Goal: Task Accomplishment & Management: Use online tool/utility

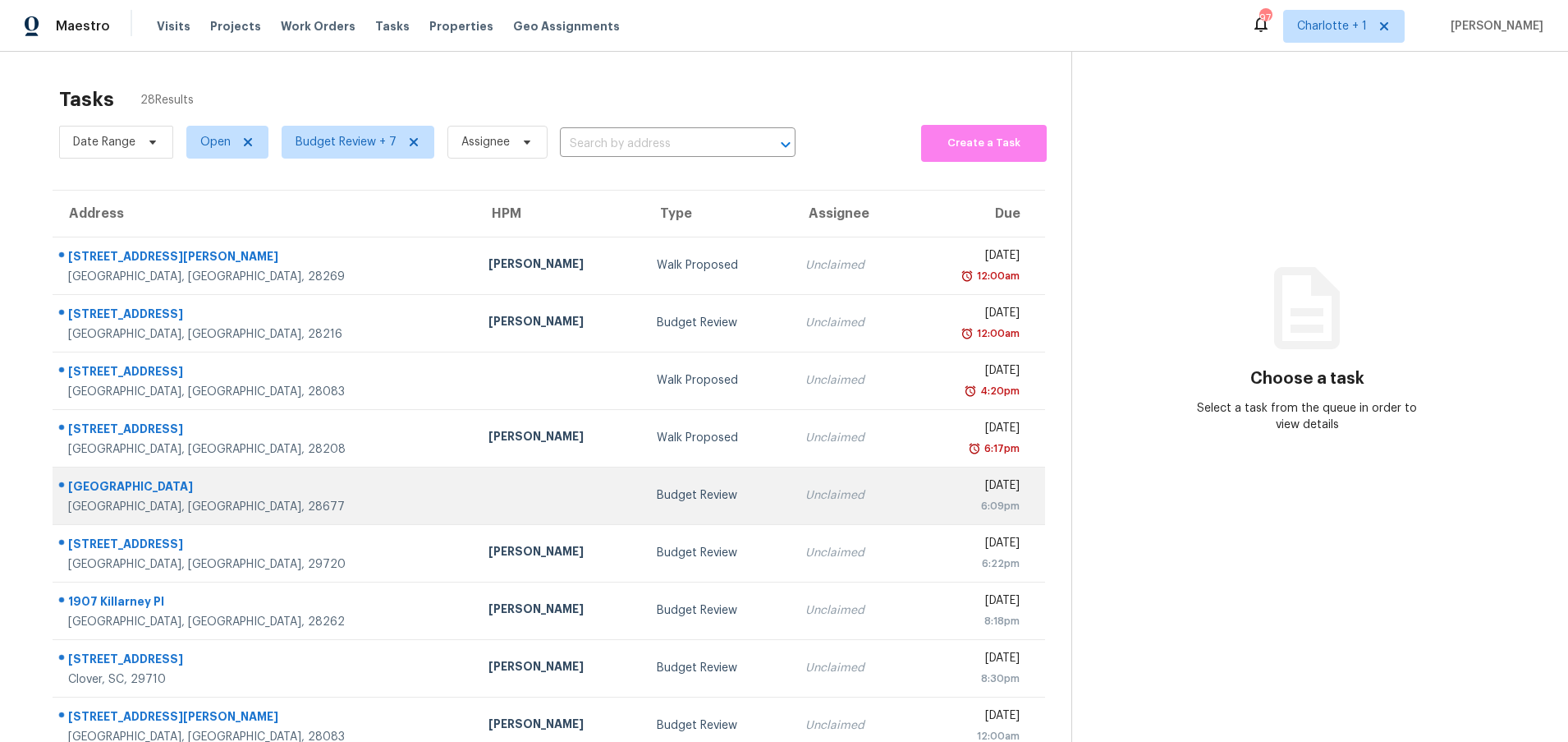
click at [275, 494] on div "[GEOGRAPHIC_DATA]" at bounding box center [265, 488] width 394 height 21
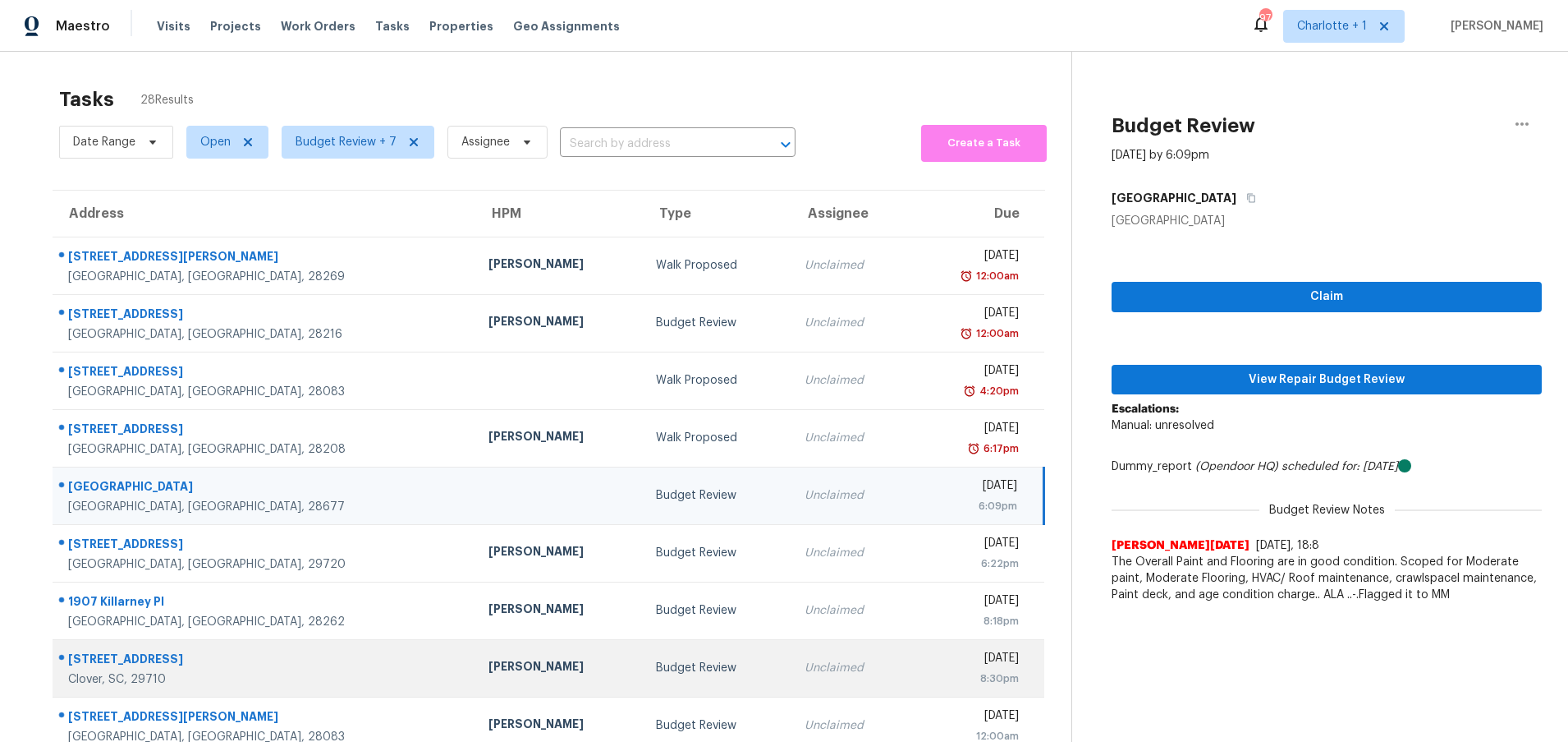
scroll to position [126, 0]
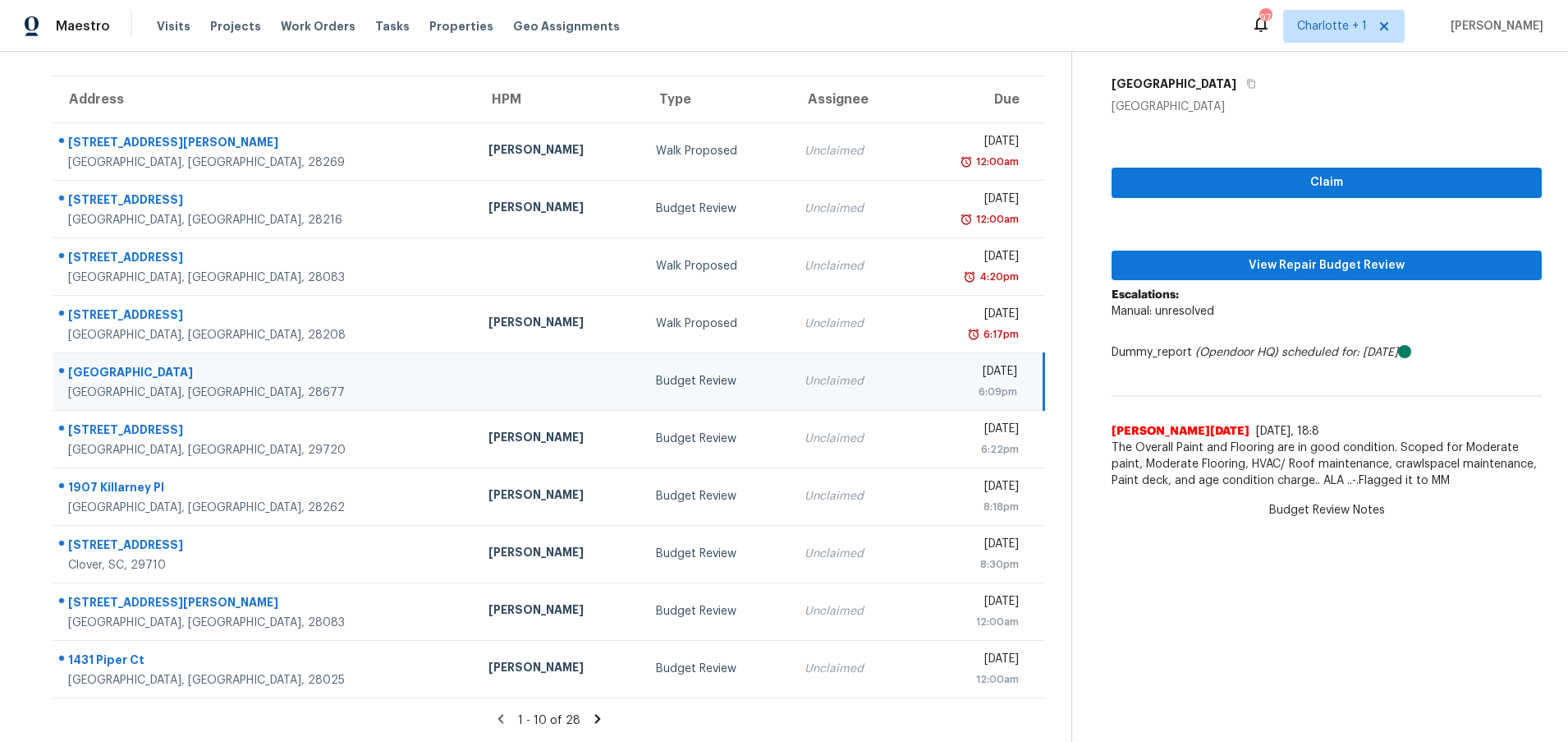
click at [594, 714] on icon at bounding box center [597, 718] width 6 height 9
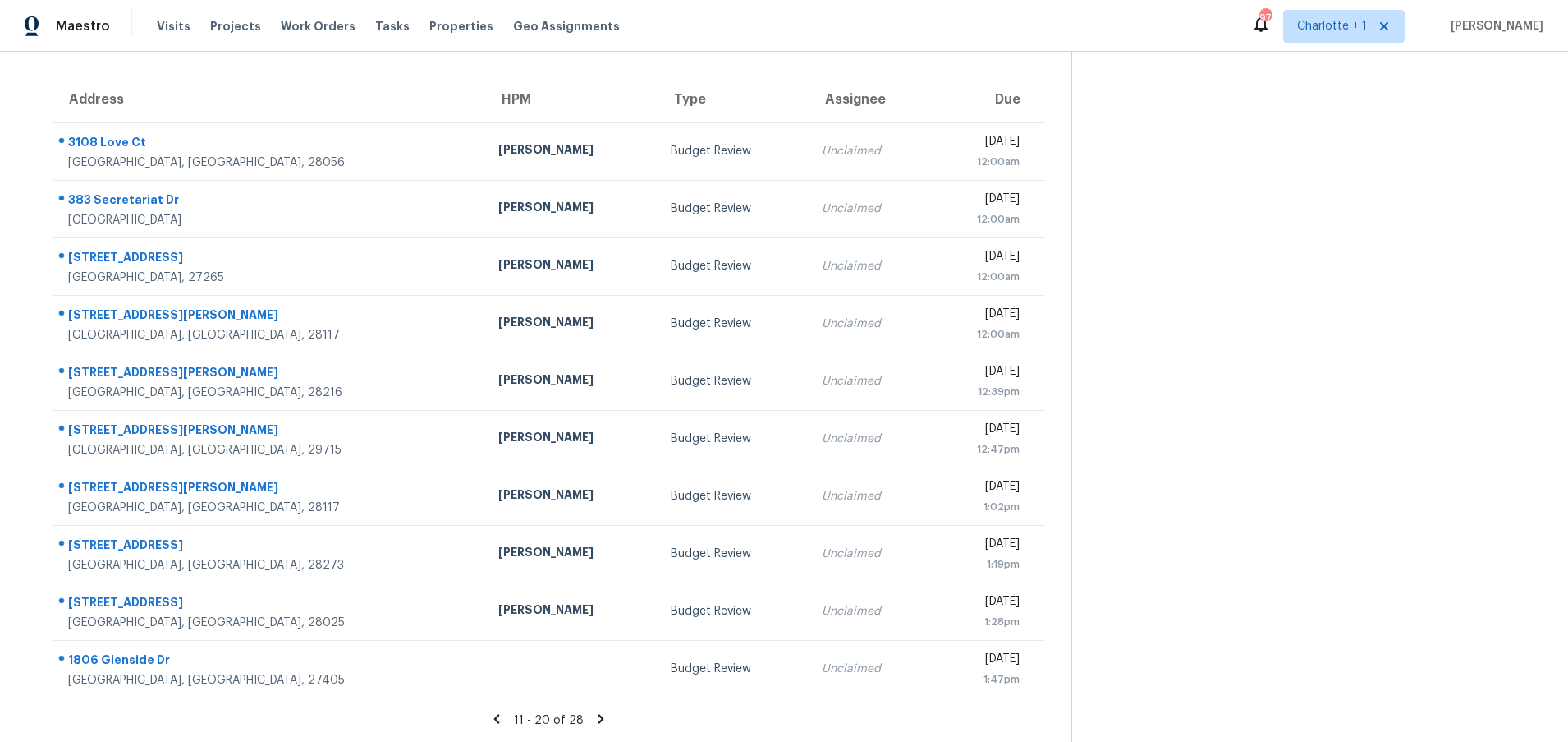
click at [599, 714] on icon at bounding box center [601, 718] width 6 height 9
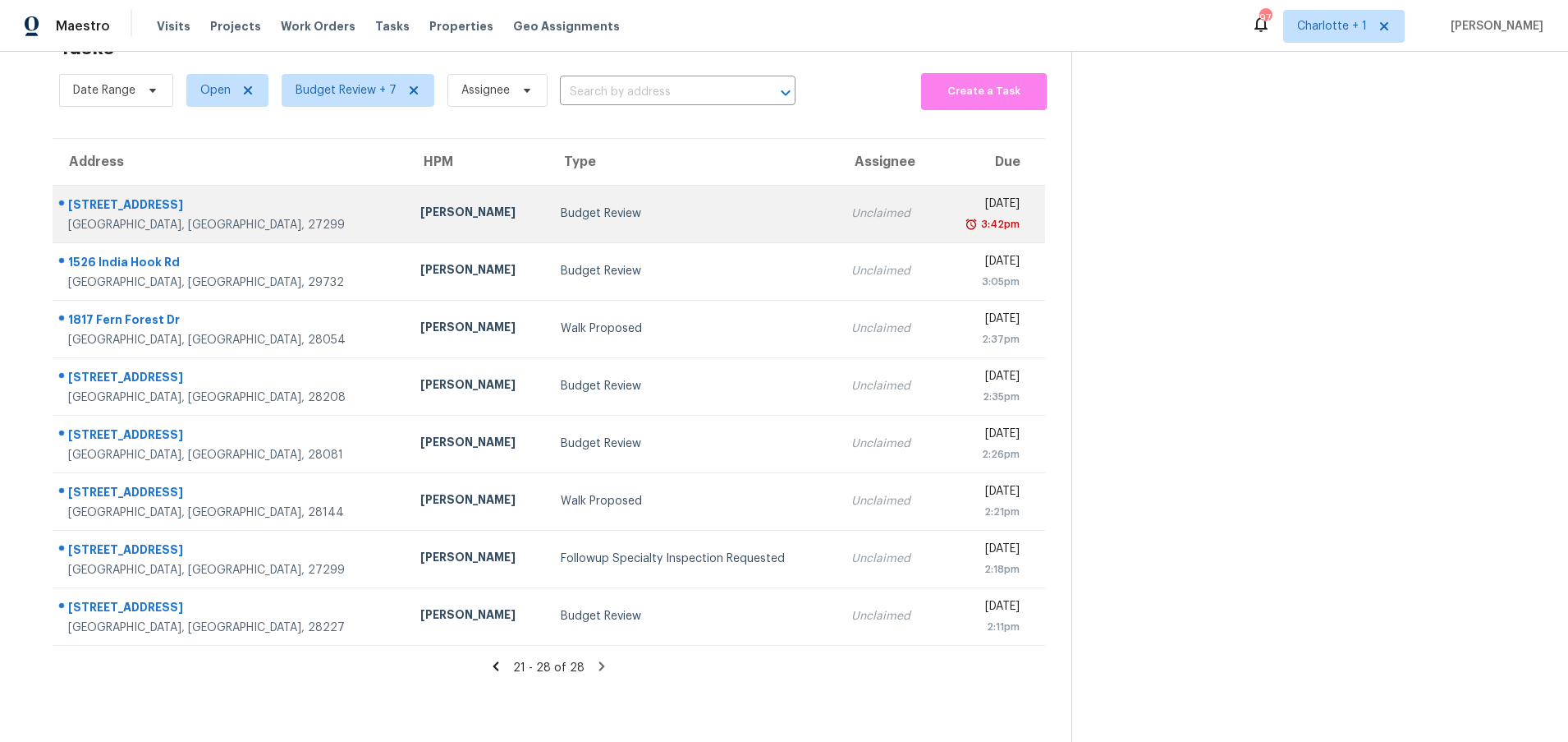
click at [177, 203] on div "142 Jonah Dr" at bounding box center [231, 206] width 326 height 21
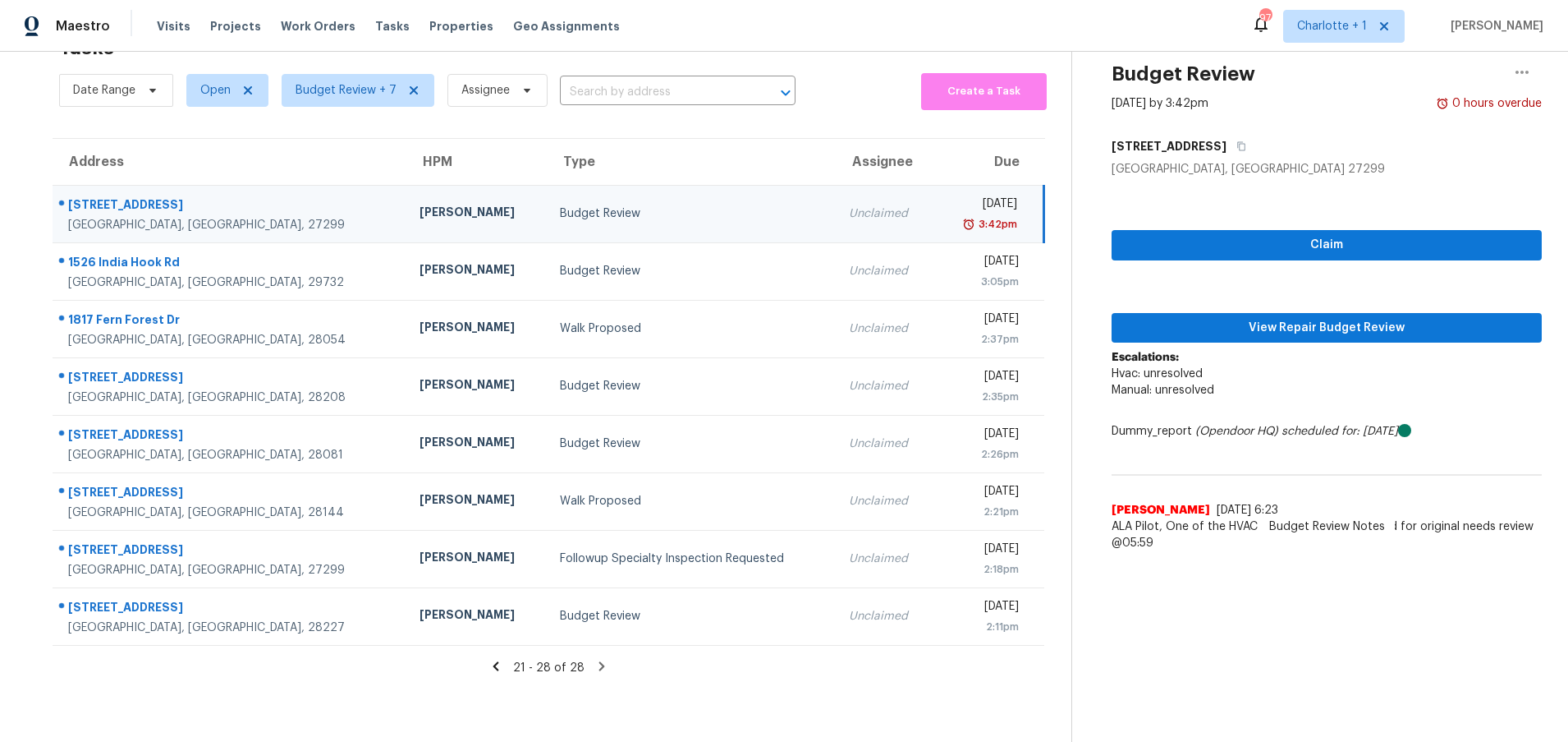
drag, startPoint x: 339, startPoint y: 185, endPoint x: 380, endPoint y: 188, distance: 41.1
click at [406, 185] on td "Ken Romain" at bounding box center [476, 214] width 141 height 58
click at [1289, 318] on span "View Repair Budget Review" at bounding box center [1326, 327] width 404 height 21
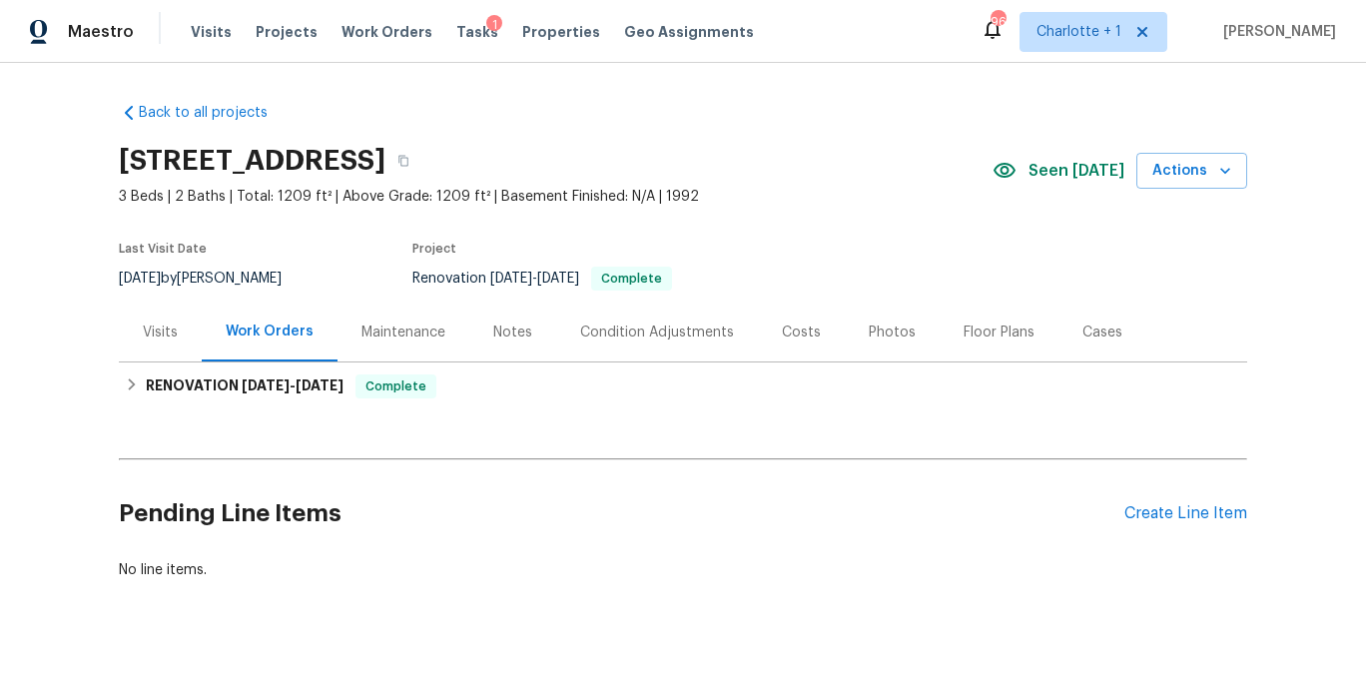
click at [790, 332] on div "Costs" at bounding box center [801, 333] width 39 height 20
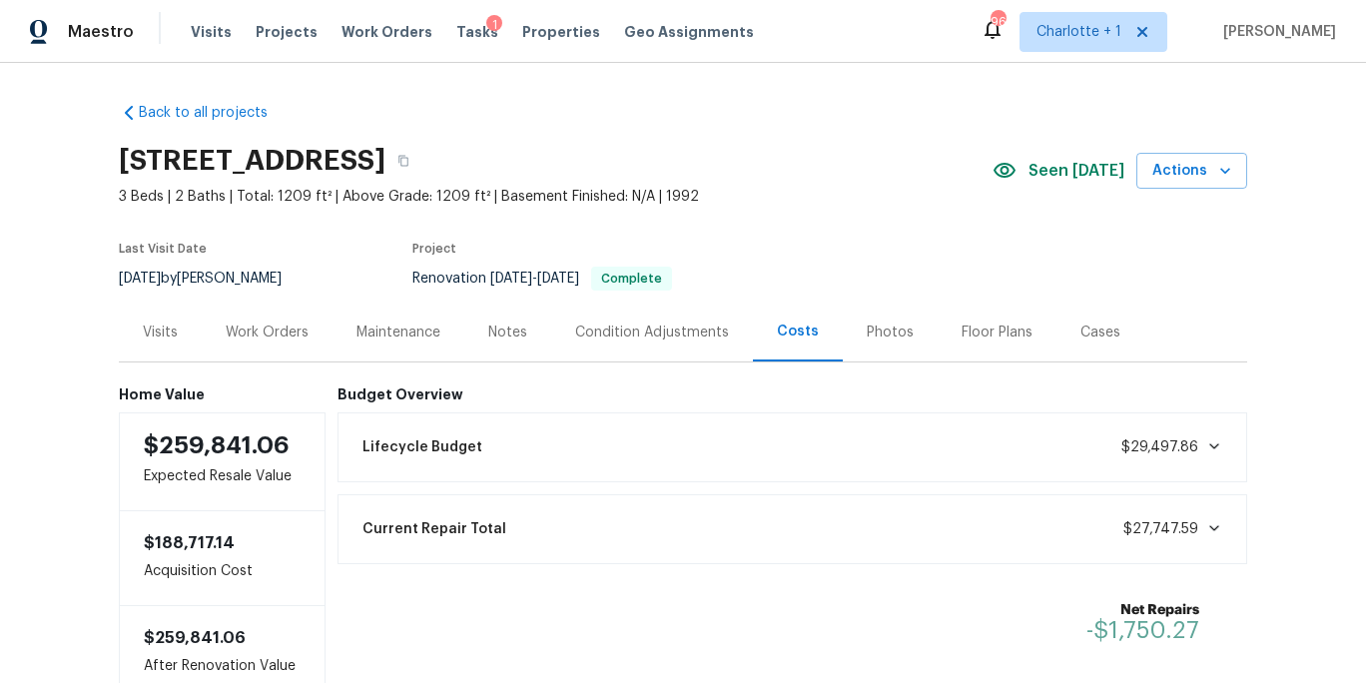
click at [278, 341] on div "Work Orders" at bounding box center [267, 333] width 83 height 20
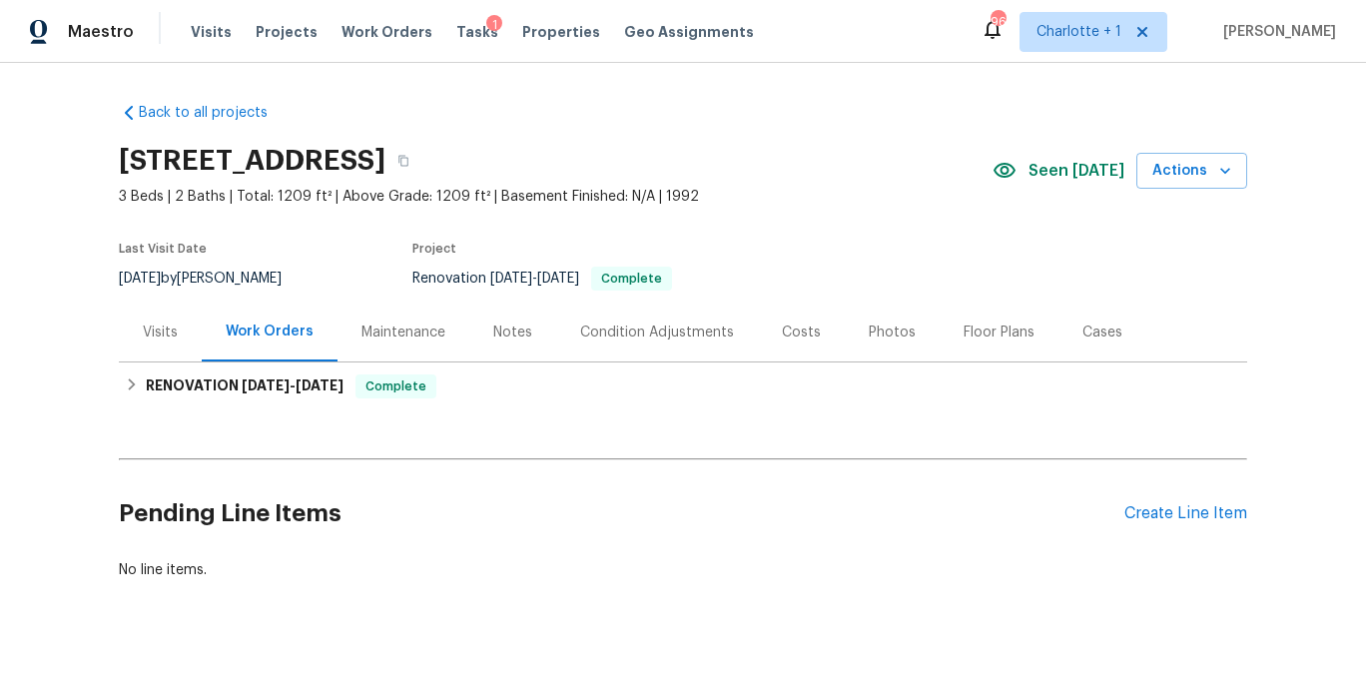
click at [537, 335] on div "Notes" at bounding box center [512, 332] width 87 height 59
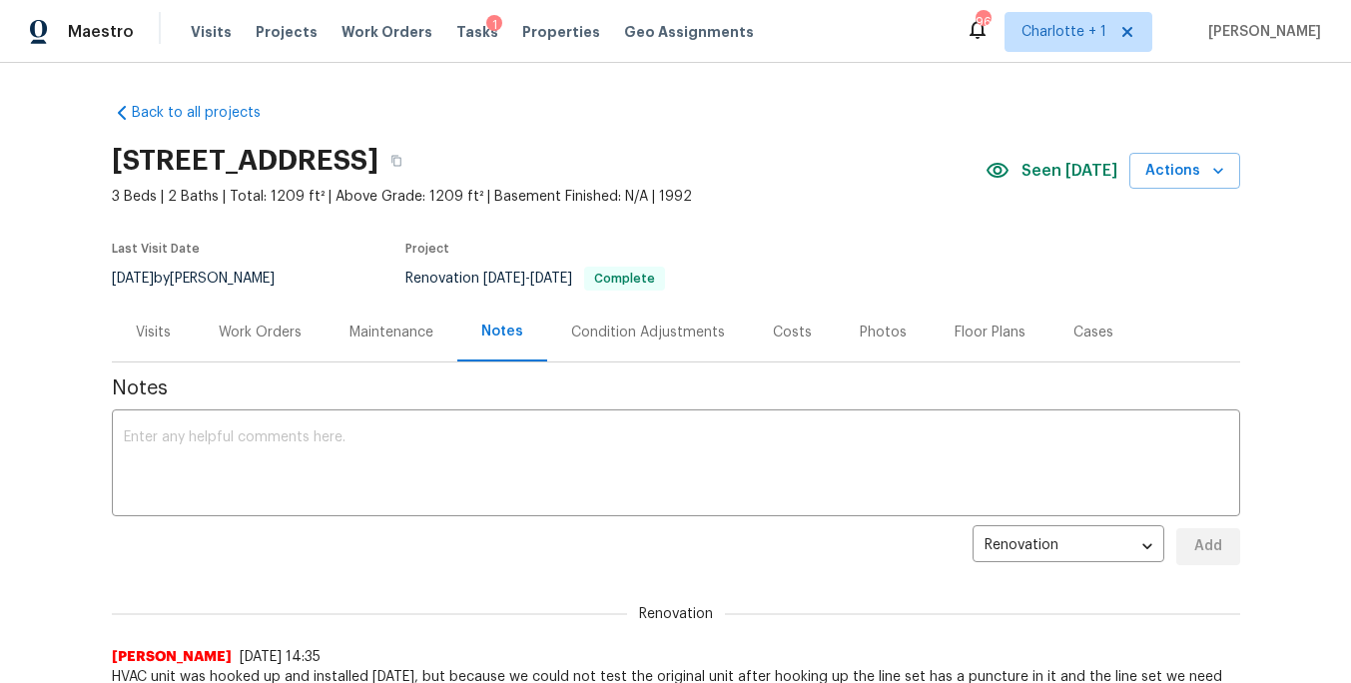
click at [510, 333] on div "Notes" at bounding box center [502, 332] width 42 height 20
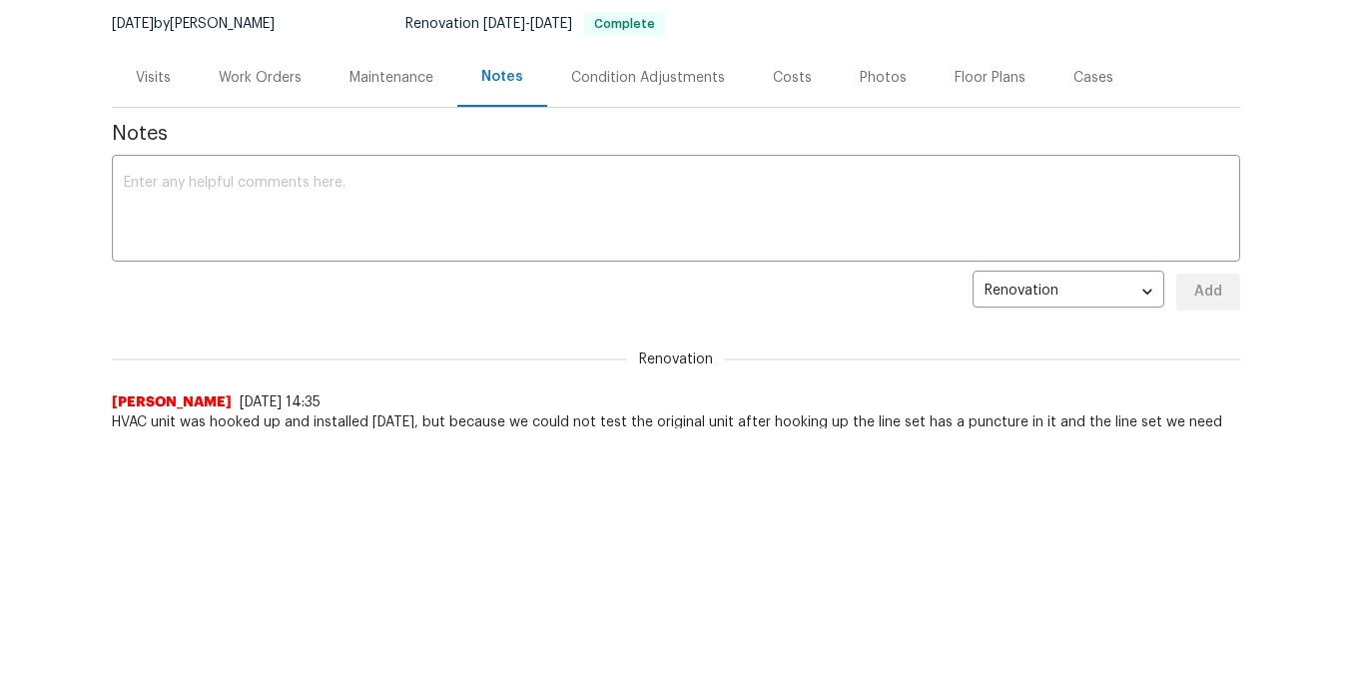
click at [860, 69] on div "Photos" at bounding box center [883, 78] width 47 height 20
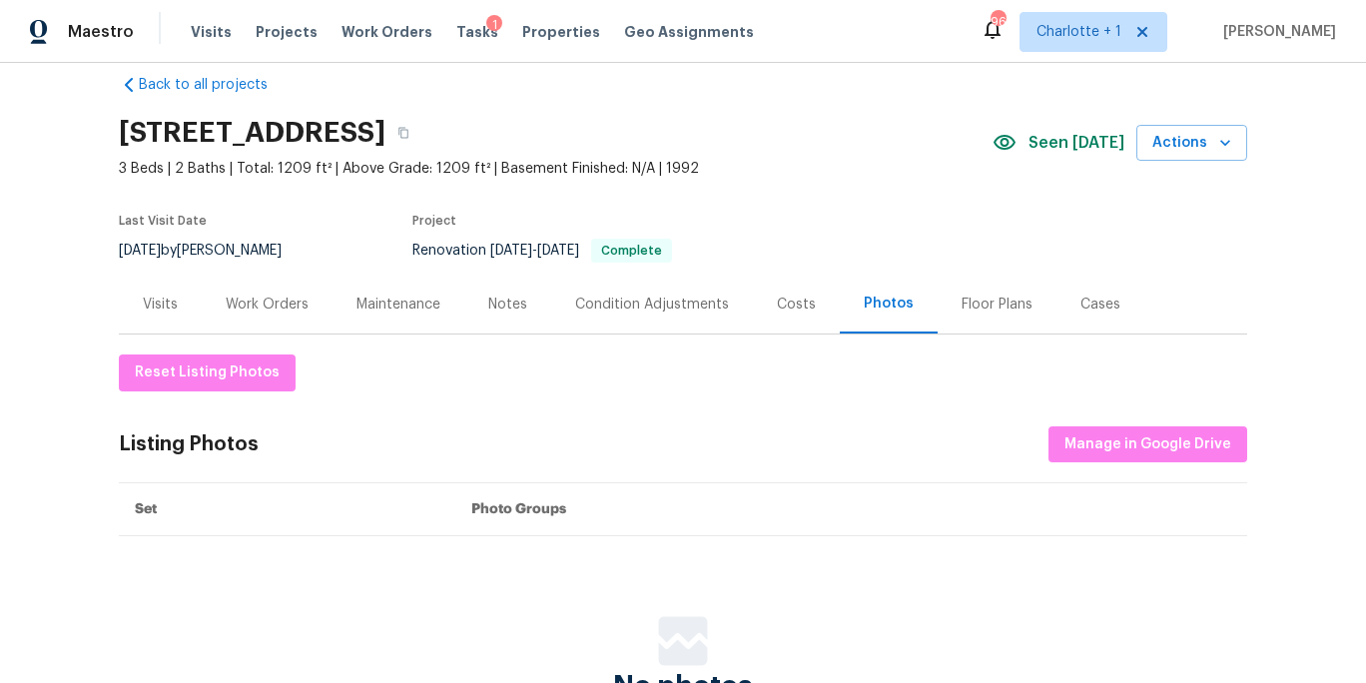
click at [269, 298] on div "Work Orders" at bounding box center [267, 305] width 83 height 20
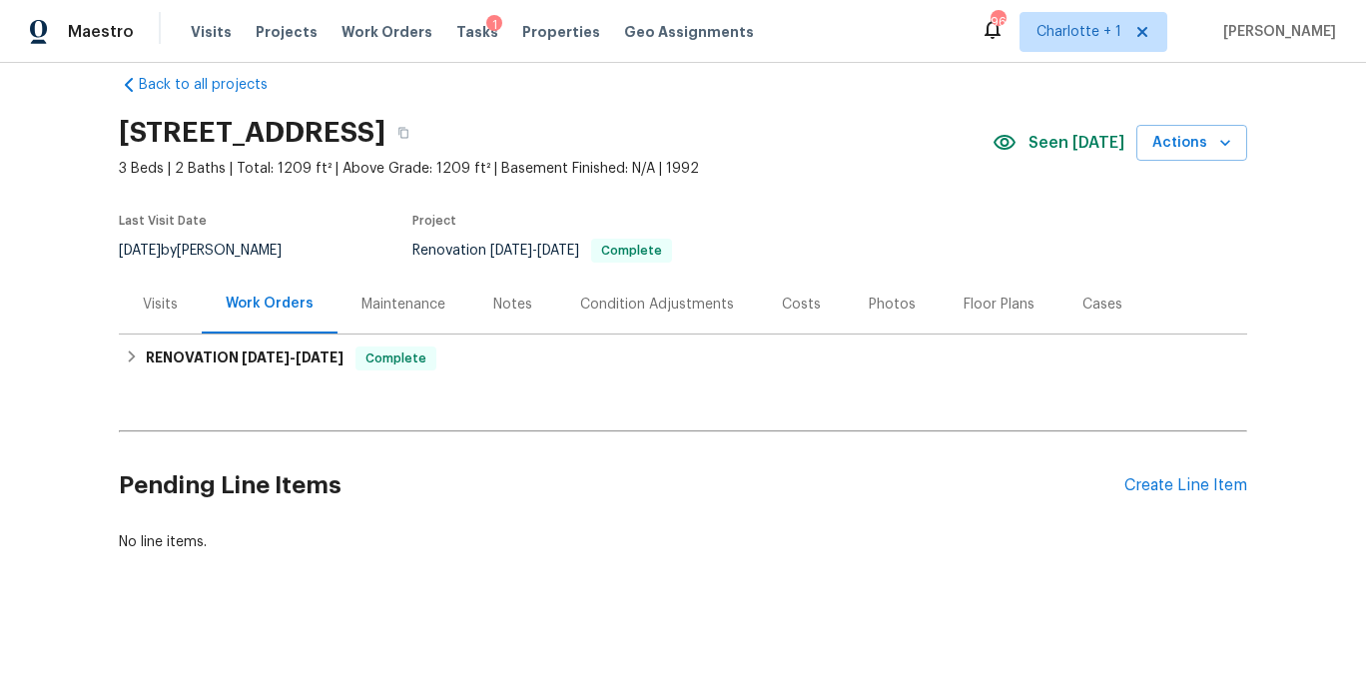
scroll to position [48, 0]
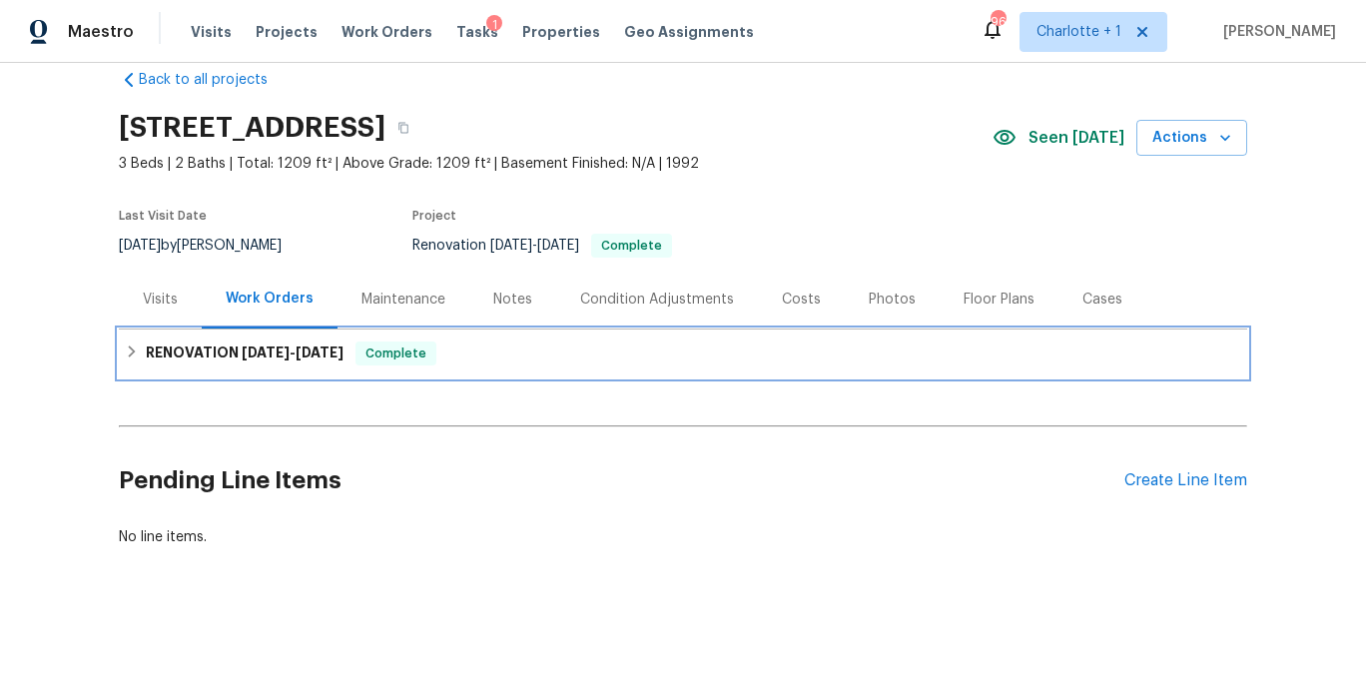
click at [247, 330] on div "RENOVATION 7/17/25 - 8/2/25 Complete" at bounding box center [683, 354] width 1128 height 48
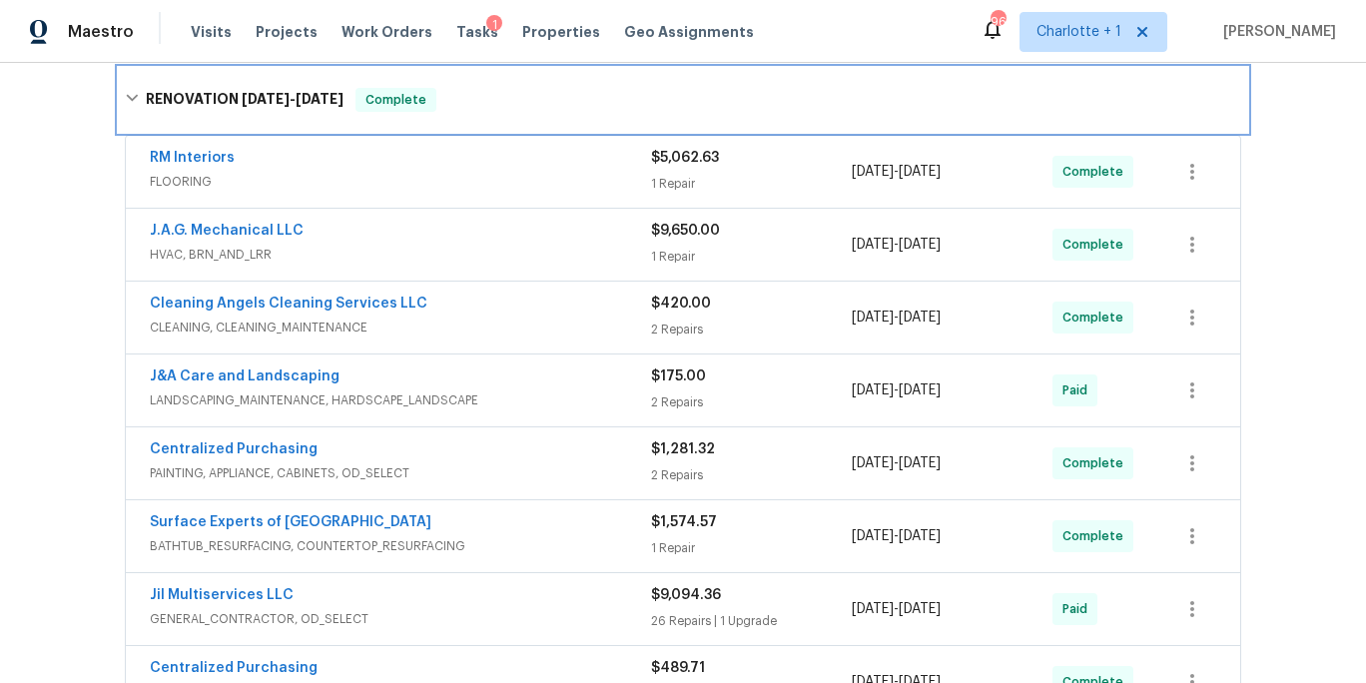
scroll to position [327, 0]
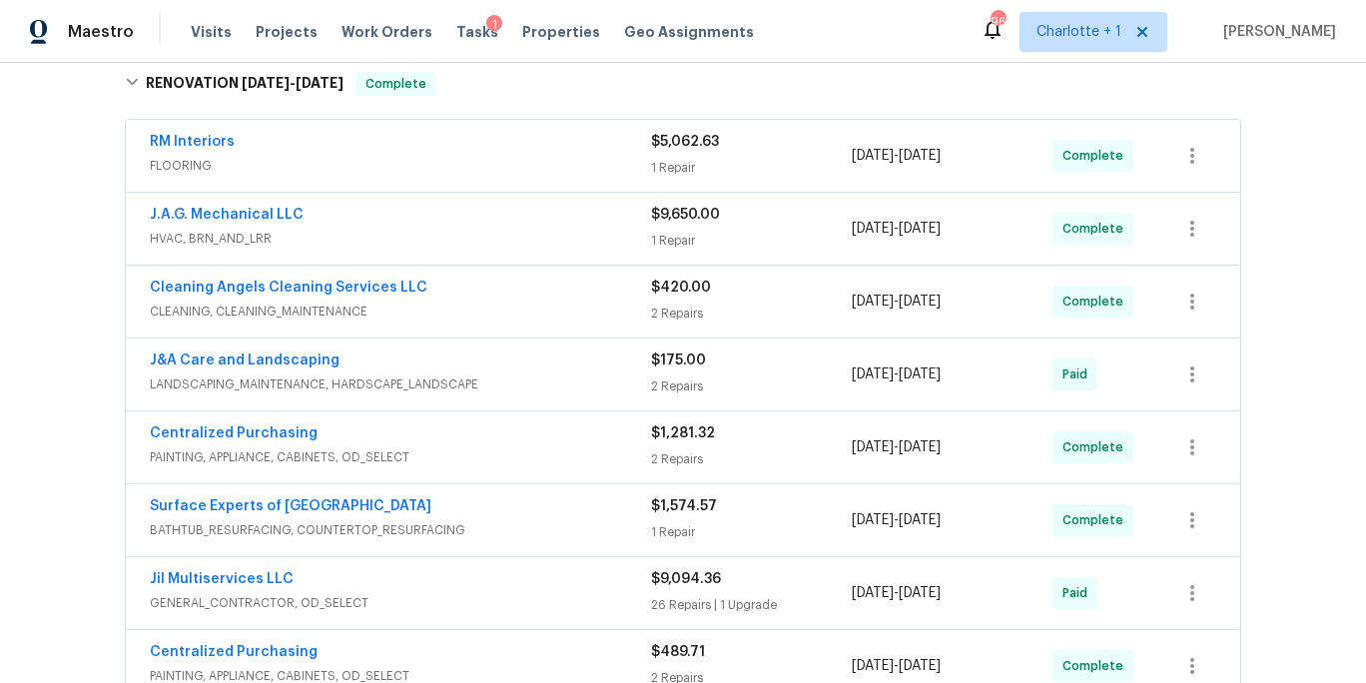
click at [492, 305] on span "CLEANING, CLEANING_MAINTENANCE" at bounding box center [400, 312] width 501 height 20
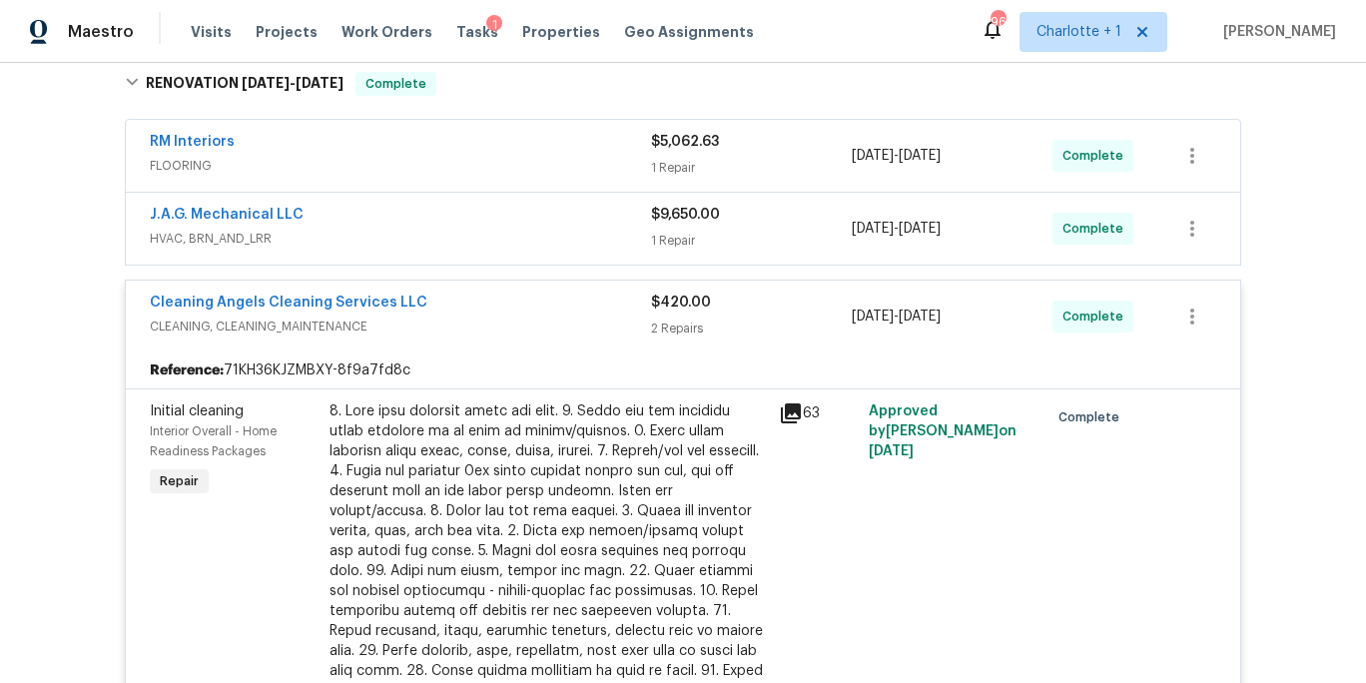
scroll to position [530, 0]
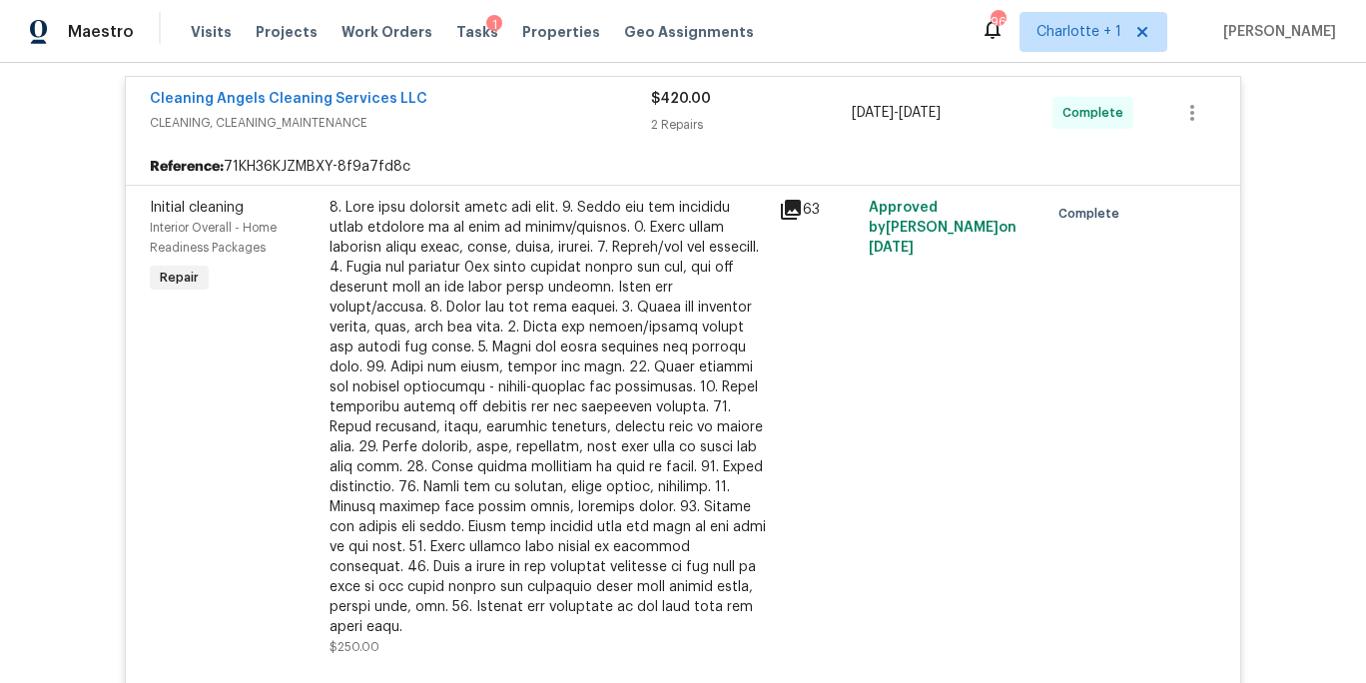
click at [582, 362] on div at bounding box center [548, 417] width 437 height 439
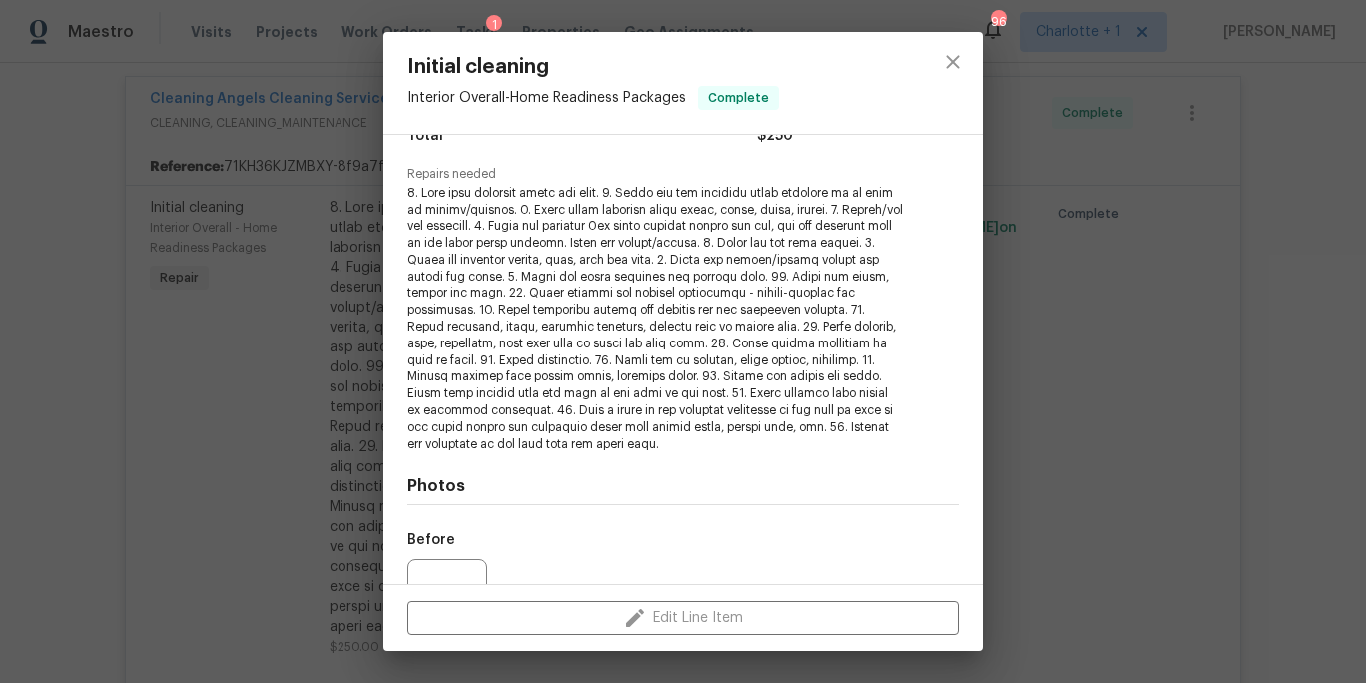
scroll to position [387, 0]
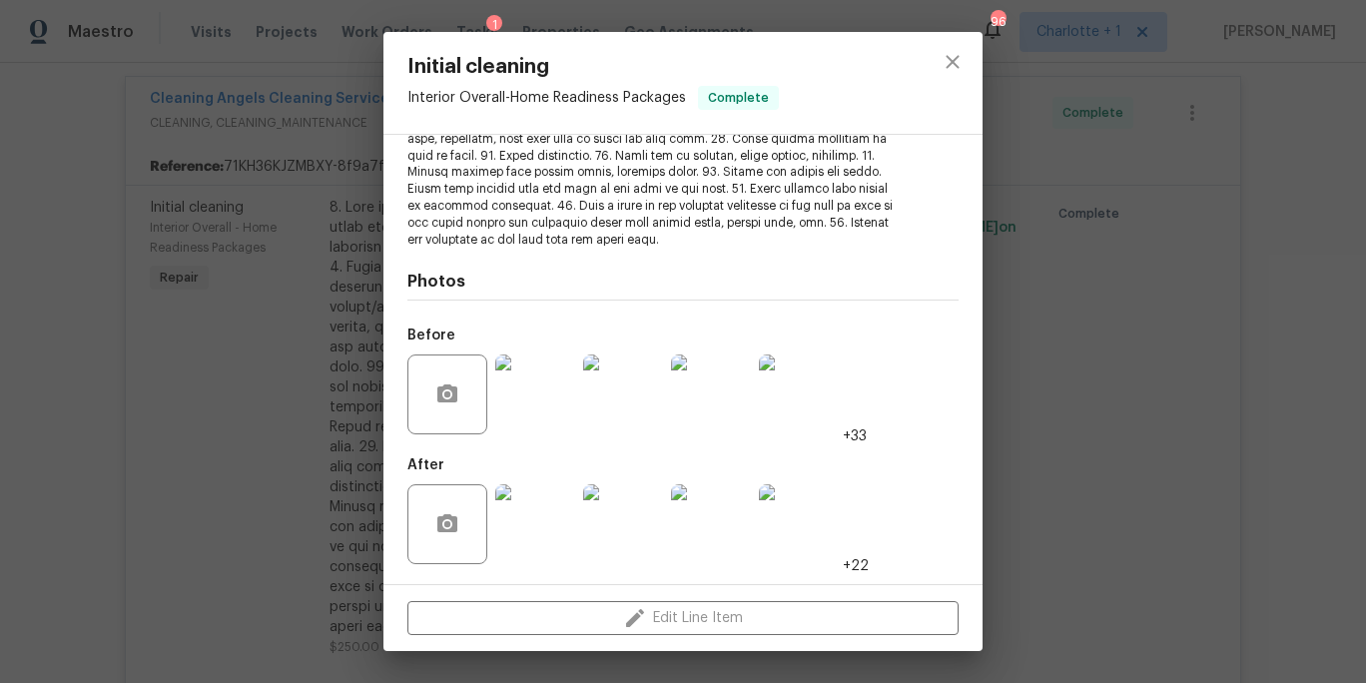
click at [537, 532] on img at bounding box center [535, 524] width 80 height 80
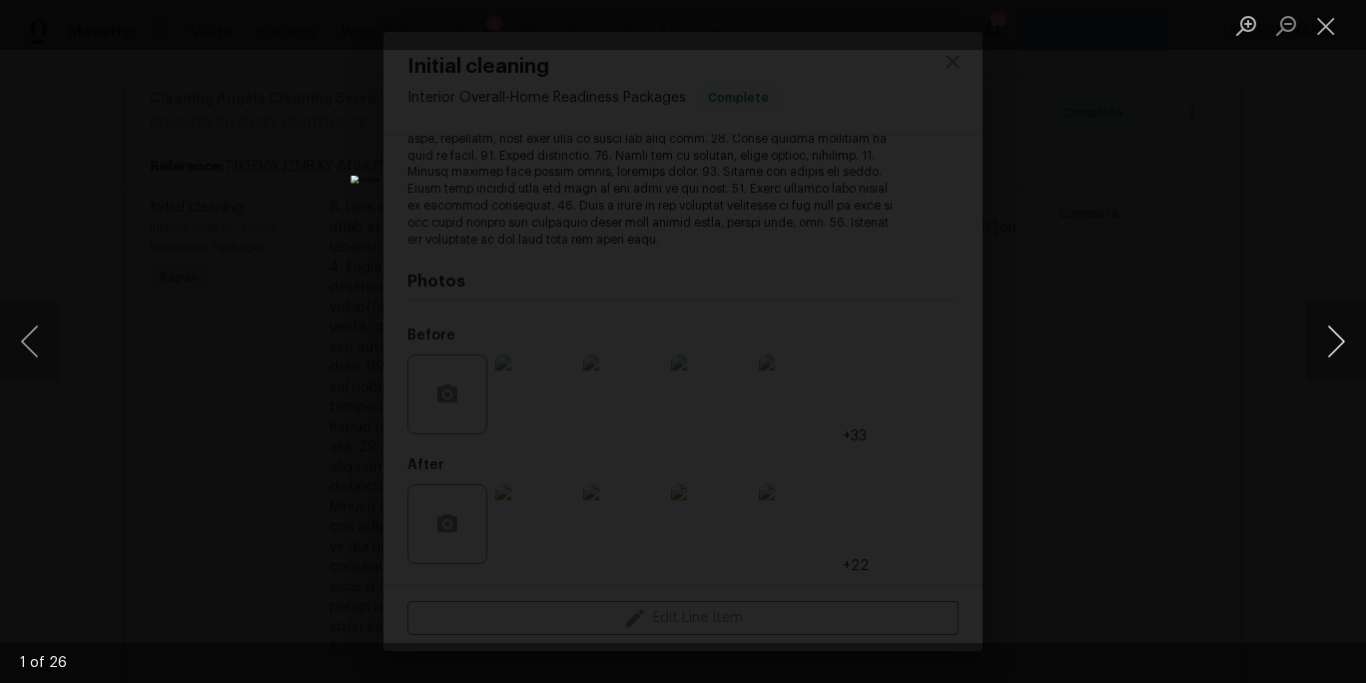
click at [1309, 344] on button "Next image" at bounding box center [1336, 342] width 60 height 80
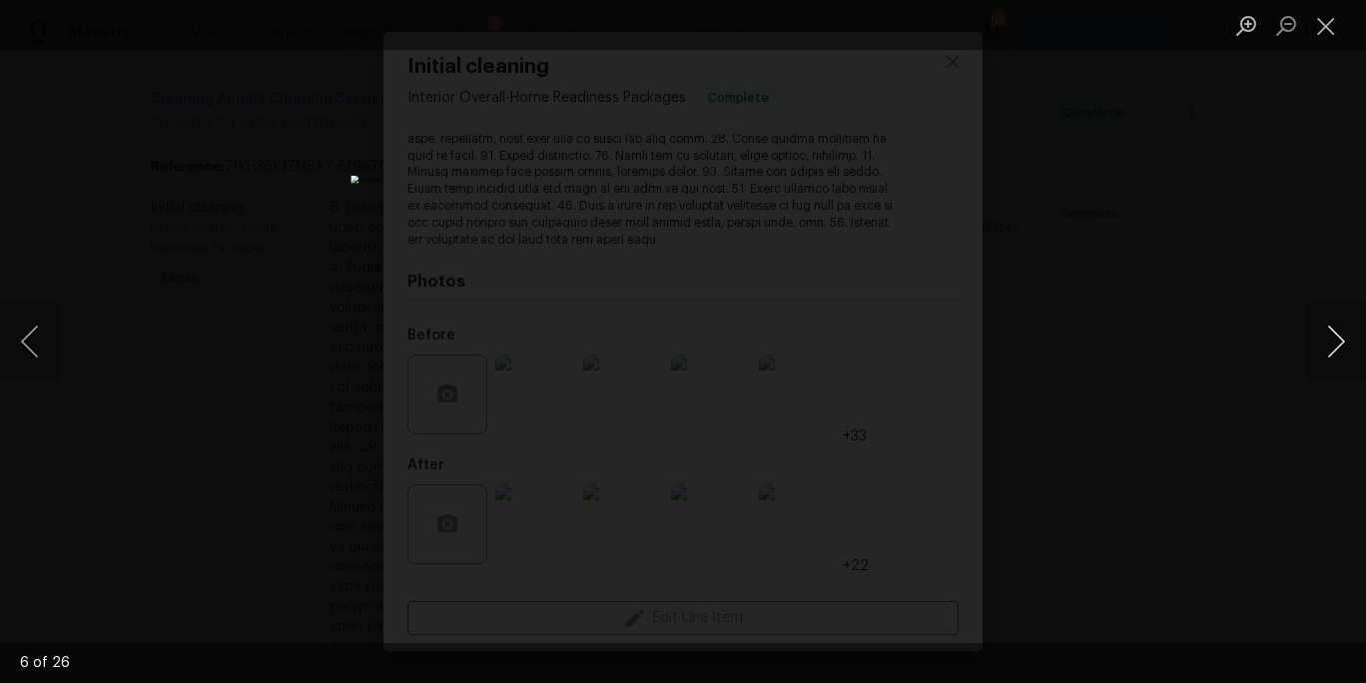
click at [1309, 344] on button "Next image" at bounding box center [1336, 342] width 60 height 80
click at [1283, 166] on div "Lightbox" at bounding box center [683, 341] width 1366 height 683
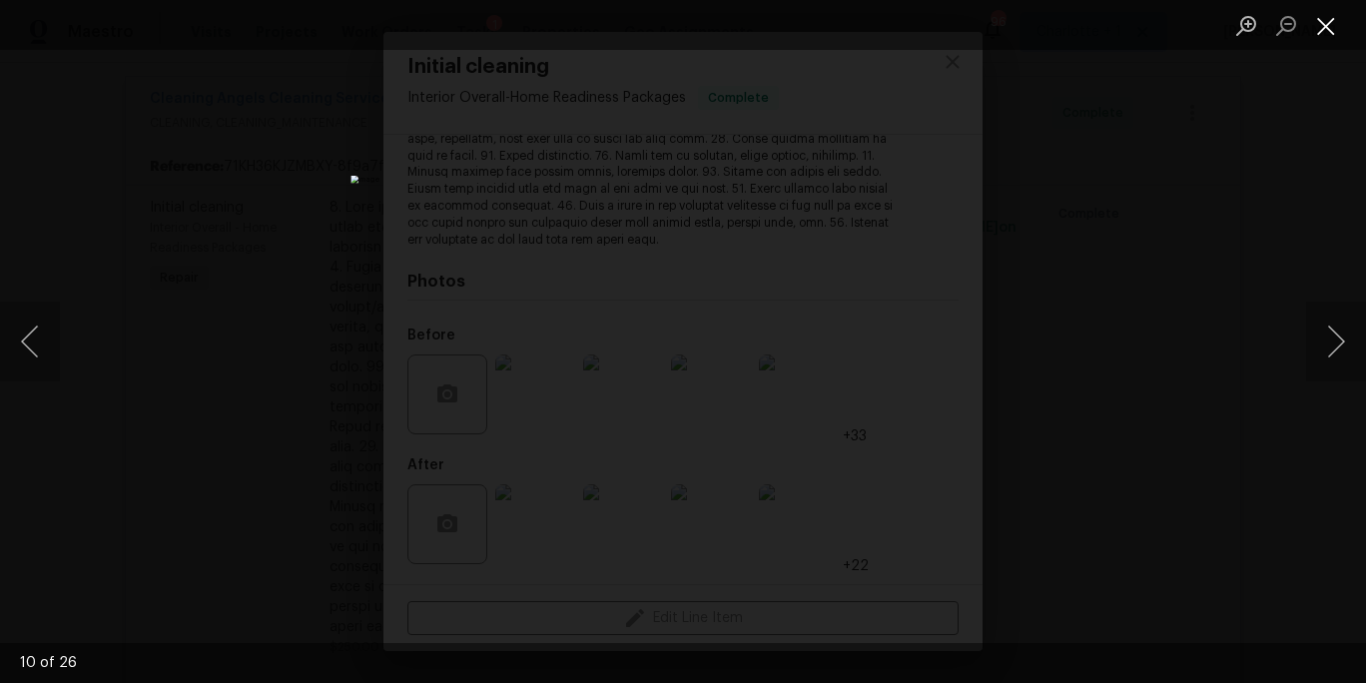
click at [1340, 24] on button "Close lightbox" at bounding box center [1326, 25] width 40 height 35
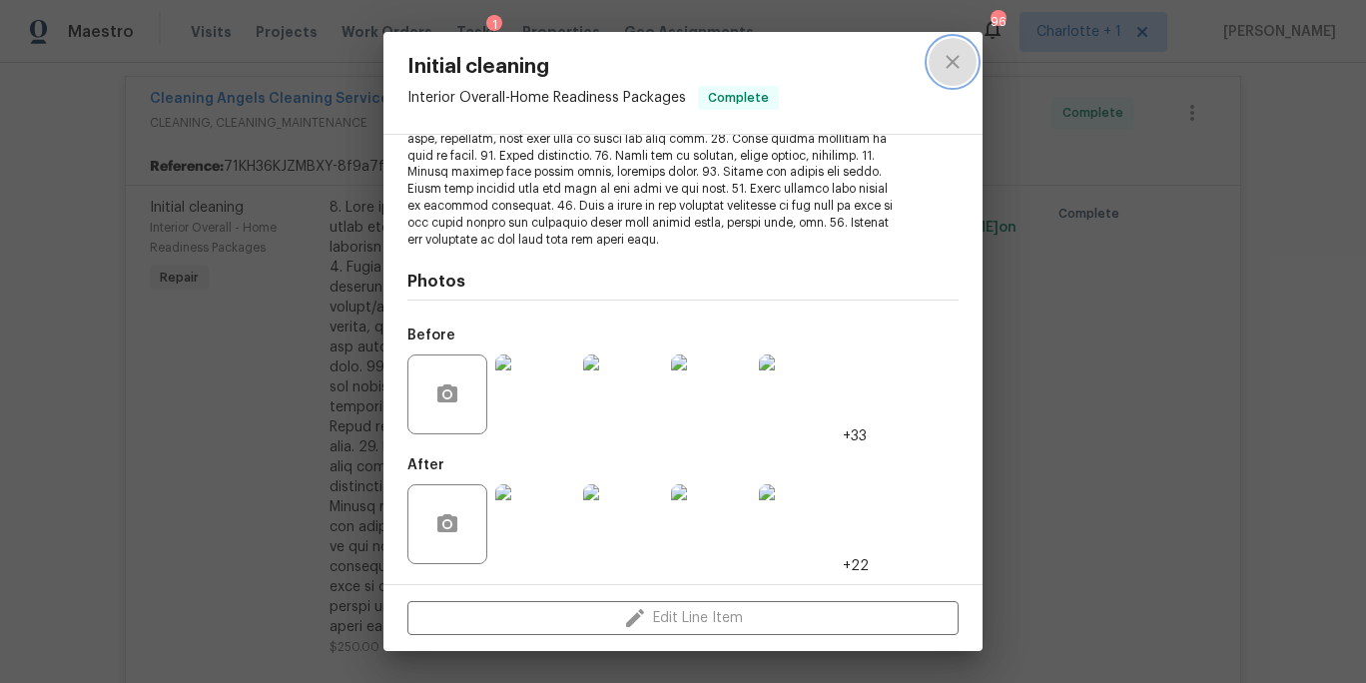
click at [974, 58] on button "close" at bounding box center [953, 62] width 48 height 48
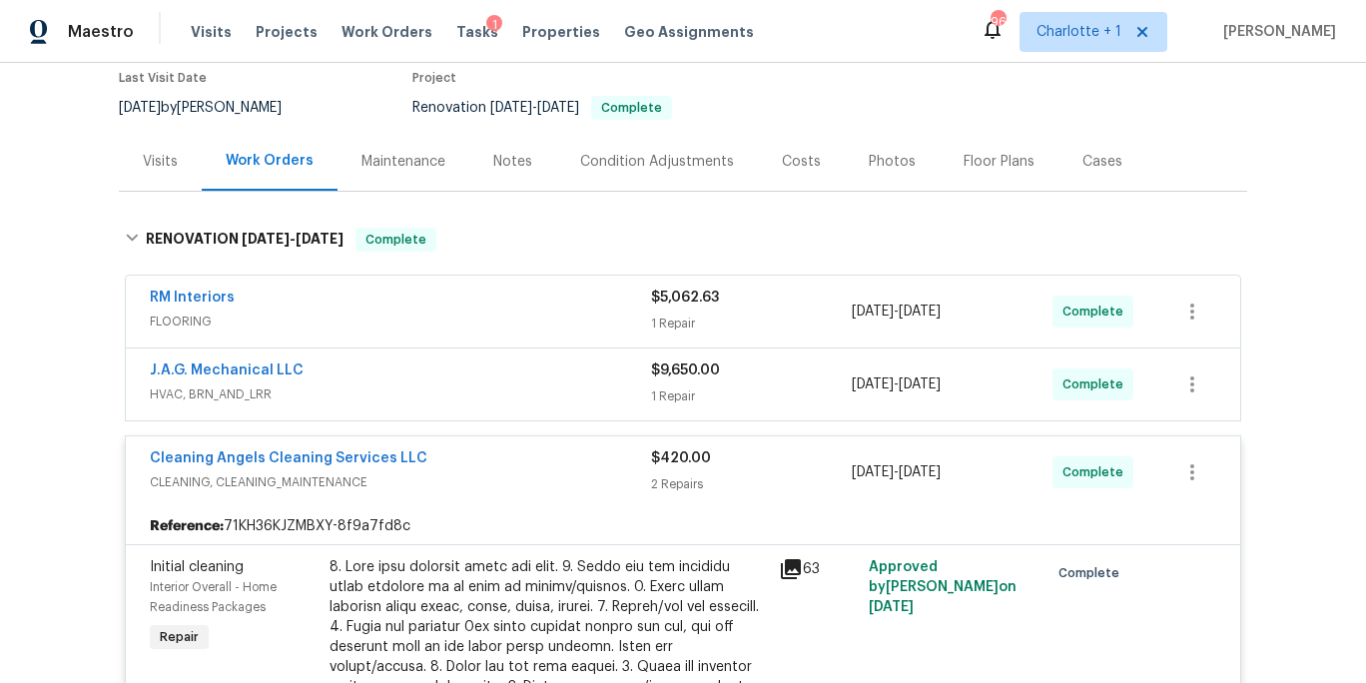
scroll to position [0, 0]
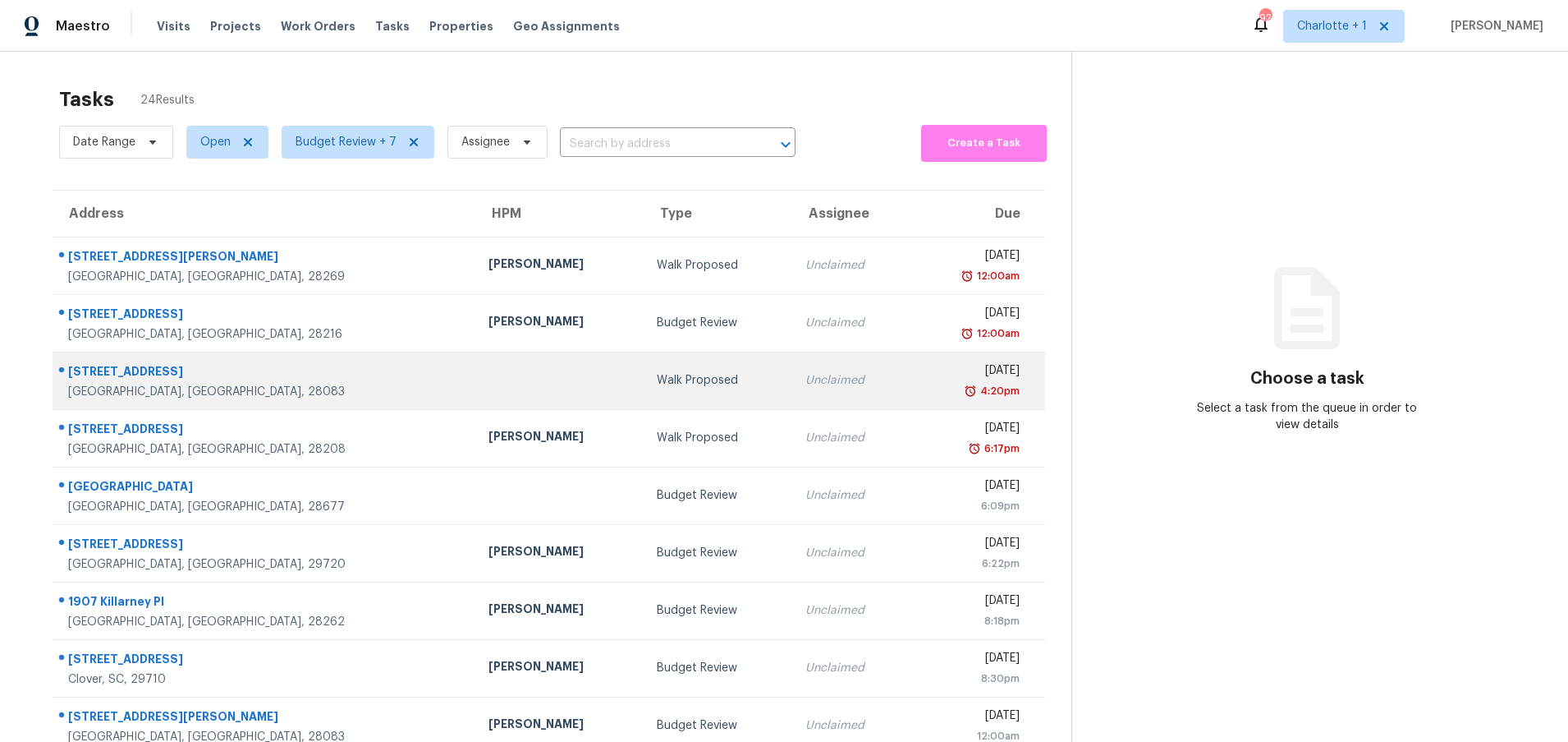
scroll to position [126, 0]
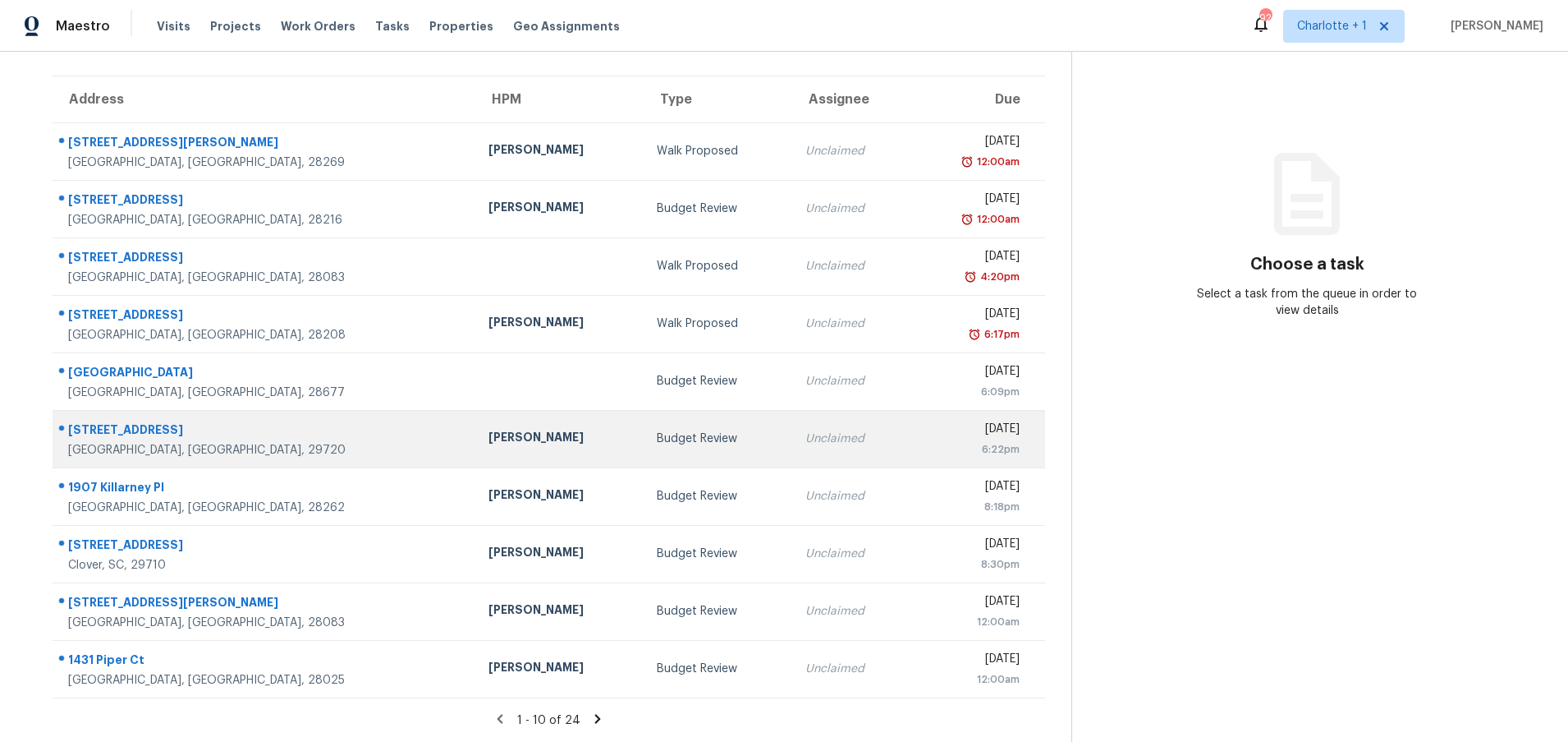
click at [488, 429] on div "Matthew Barnhart" at bounding box center [559, 438] width 141 height 21
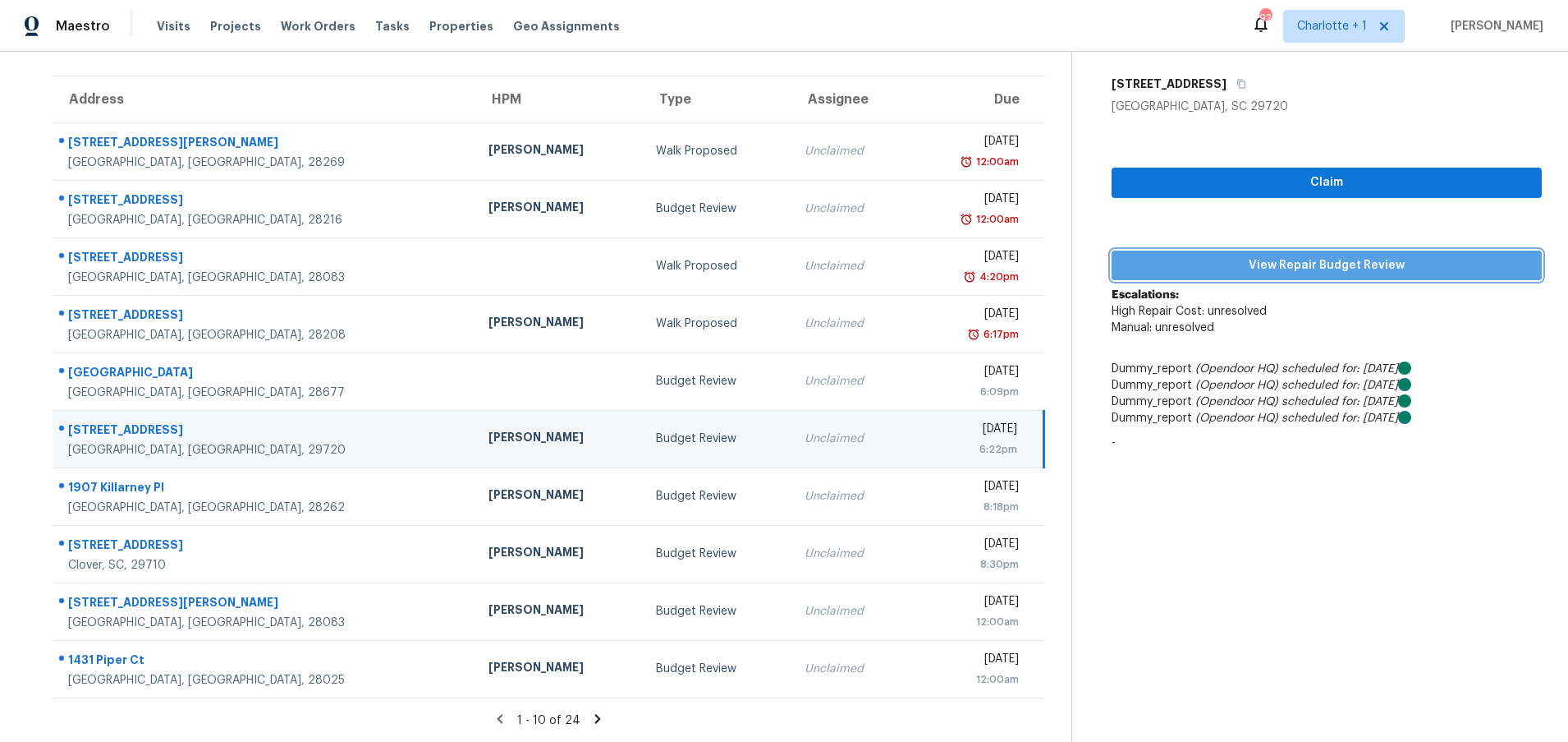
click at [1268, 256] on span "View Repair Budget Review" at bounding box center [1326, 266] width 404 height 21
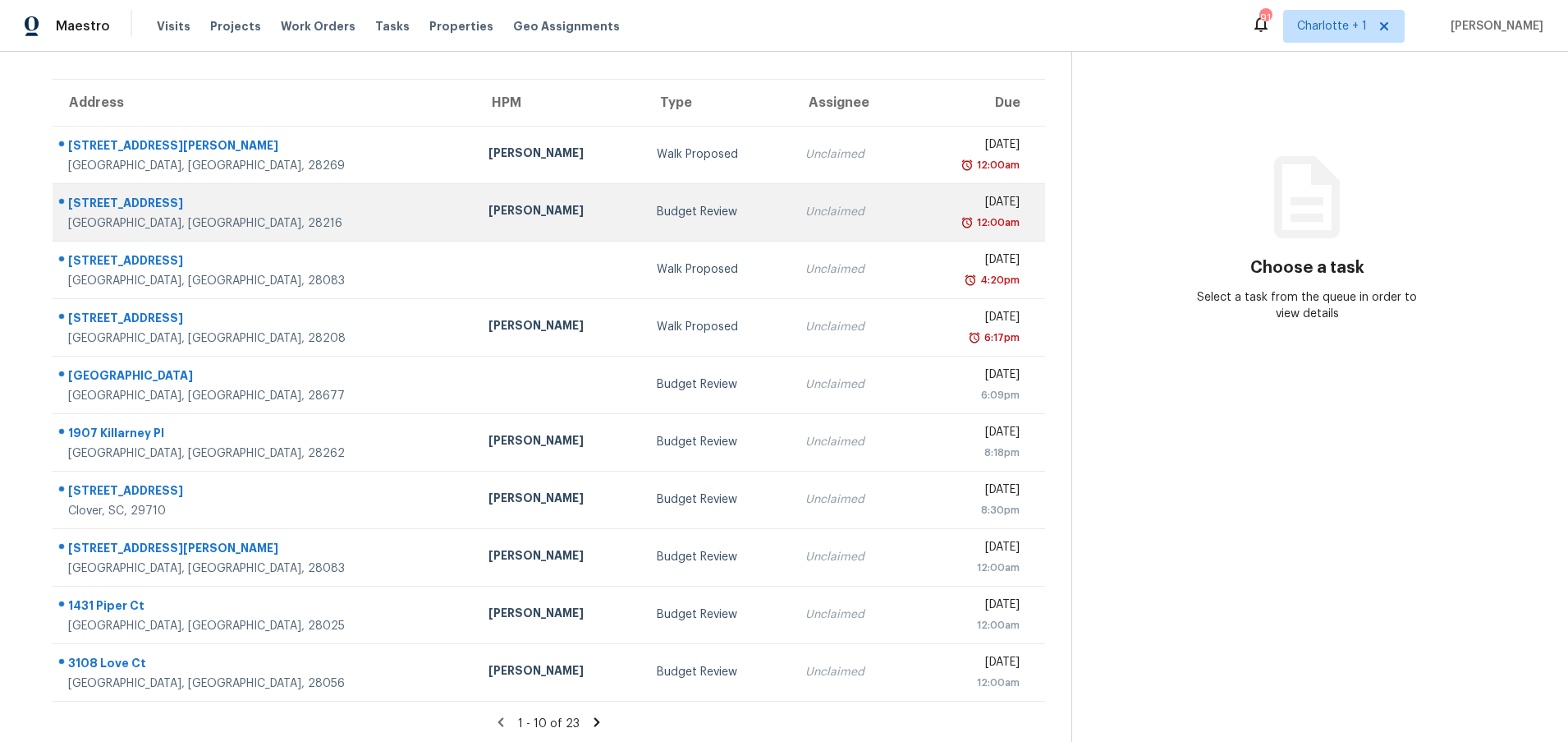
scroll to position [126, 0]
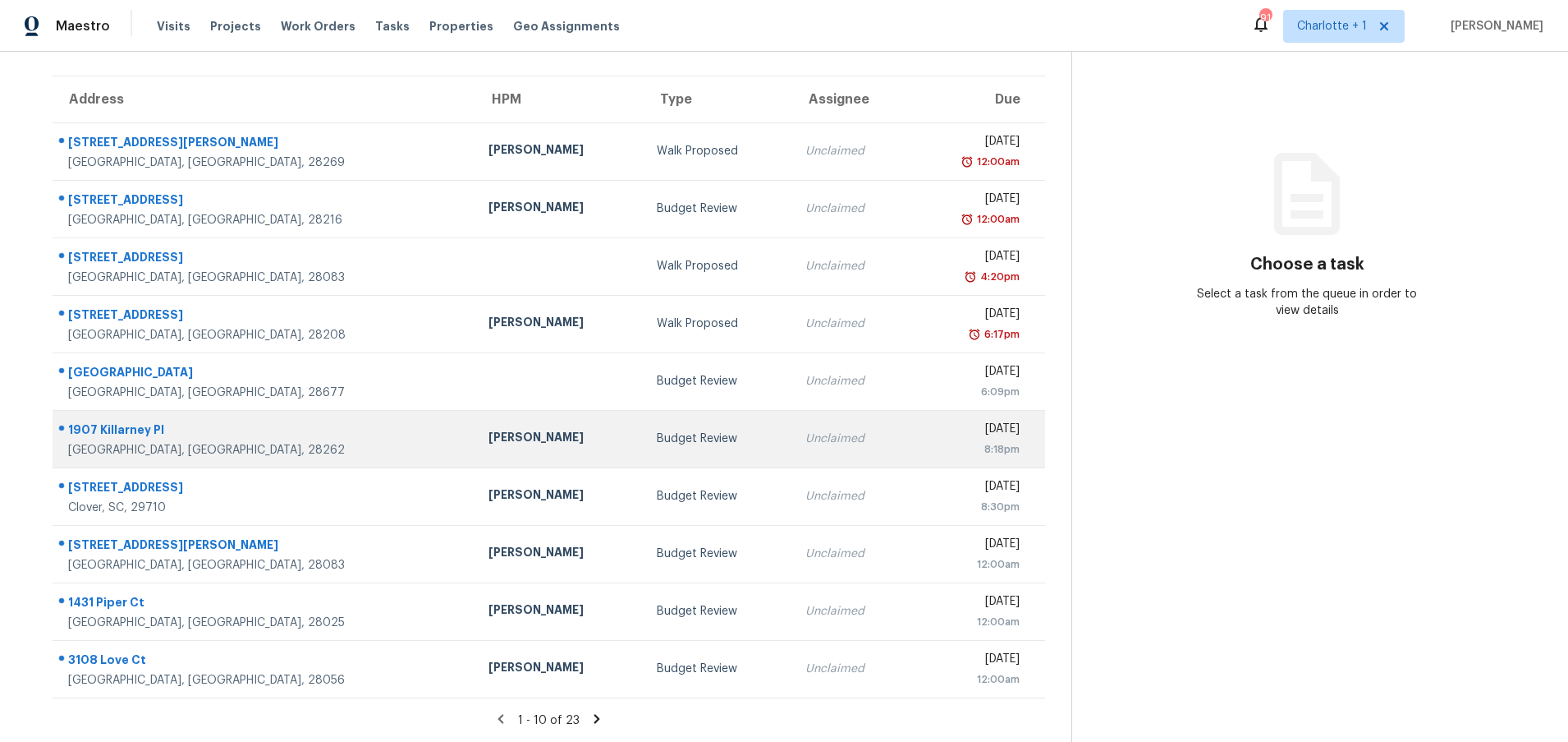
click at [644, 410] on td "Budget Review" at bounding box center [718, 438] width 149 height 58
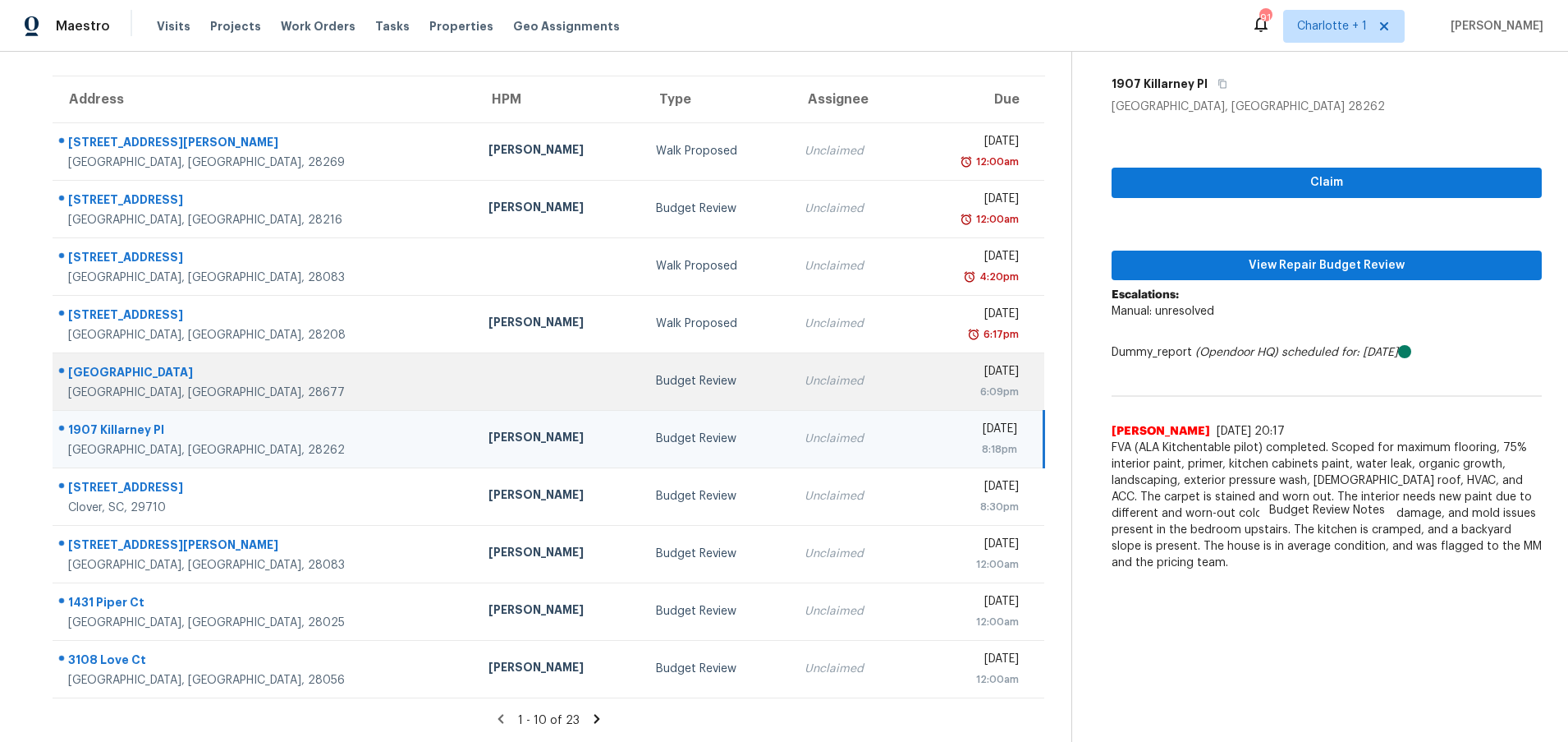
click at [656, 373] on div "Budget Review" at bounding box center [717, 381] width 123 height 16
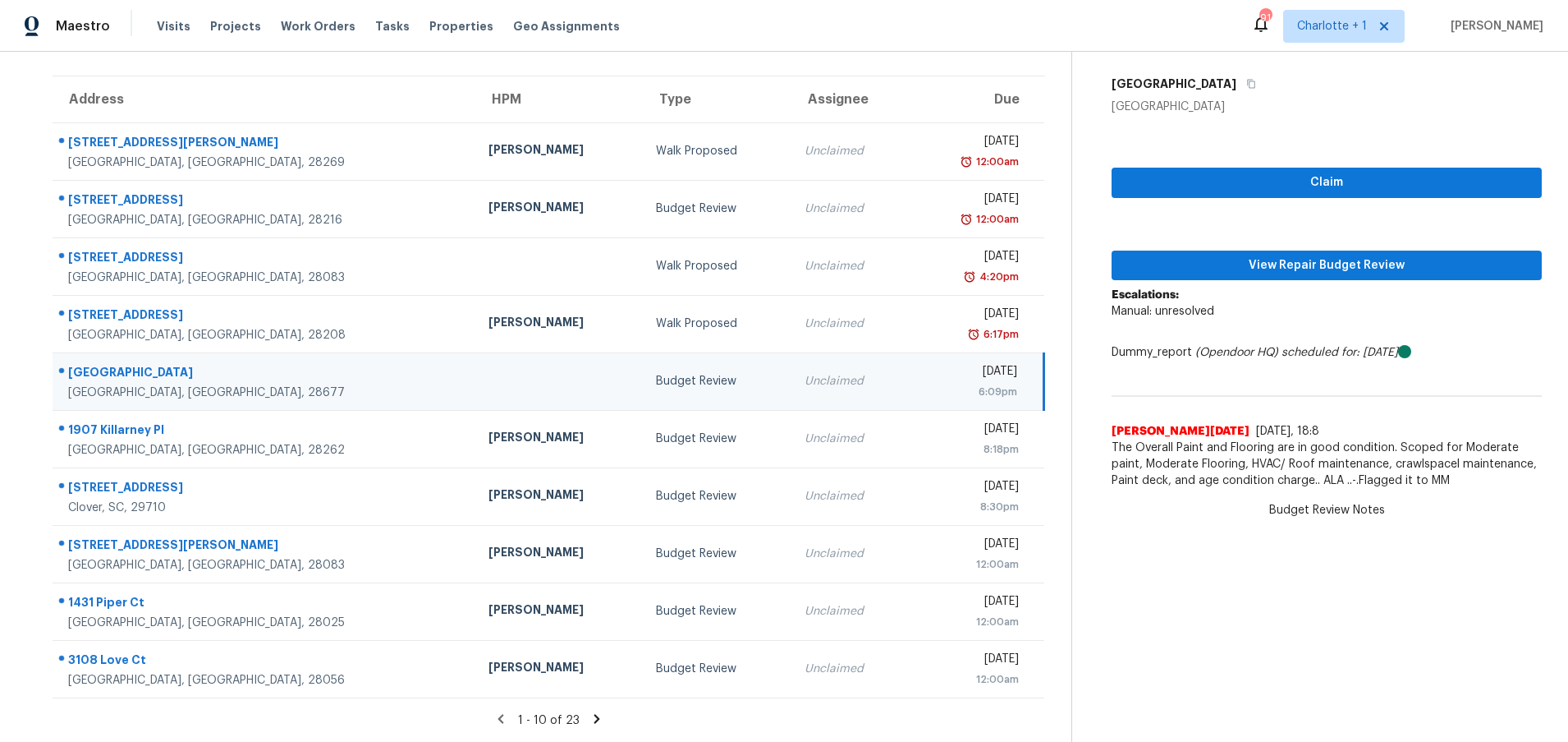
click at [594, 714] on icon at bounding box center [597, 718] width 6 height 9
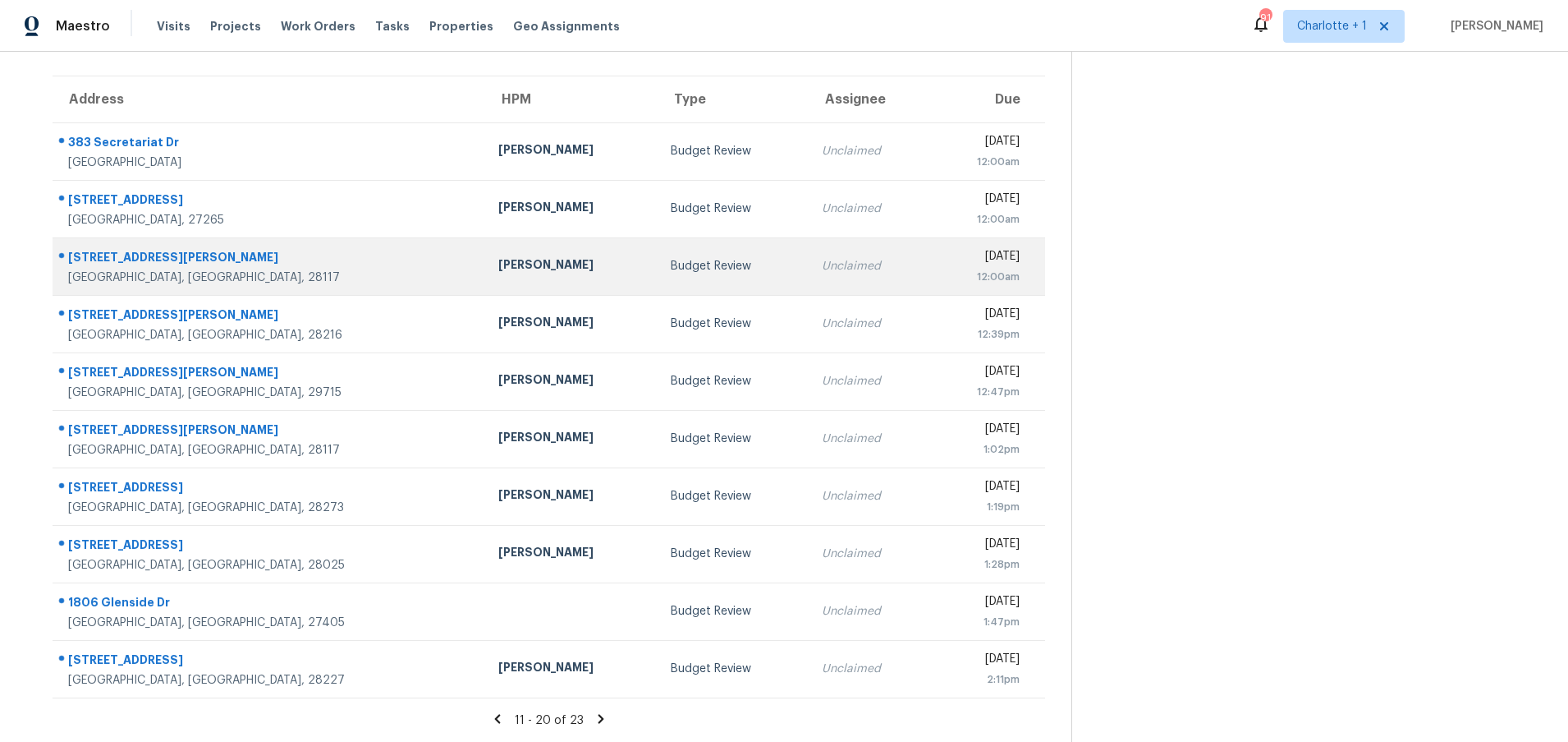
click at [149, 249] on div "[STREET_ADDRESS][PERSON_NAME]" at bounding box center [270, 259] width 404 height 21
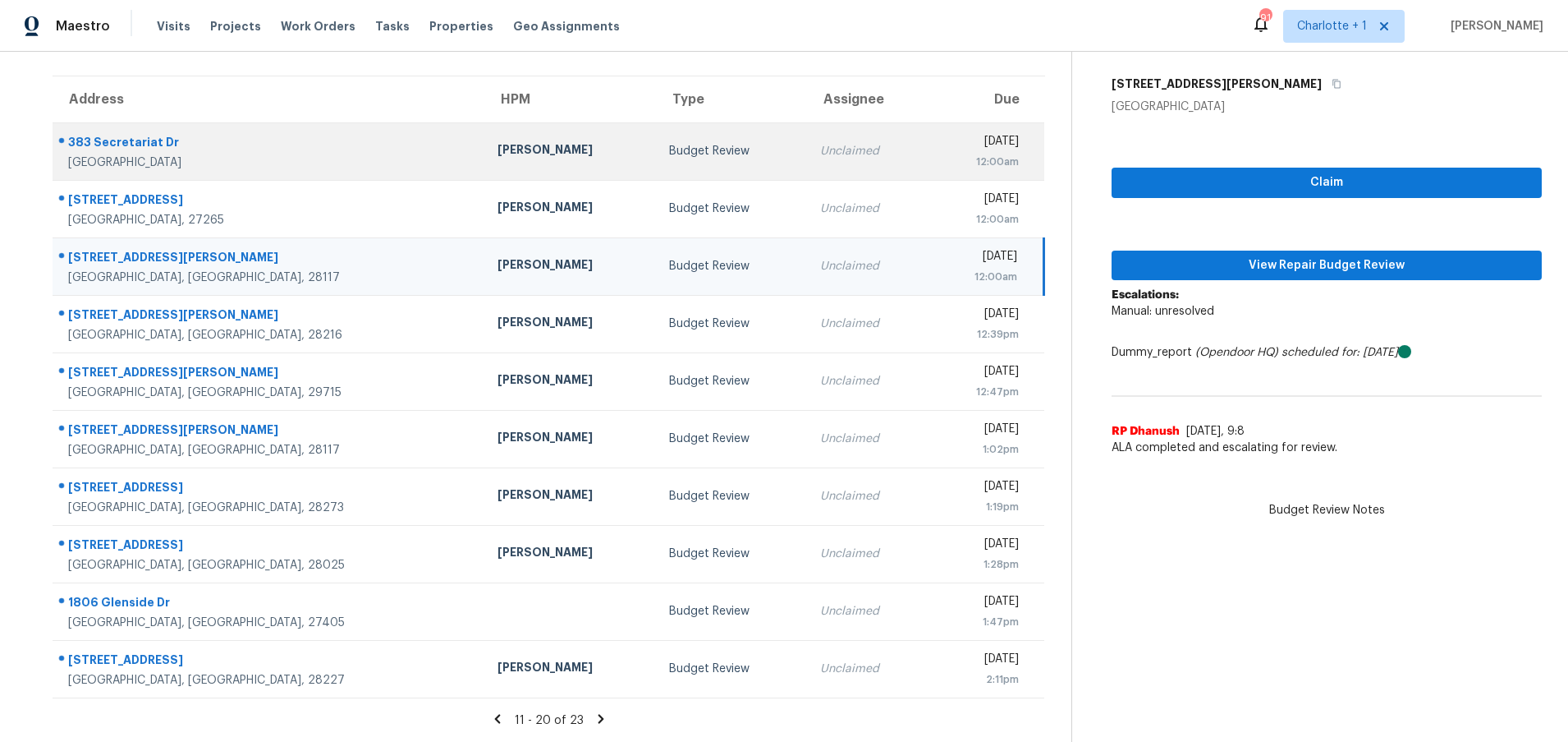
click at [240, 155] on div "[GEOGRAPHIC_DATA]" at bounding box center [270, 163] width 403 height 16
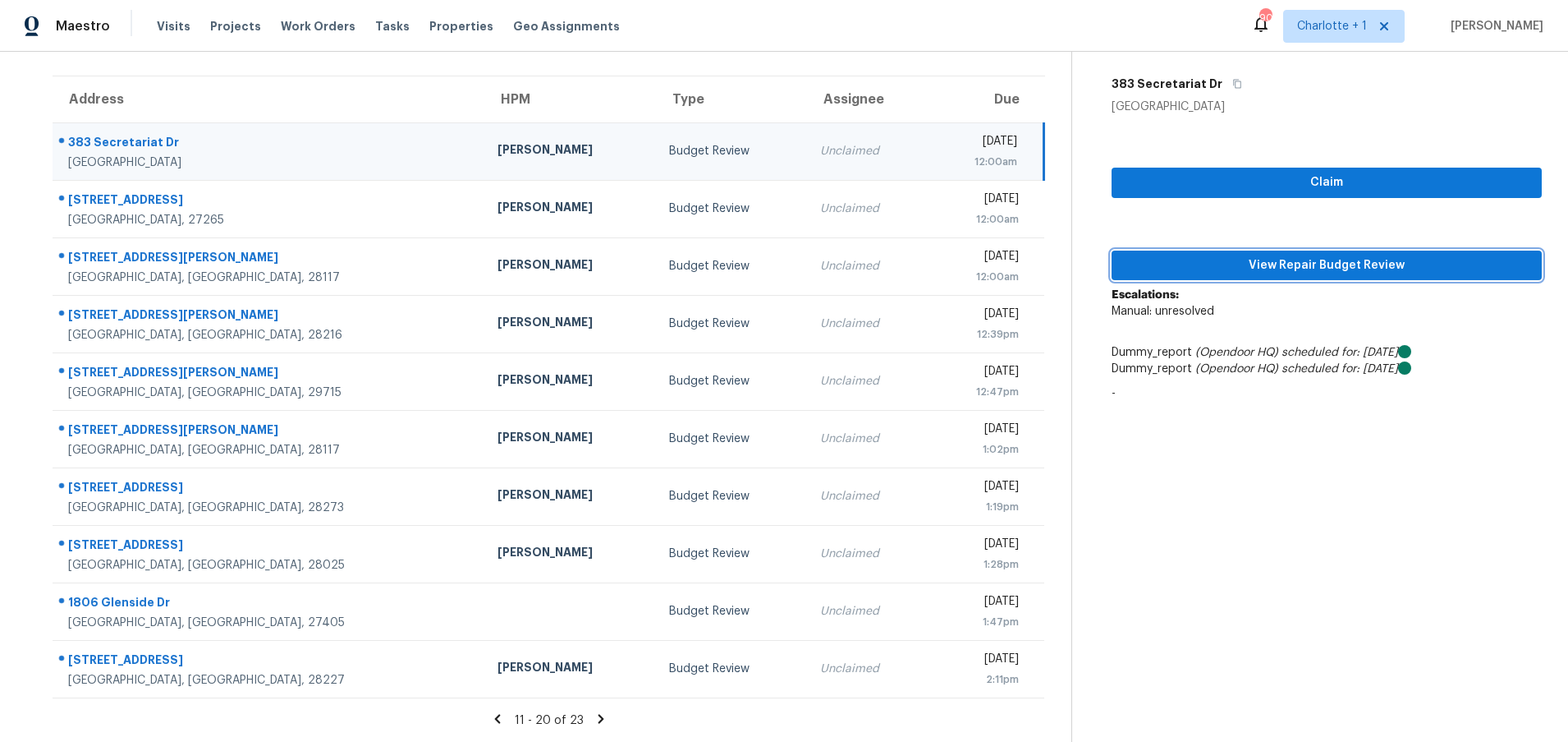
click at [1277, 256] on span "View Repair Budget Review" at bounding box center [1326, 266] width 404 height 21
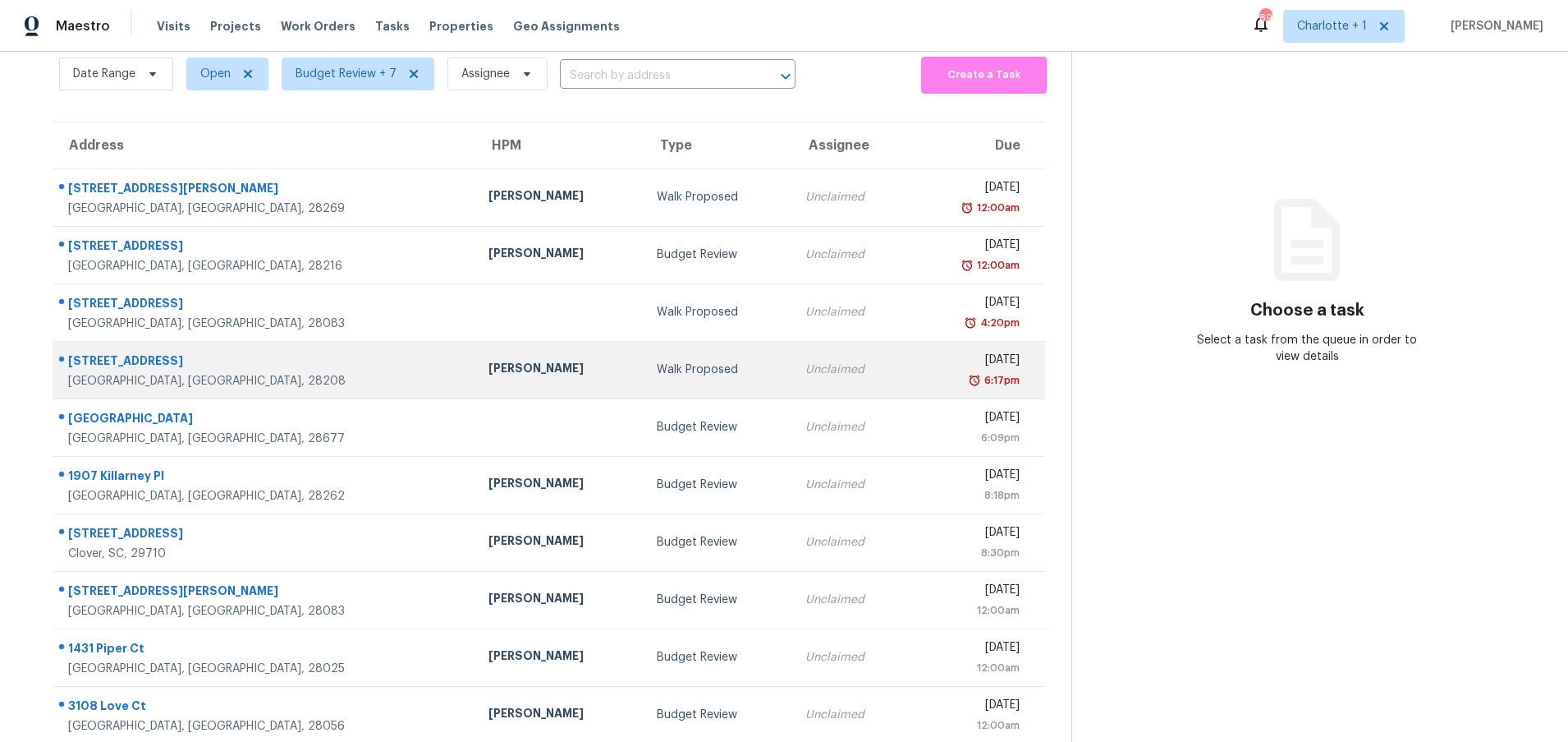
scroll to position [126, 0]
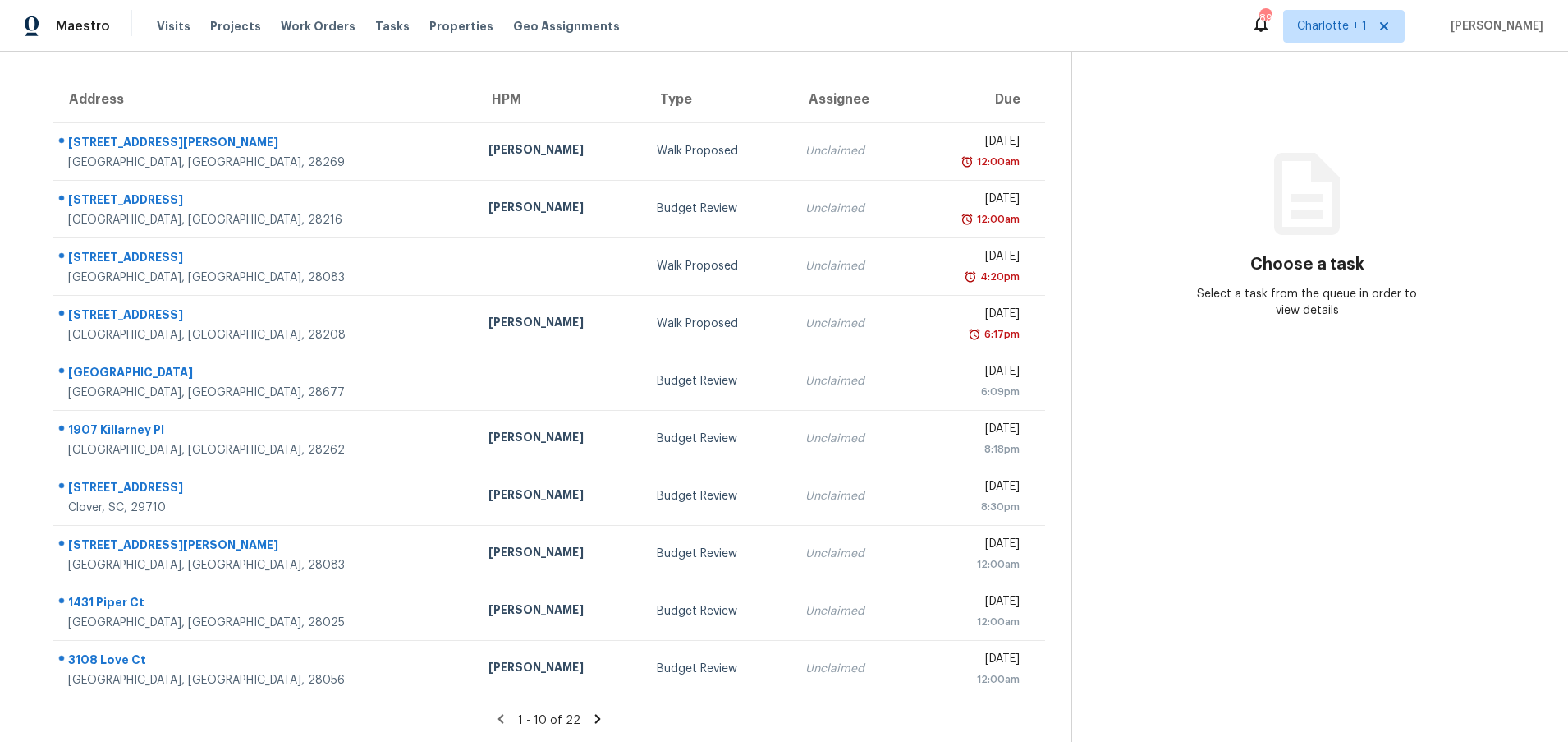
click at [594, 714] on icon at bounding box center [597, 718] width 6 height 9
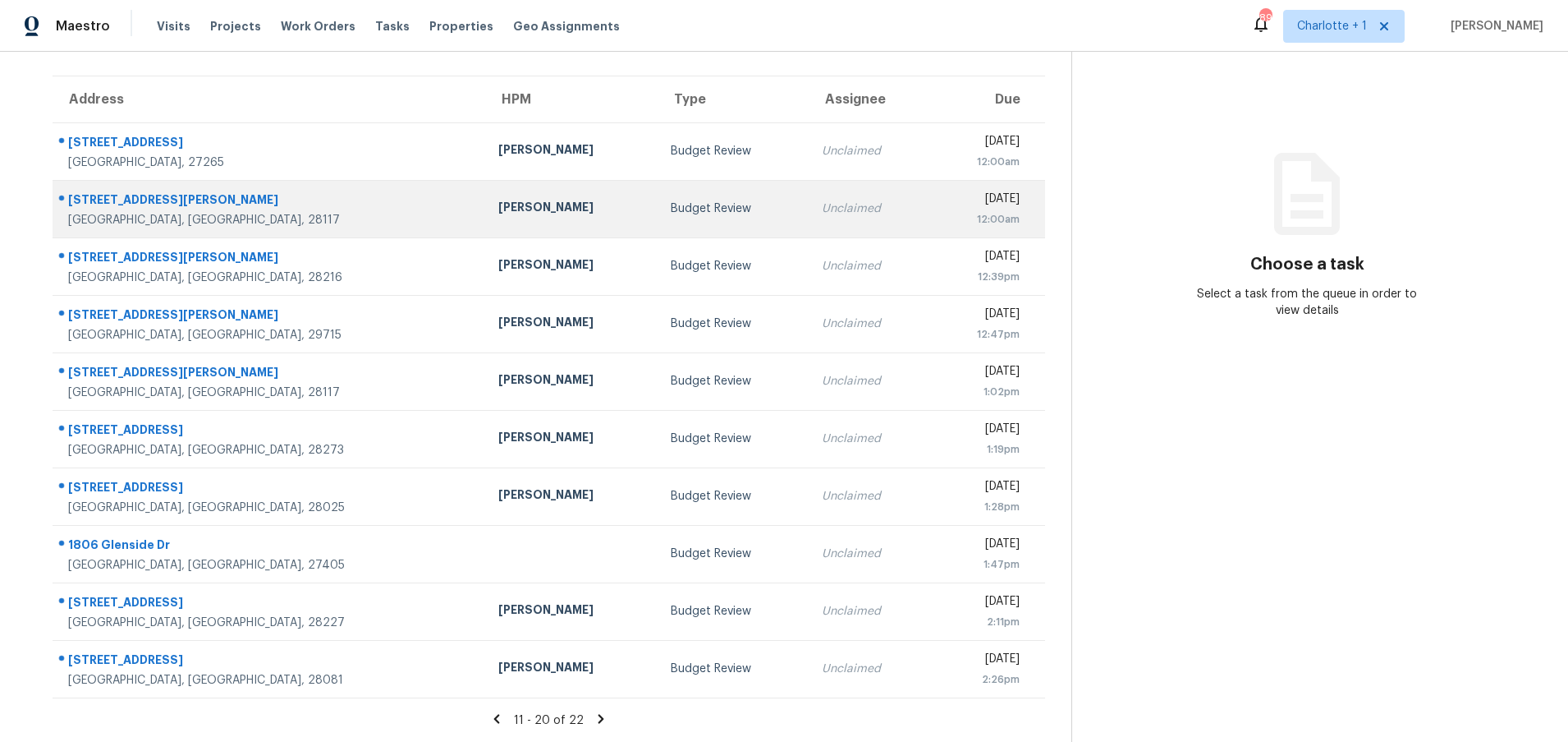
click at [658, 215] on td "Budget Review" at bounding box center [733, 209] width 151 height 58
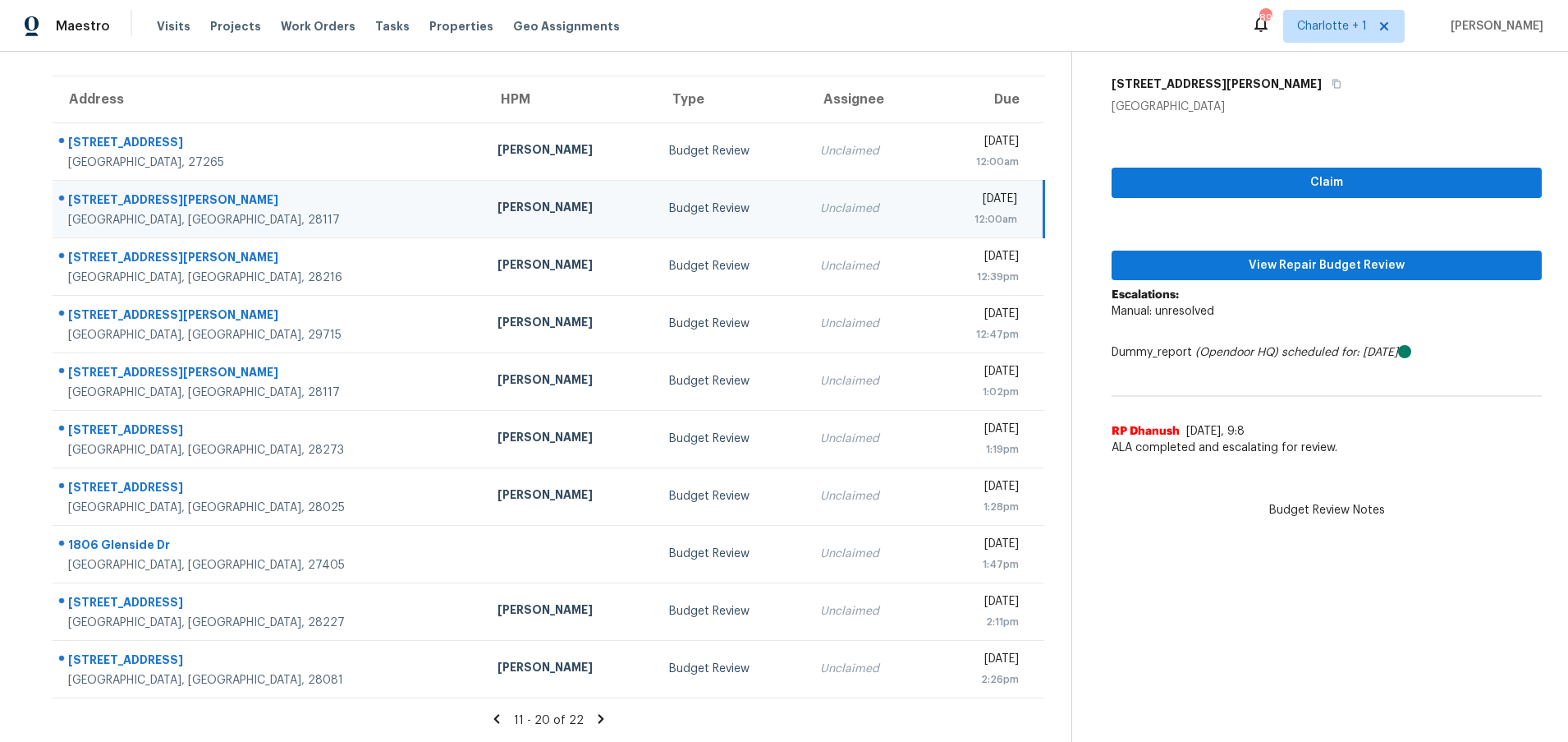
click at [497, 199] on div "[PERSON_NAME]" at bounding box center [570, 209] width 146 height 21
click at [1315, 256] on span "View Repair Budget Review" at bounding box center [1326, 266] width 404 height 21
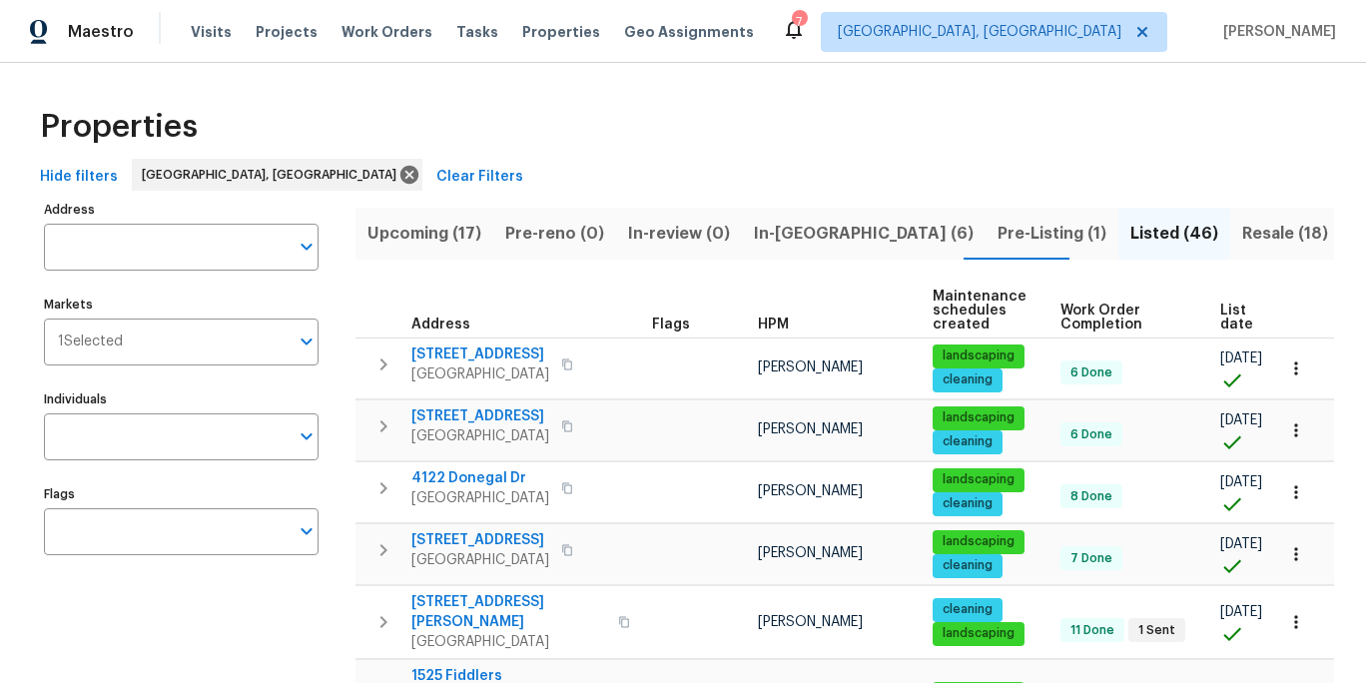
click at [964, 119] on div "Properties" at bounding box center [683, 127] width 1302 height 64
click at [828, 114] on div "Properties" at bounding box center [683, 127] width 1302 height 64
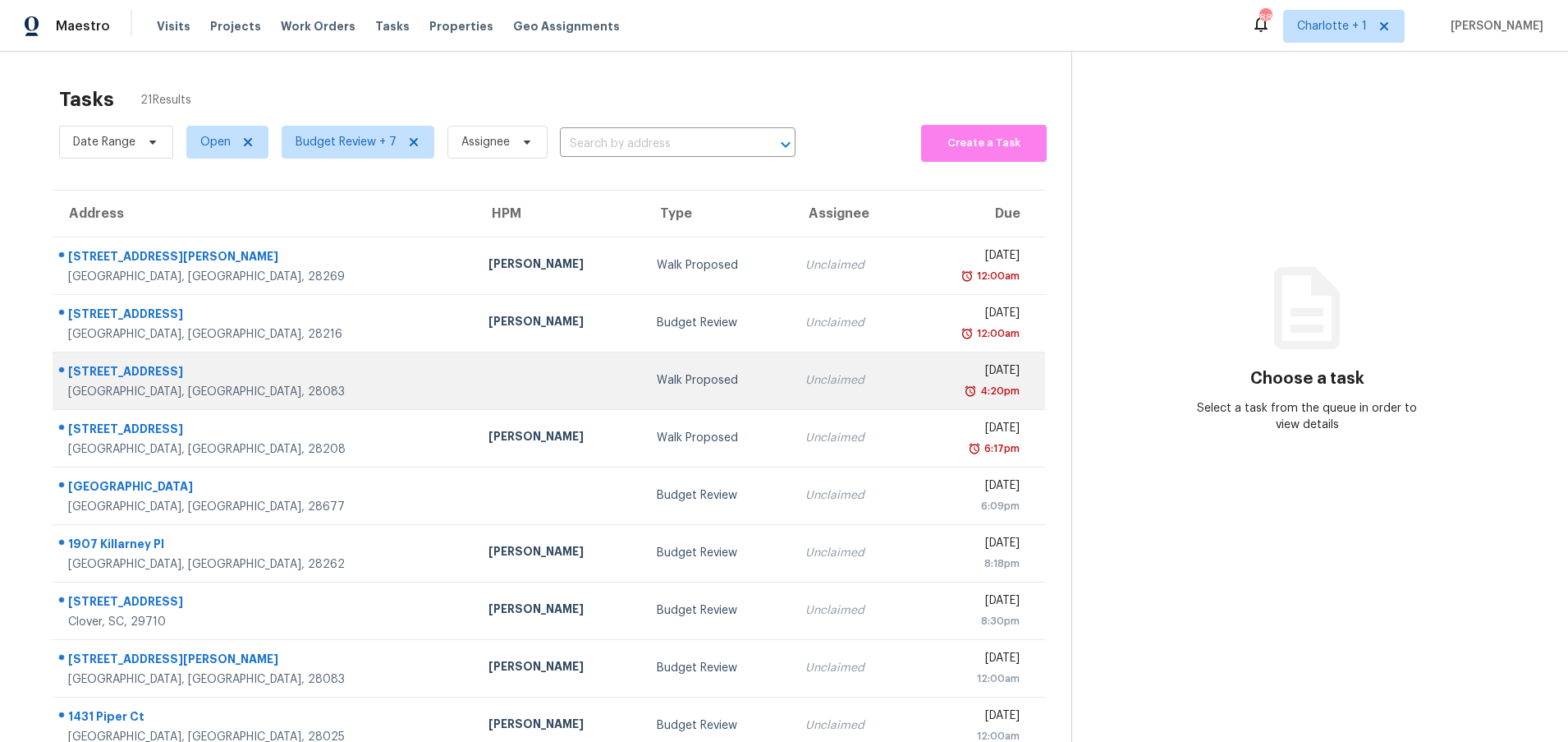
scroll to position [126, 0]
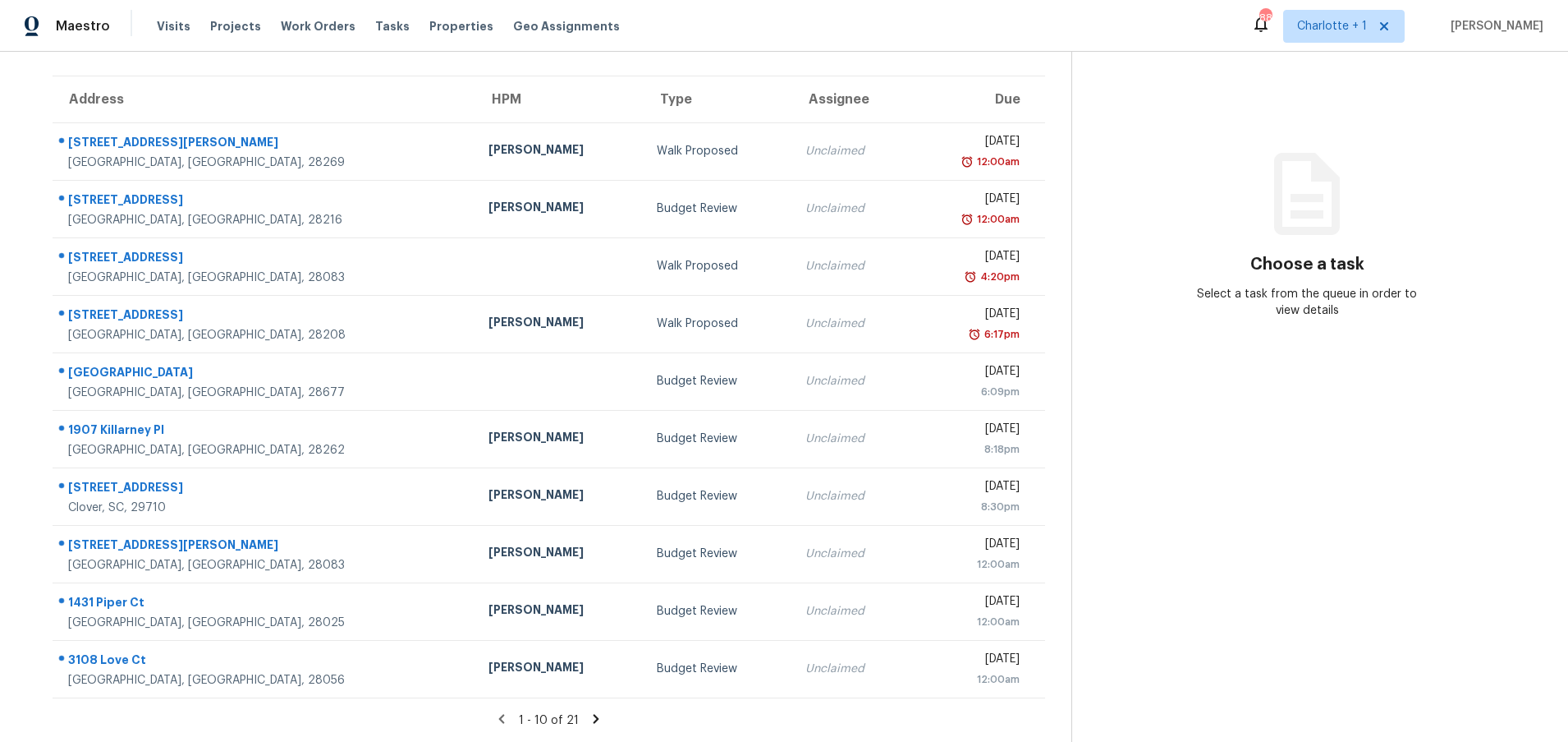
click at [589, 712] on icon at bounding box center [596, 719] width 15 height 15
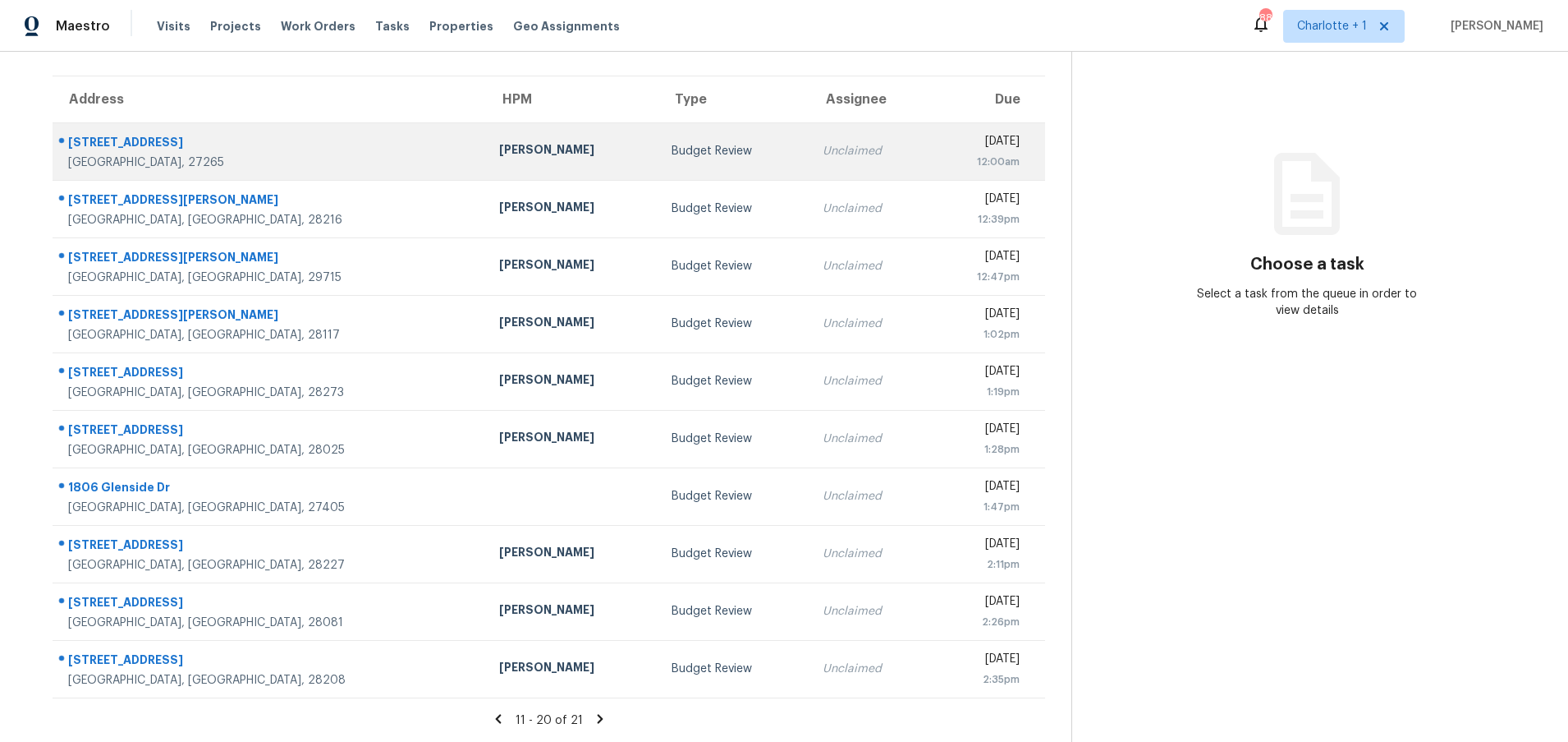
click at [672, 143] on div "Budget Review" at bounding box center [734, 151] width 125 height 16
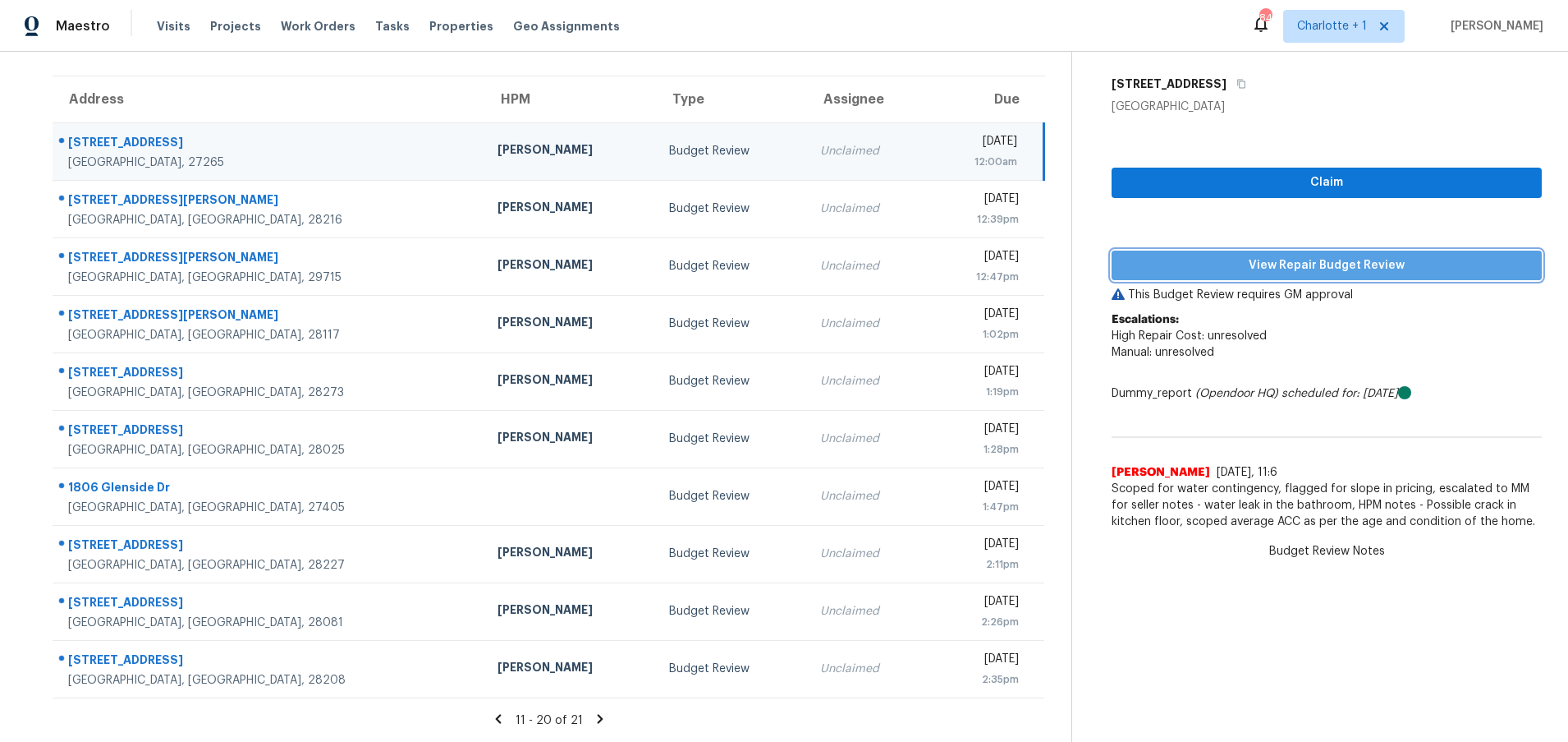
click at [1228, 256] on span "View Repair Budget Review" at bounding box center [1326, 266] width 404 height 21
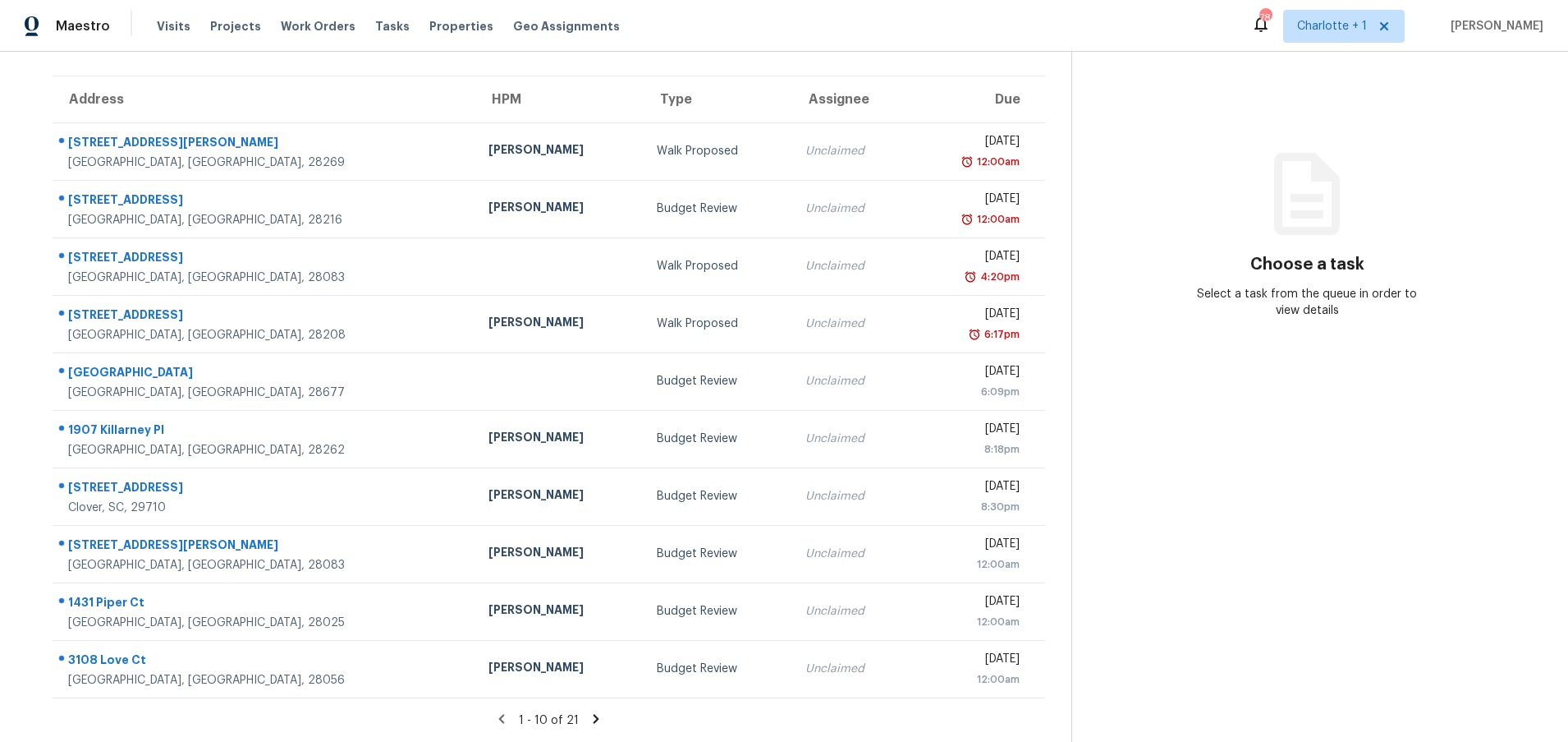
click at [594, 714] on icon at bounding box center [596, 718] width 6 height 9
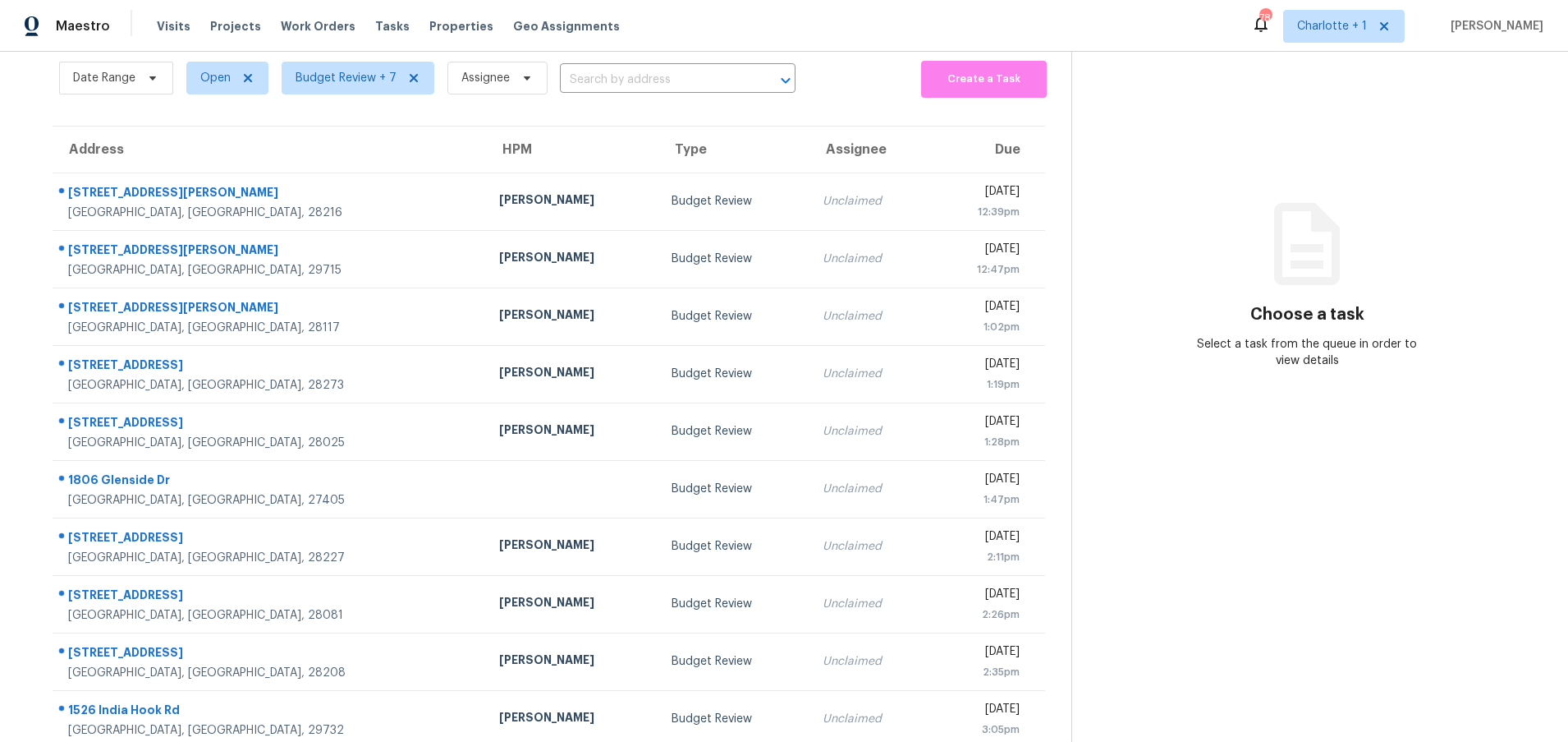
scroll to position [124, 0]
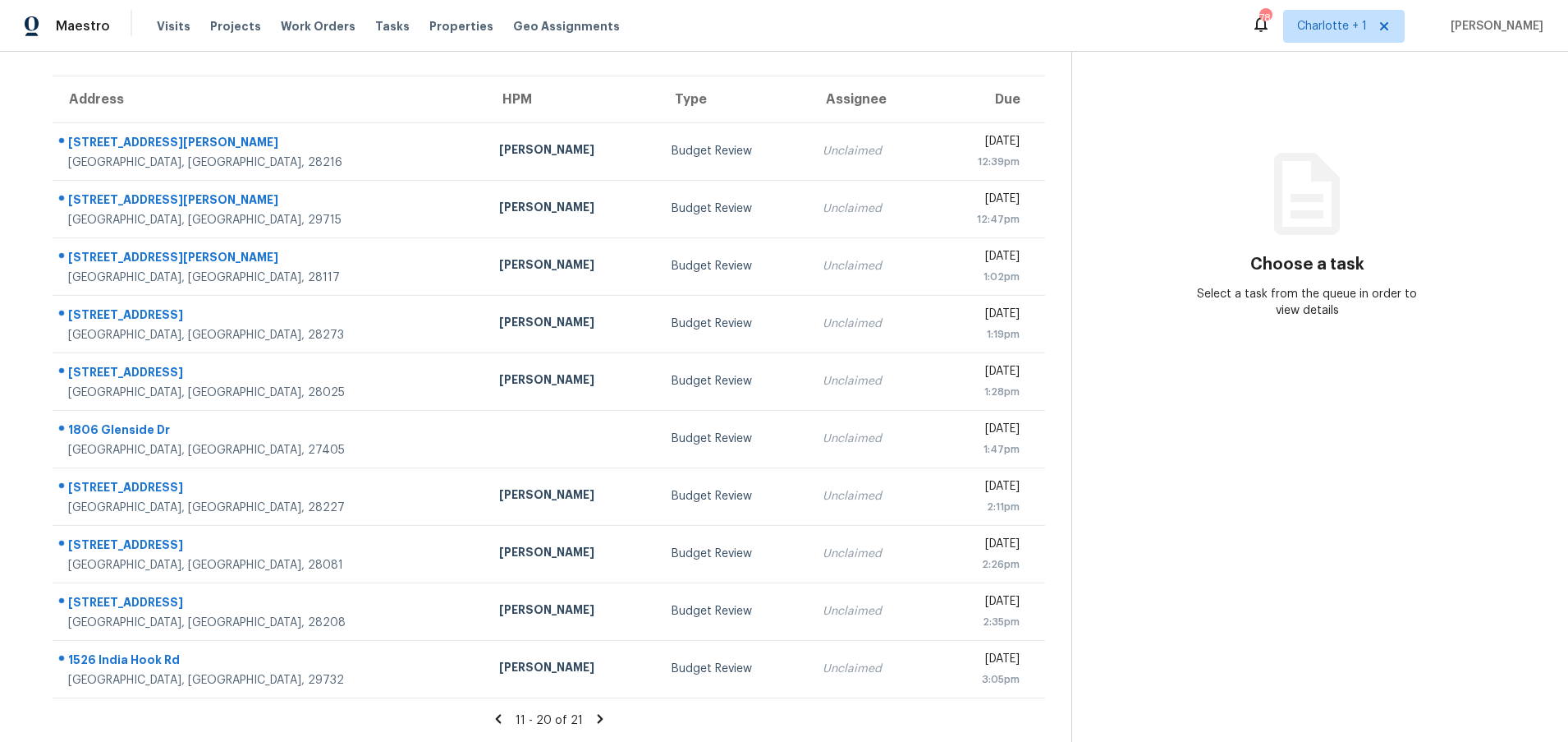
click at [593, 712] on icon at bounding box center [600, 719] width 15 height 15
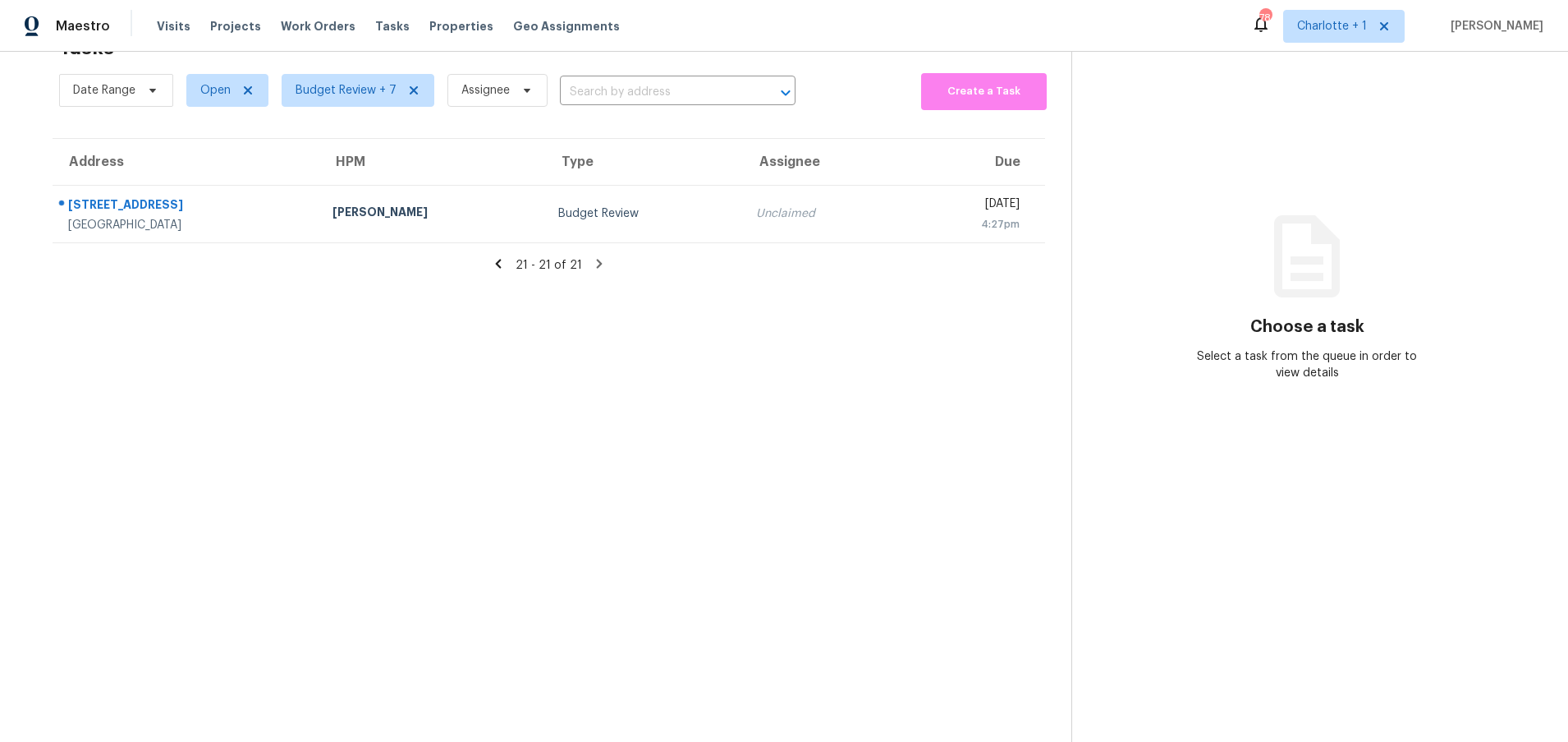
click at [498, 257] on icon at bounding box center [498, 264] width 15 height 15
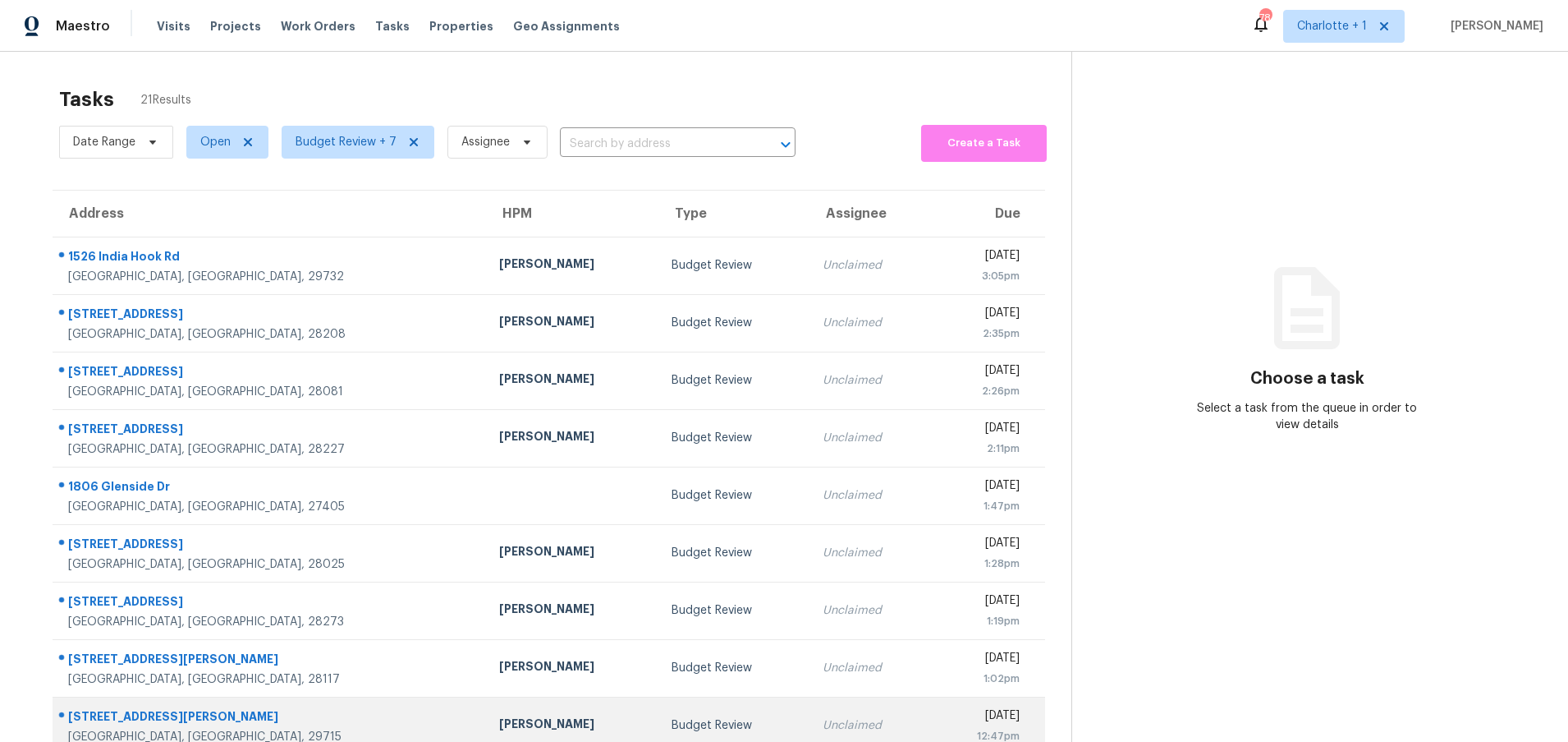
scroll to position [126, 0]
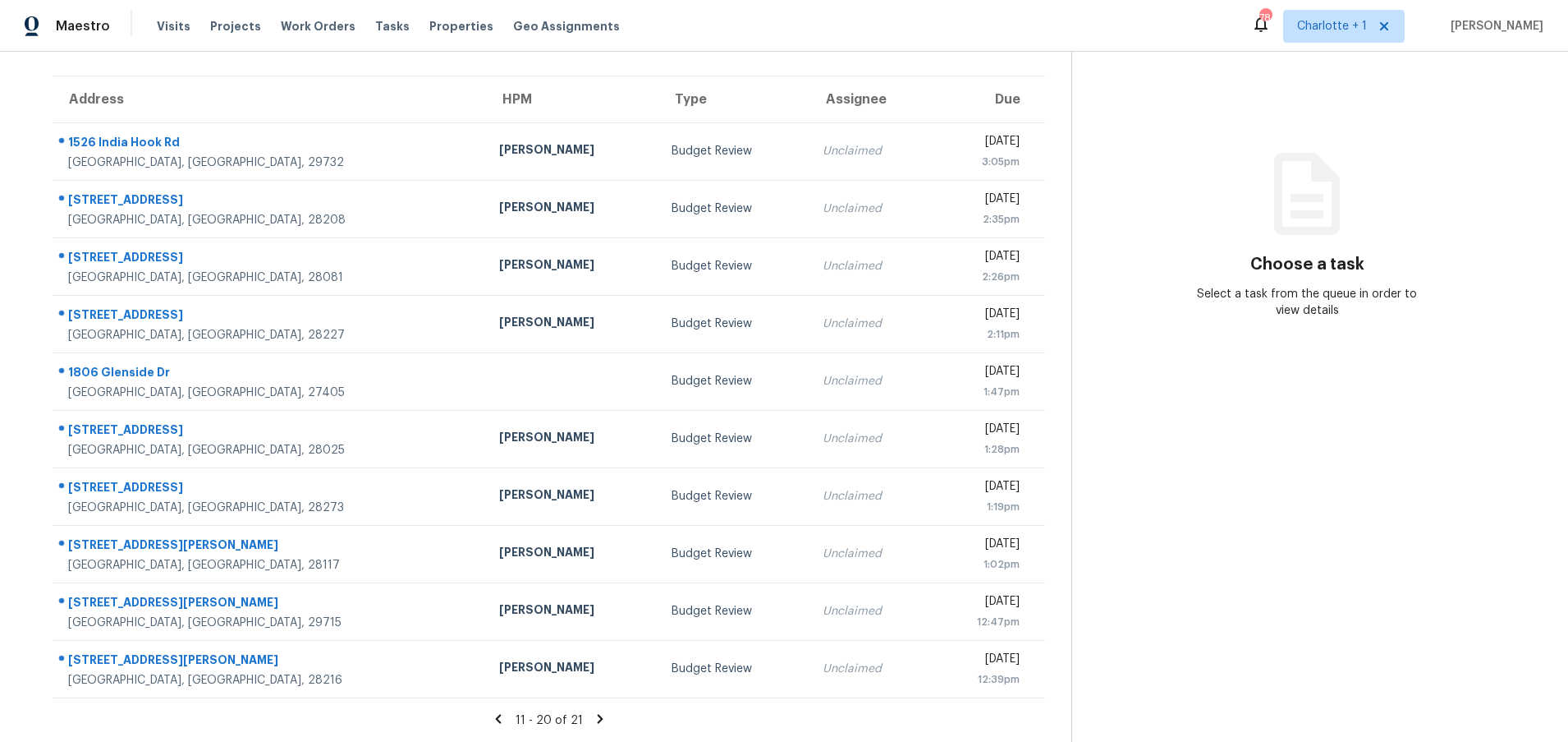
click at [495, 714] on icon at bounding box center [497, 718] width 6 height 9
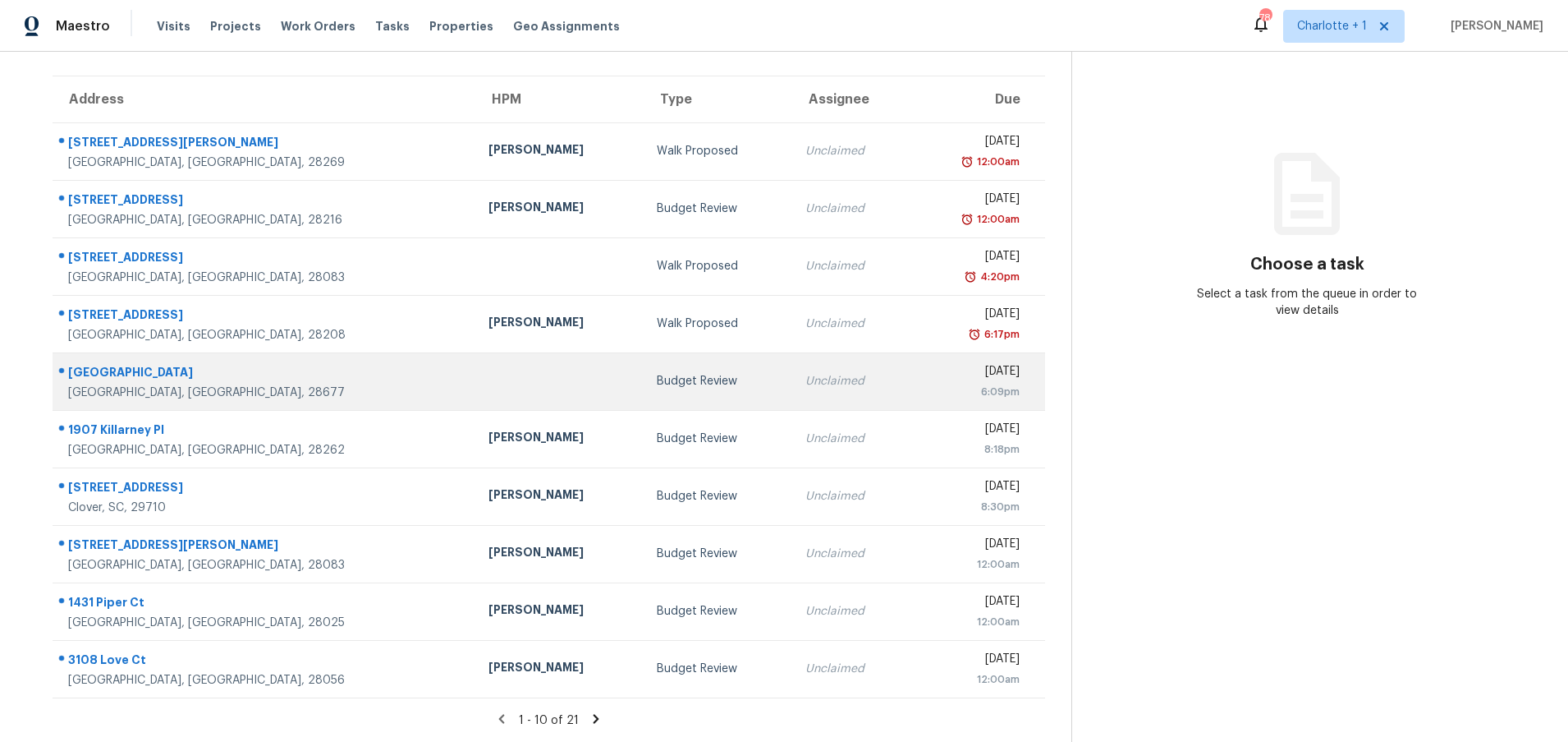
click at [475, 388] on td at bounding box center [559, 381] width 168 height 58
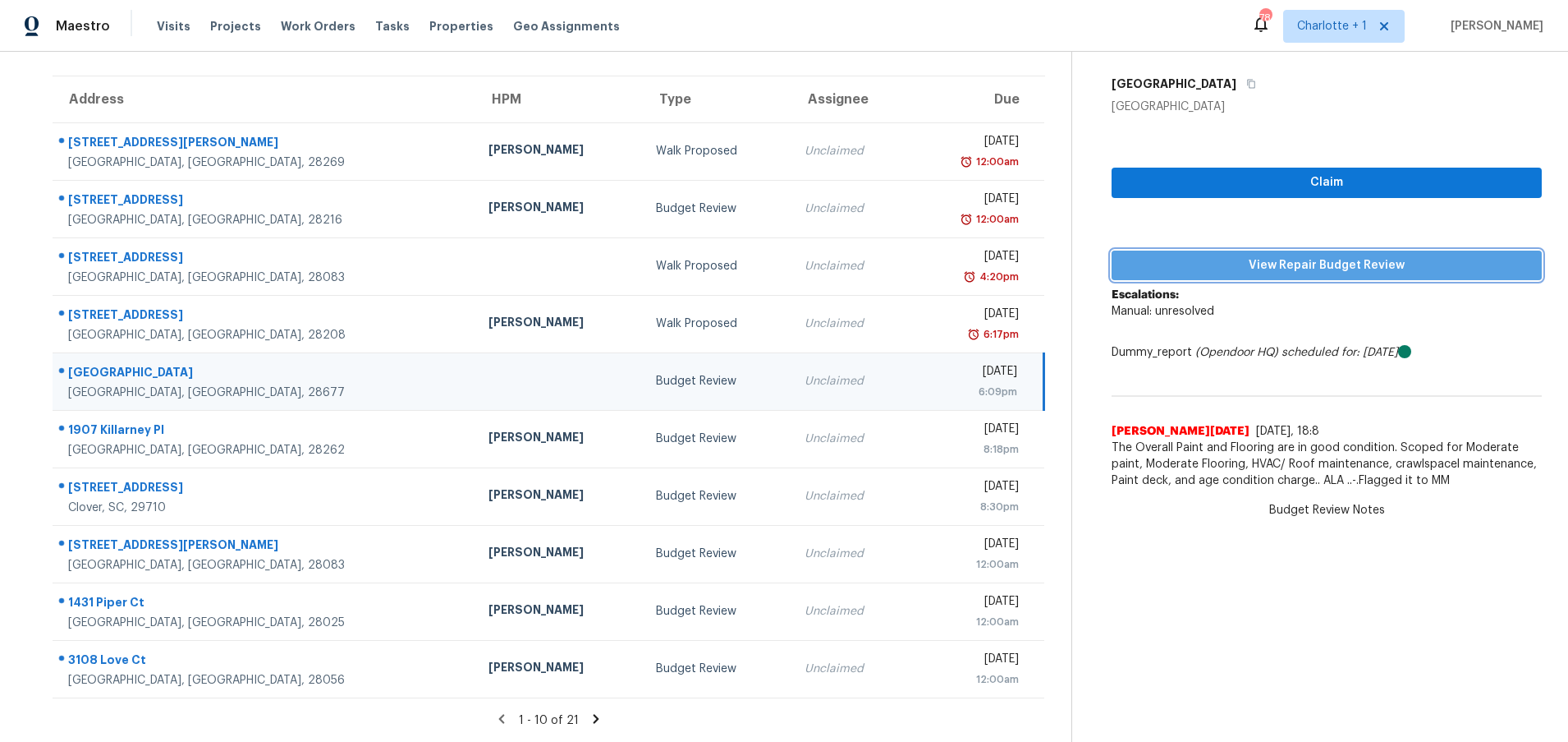
click at [1307, 259] on span "View Repair Budget Review" at bounding box center [1326, 266] width 404 height 21
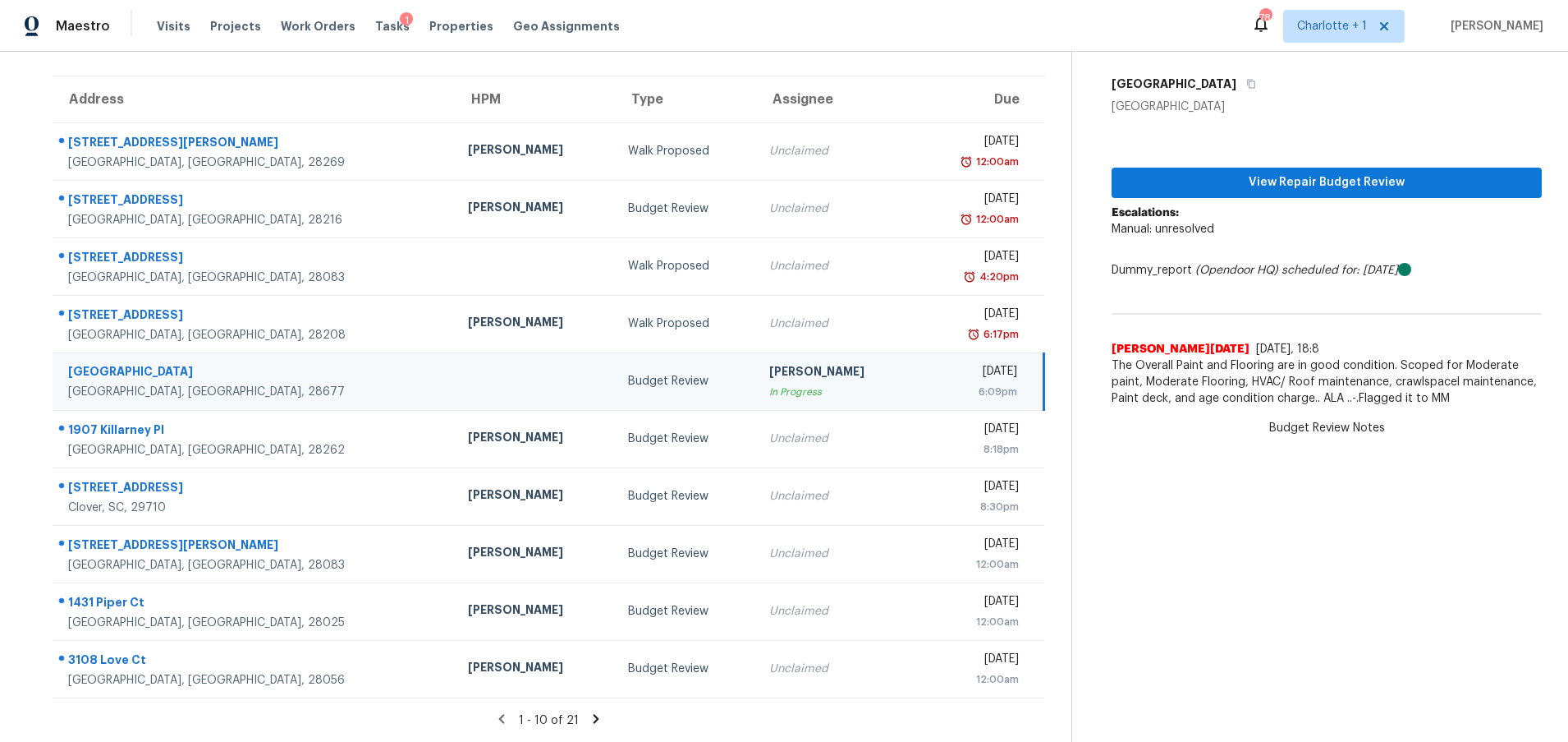
drag, startPoint x: 510, startPoint y: 373, endPoint x: 756, endPoint y: 341, distance: 248.1
click at [628, 373] on div "Budget Review" at bounding box center [686, 381] width 115 height 16
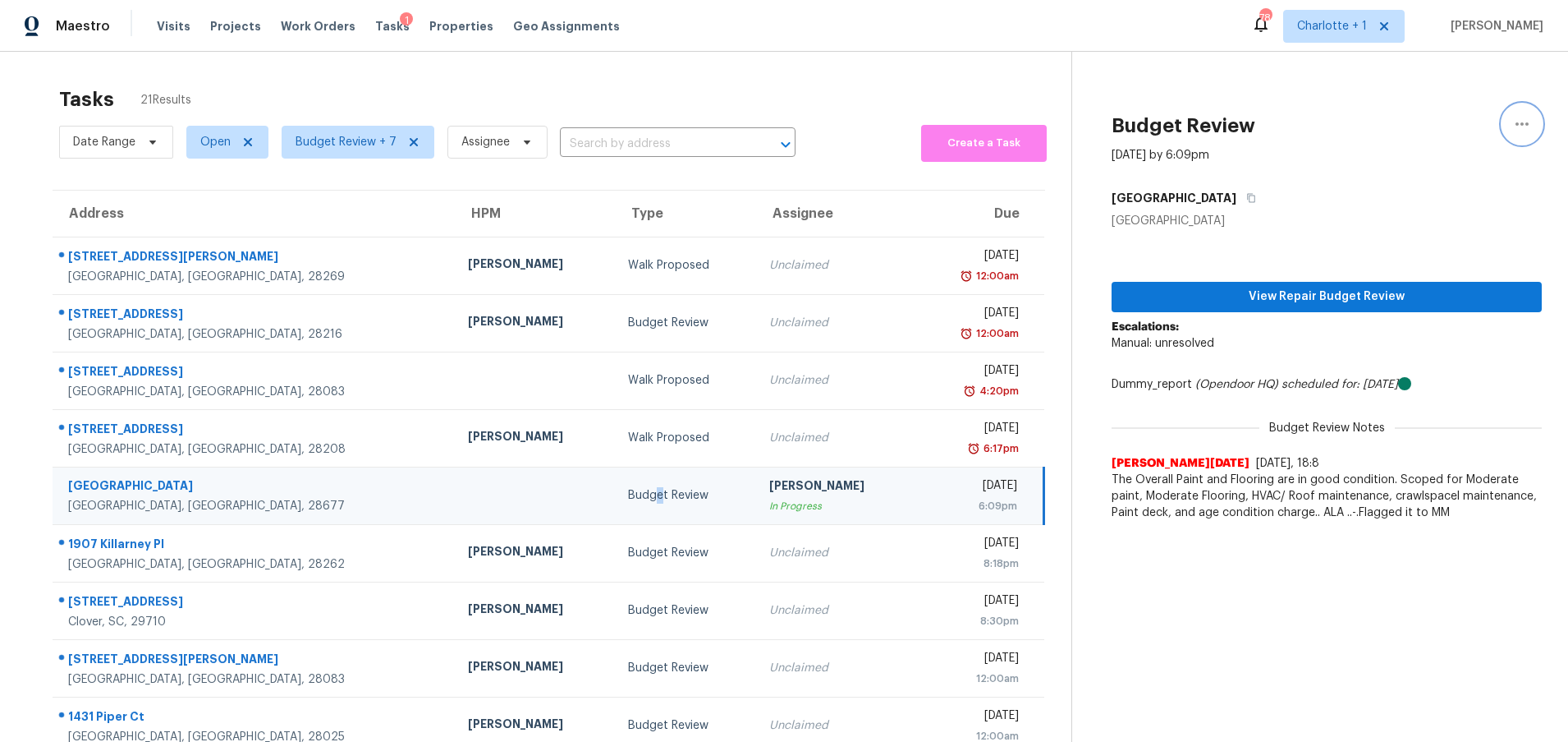
click at [1515, 118] on icon "button" at bounding box center [1522, 124] width 20 height 20
click at [1411, 117] on link "Unclaim this task" at bounding box center [1417, 128] width 140 height 25
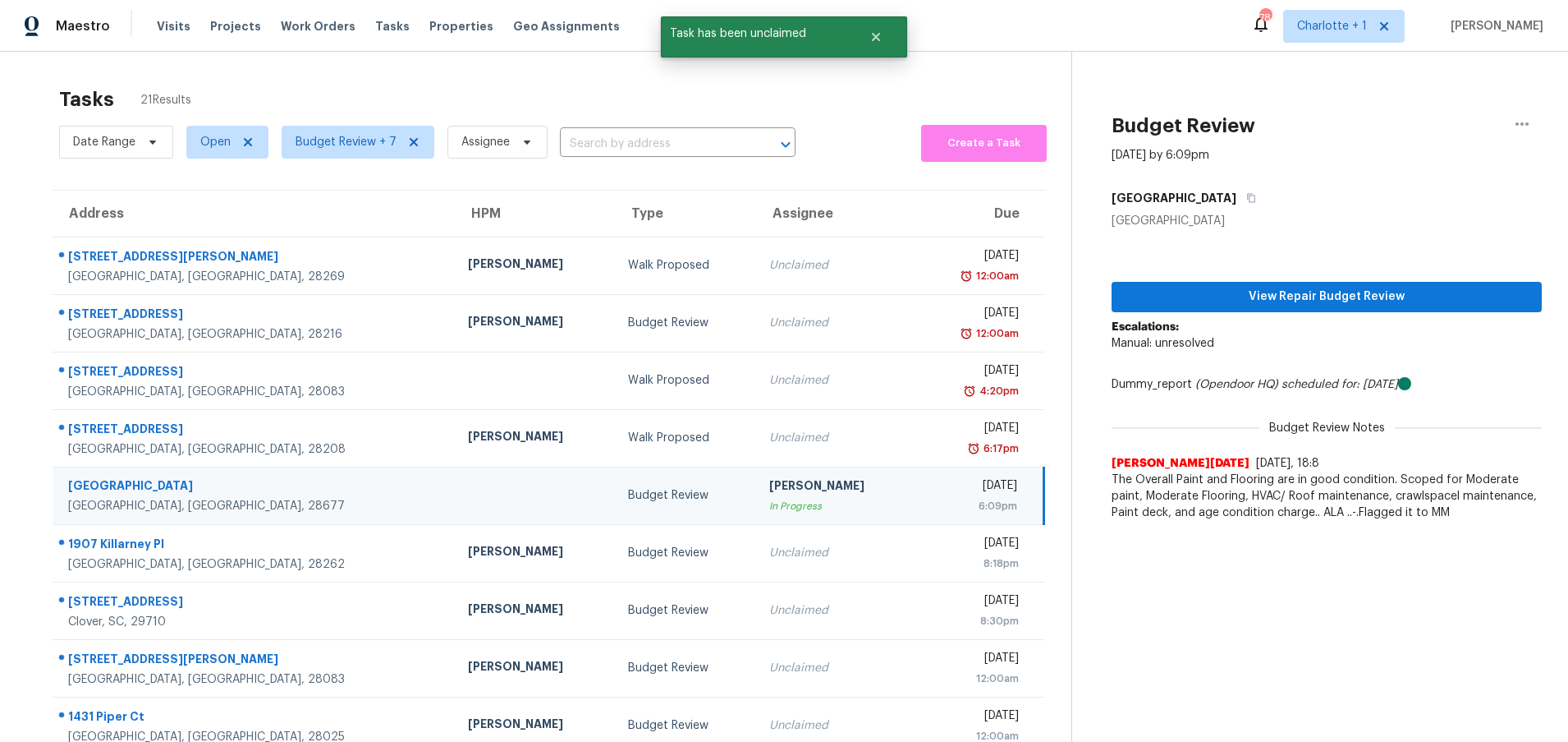
click at [585, 70] on div "Tasks 21 Results Date Range Open Budget Review + 7 Assignee ​ Create a Task Add…" at bounding box center [784, 454] width 1568 height 805
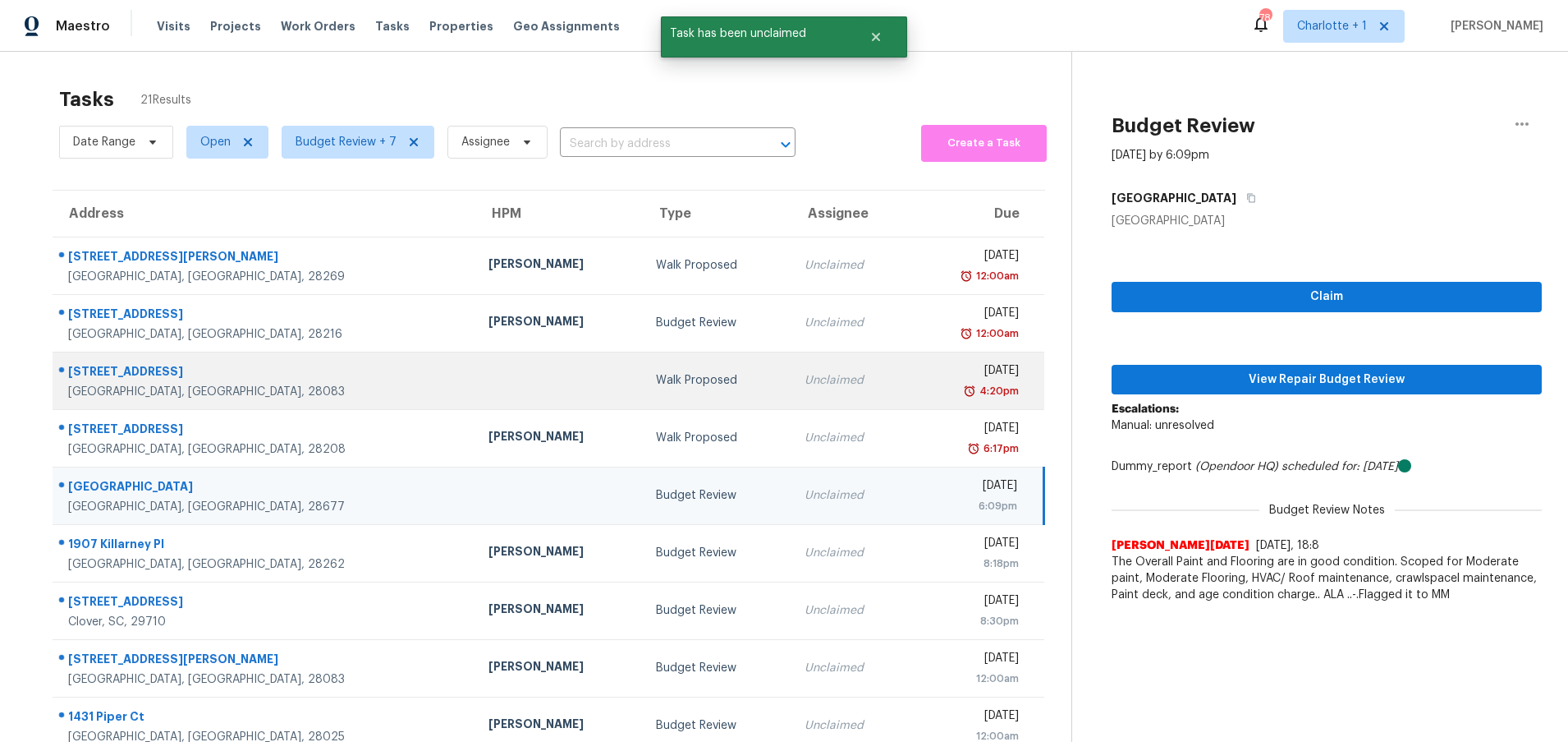
scroll to position [28, 0]
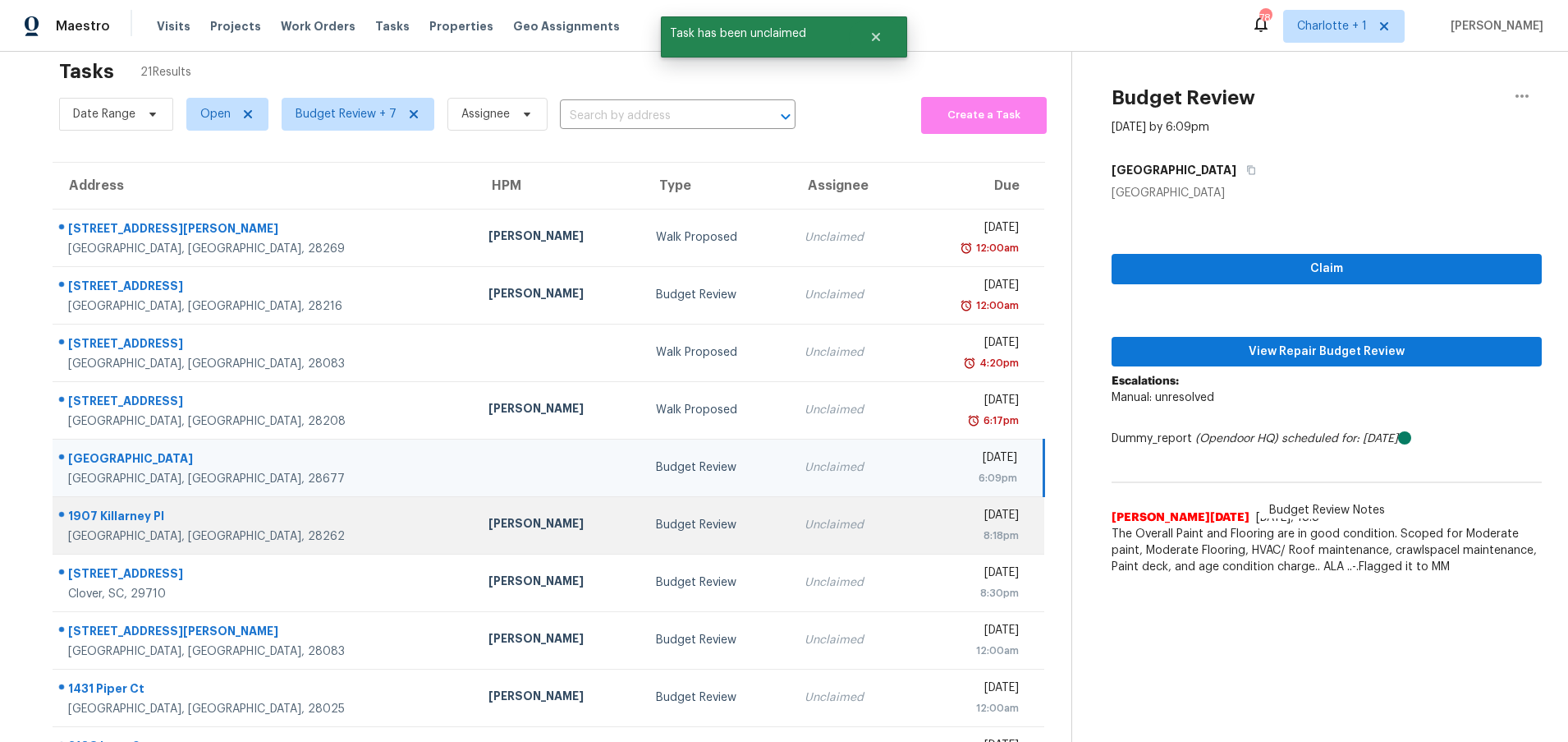
click at [238, 508] on div "1907 Killarney Pl" at bounding box center [265, 517] width 394 height 21
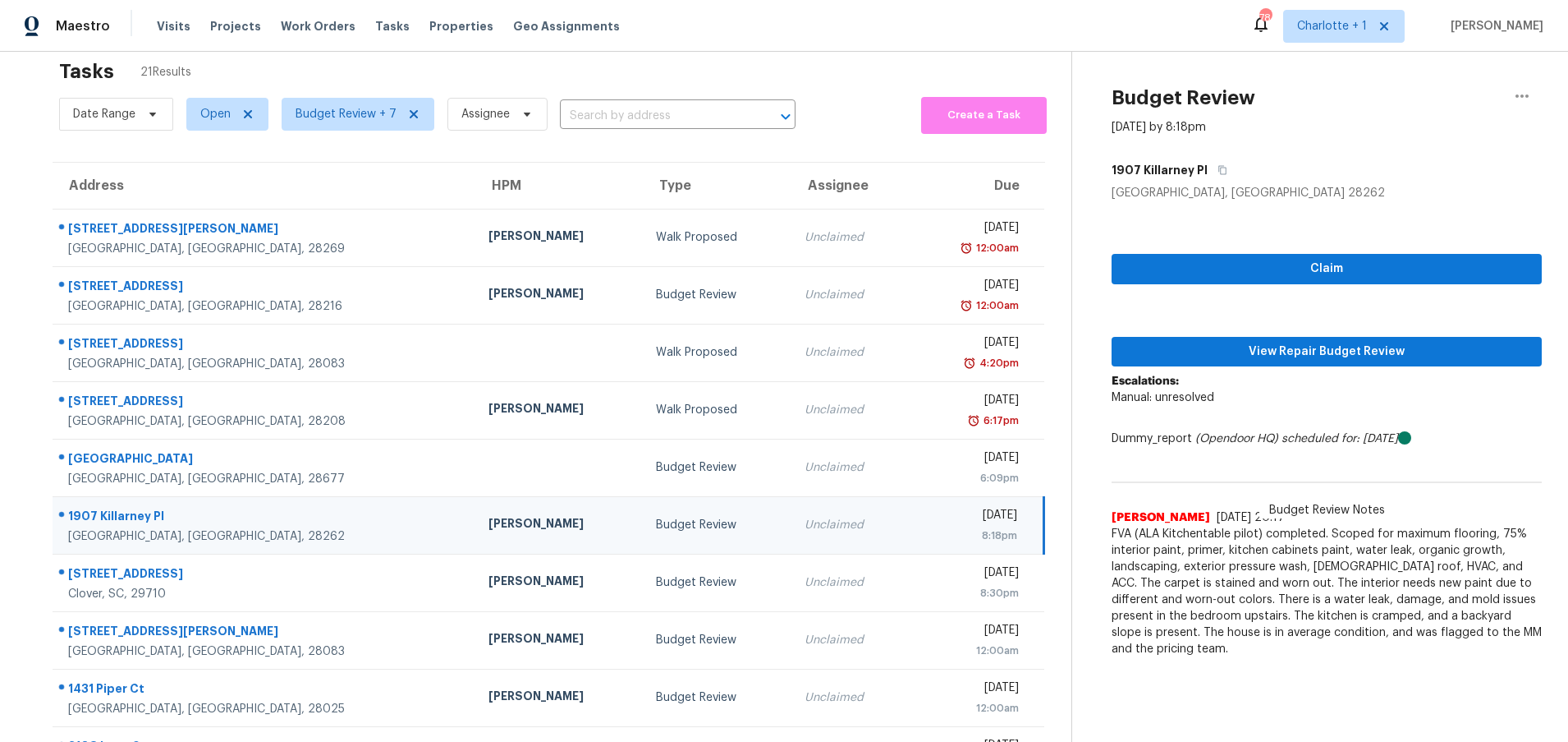
click at [291, 521] on td "1907 Killarney Pl Charlotte, NC, 28262" at bounding box center [264, 525] width 423 height 58
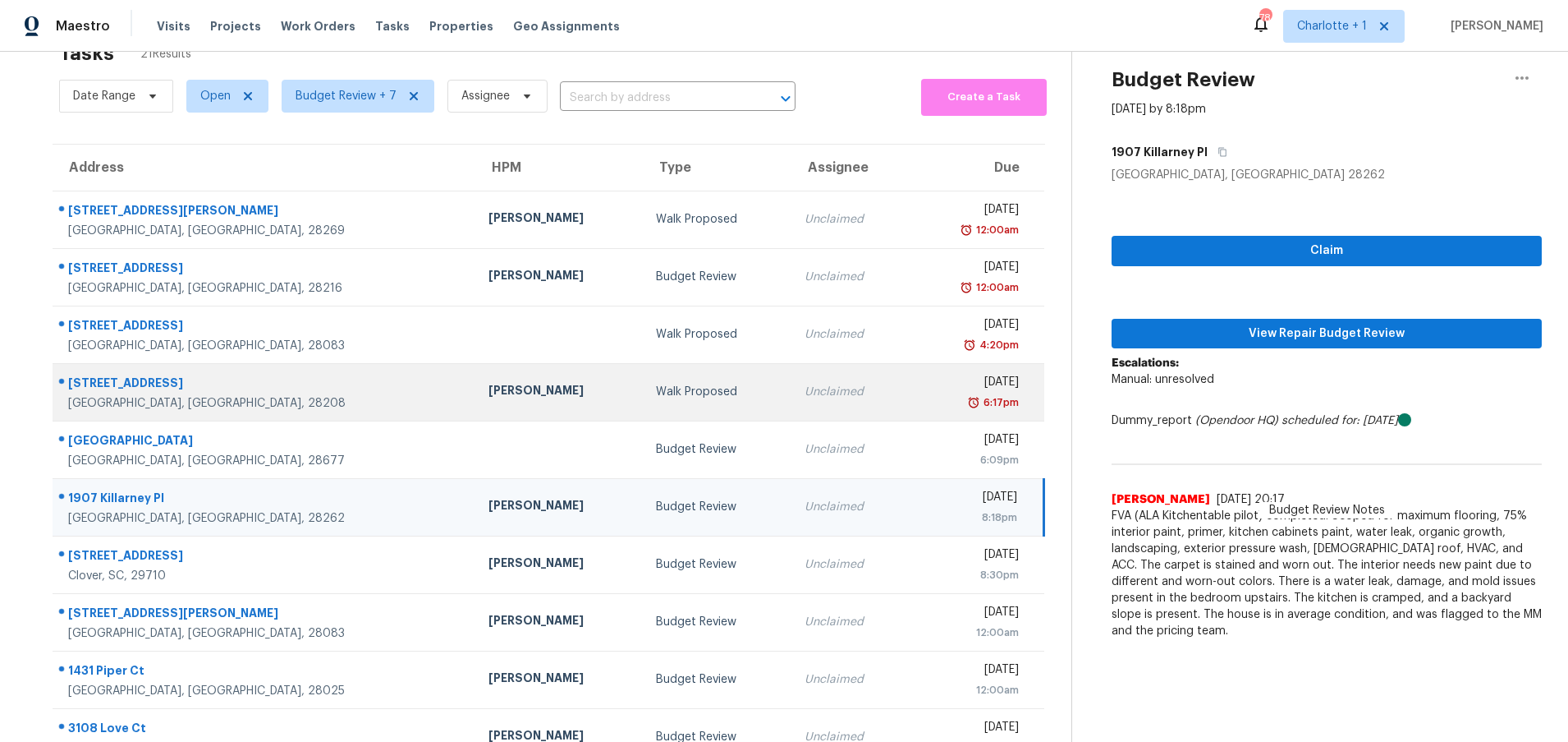
scroll to position [0, 0]
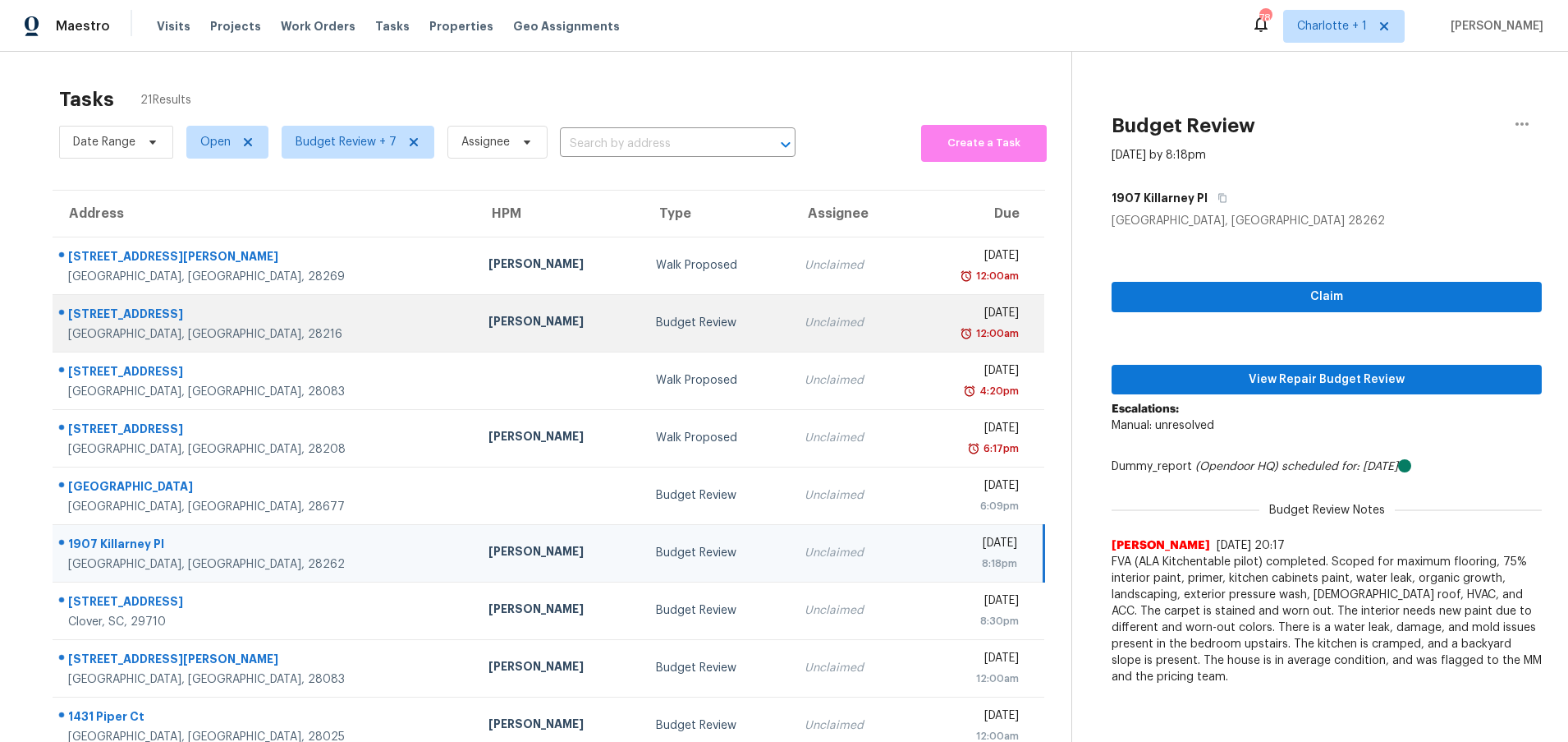
click at [656, 327] on div "Budget Review" at bounding box center [717, 322] width 123 height 16
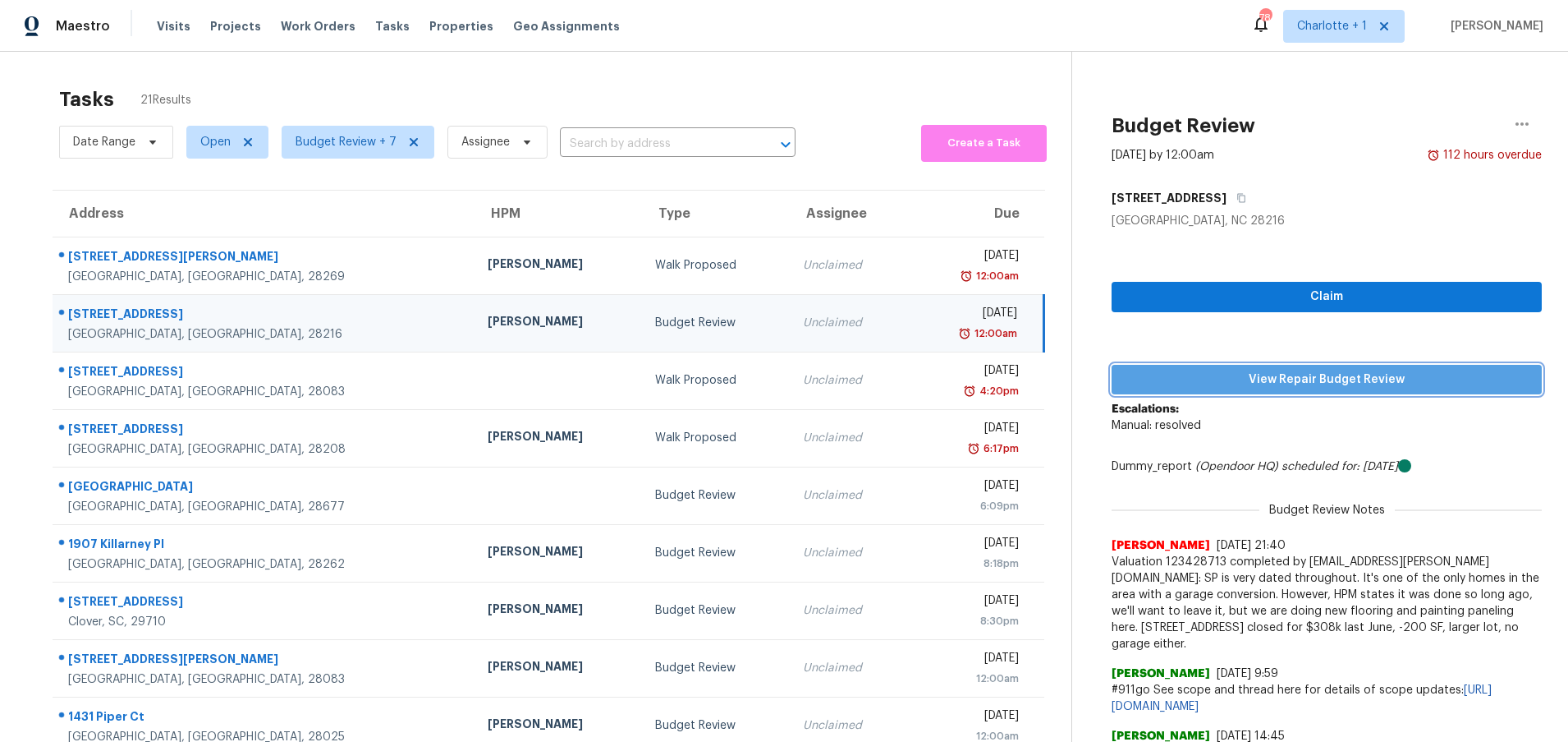
click at [1301, 383] on span "View Repair Budget Review" at bounding box center [1326, 379] width 404 height 21
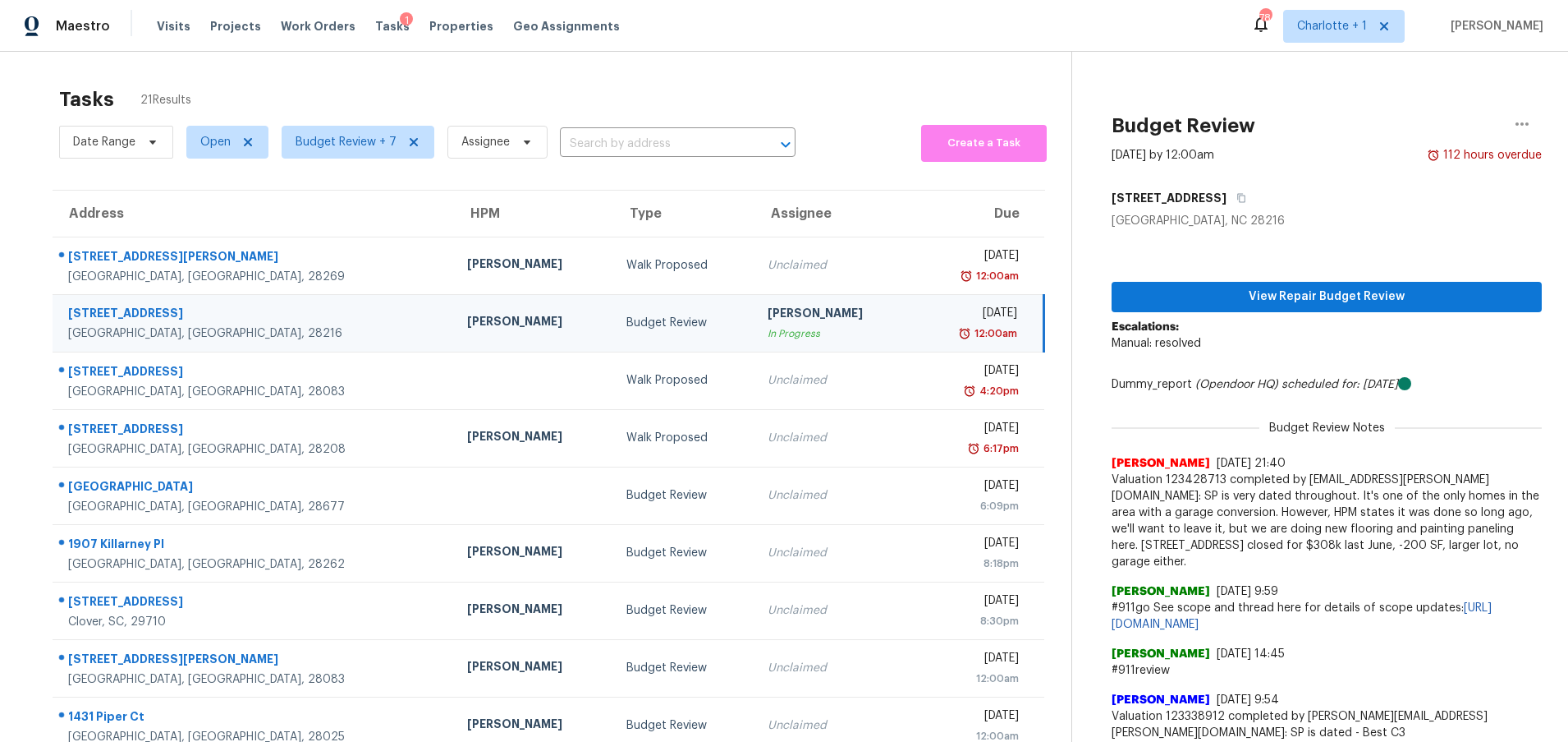
click at [463, 84] on div "Tasks 21 Results" at bounding box center [565, 100] width 1012 height 43
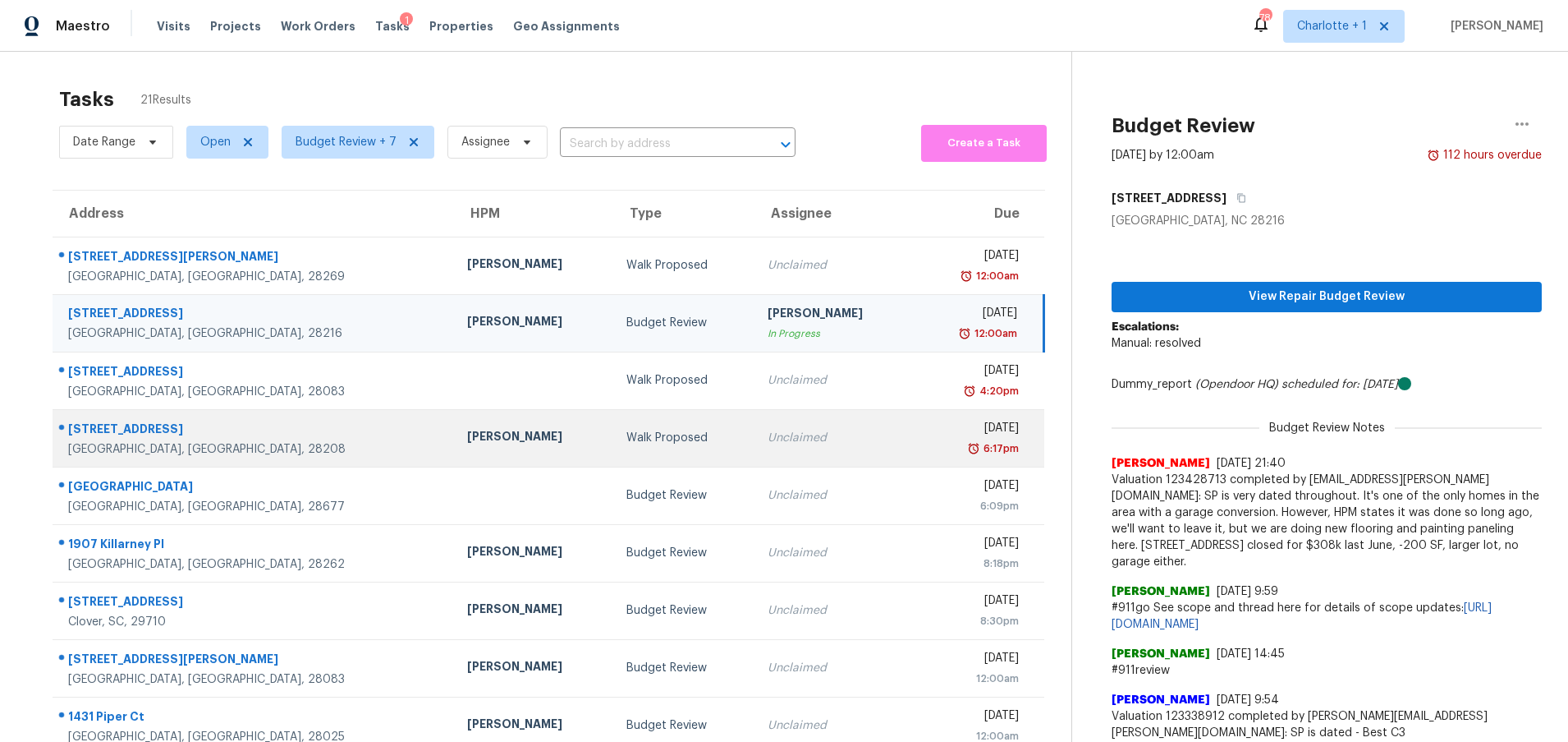
click at [275, 437] on div "[STREET_ADDRESS]" at bounding box center [254, 430] width 372 height 21
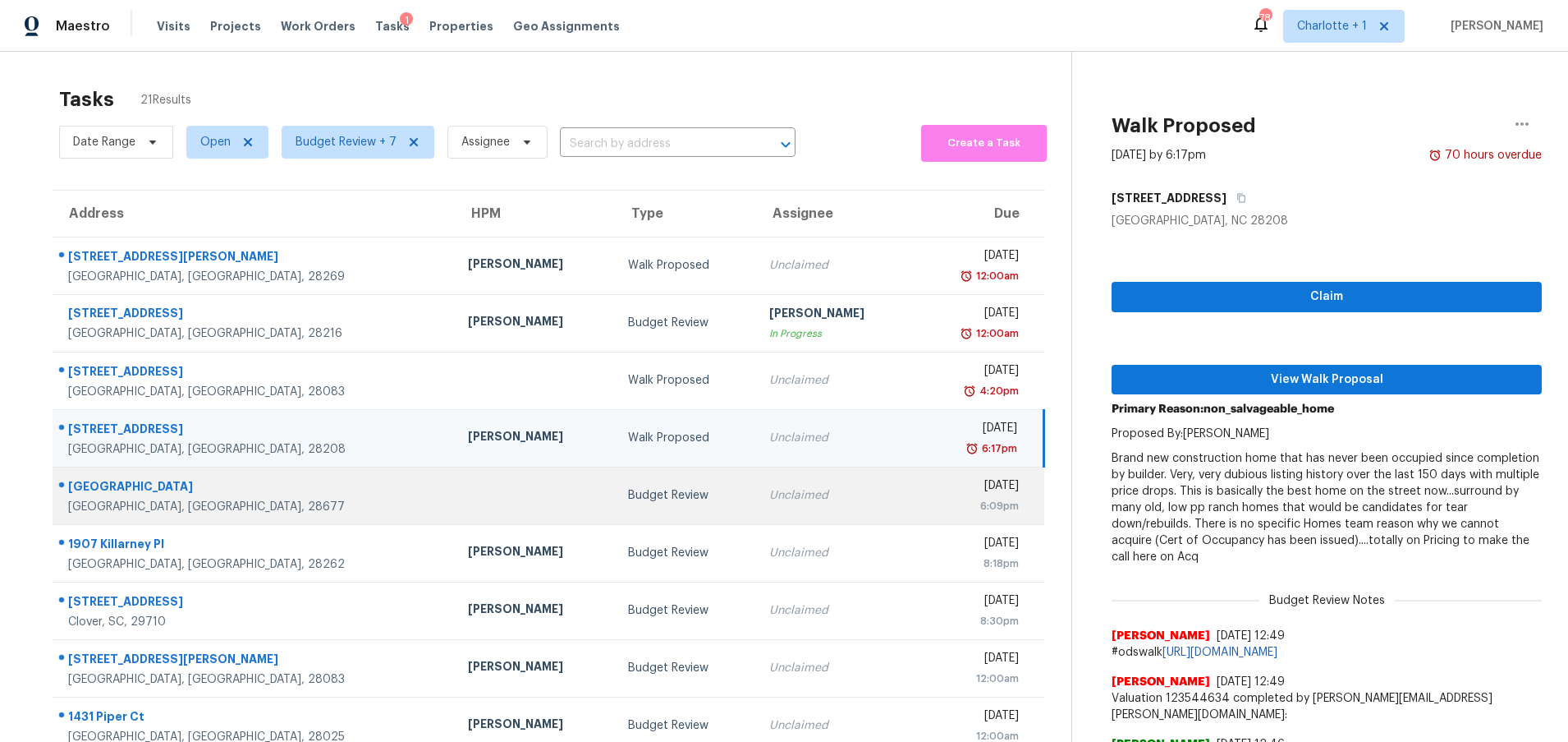
click at [283, 495] on div "[GEOGRAPHIC_DATA]" at bounding box center [255, 488] width 373 height 21
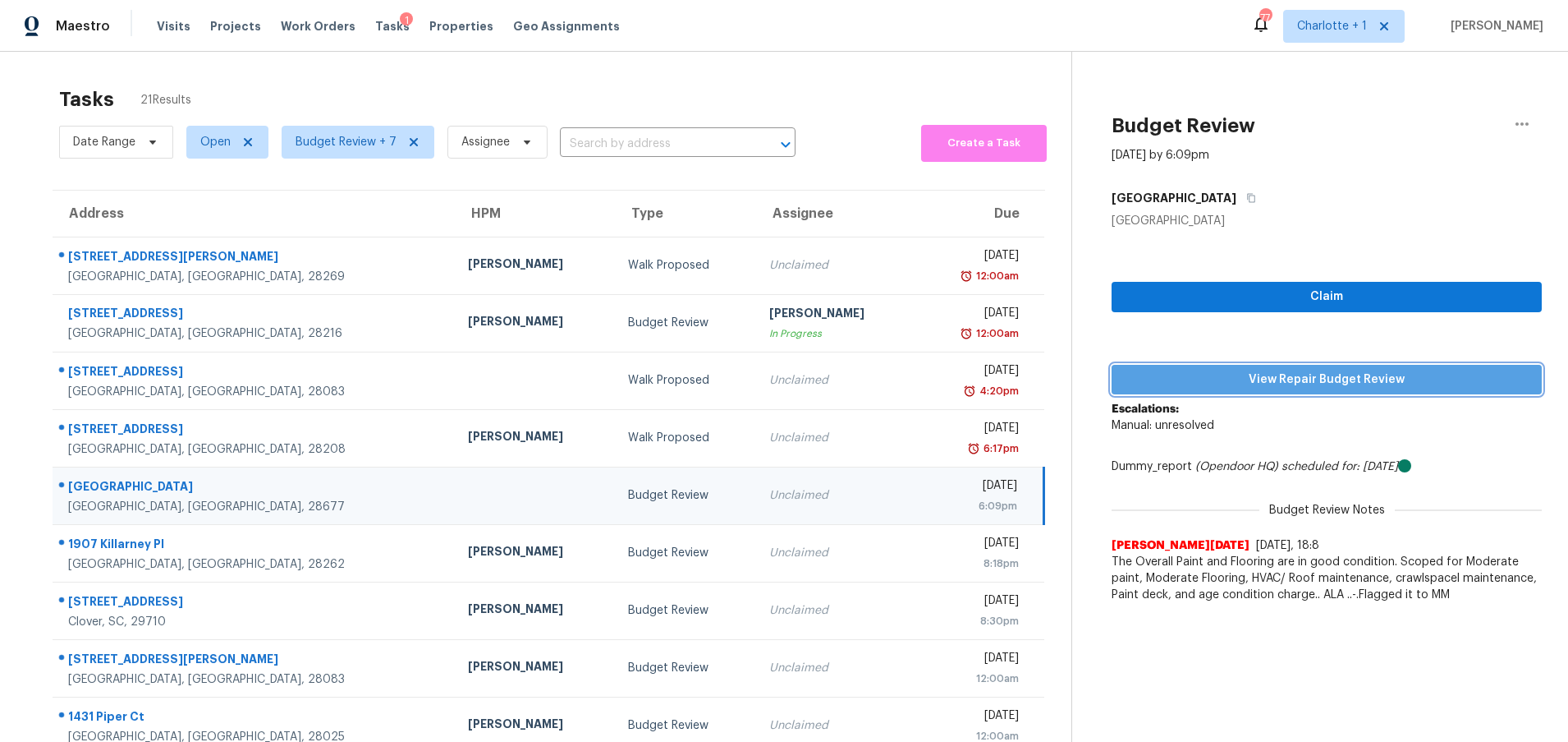
click at [1279, 383] on span "View Repair Budget Review" at bounding box center [1326, 379] width 404 height 21
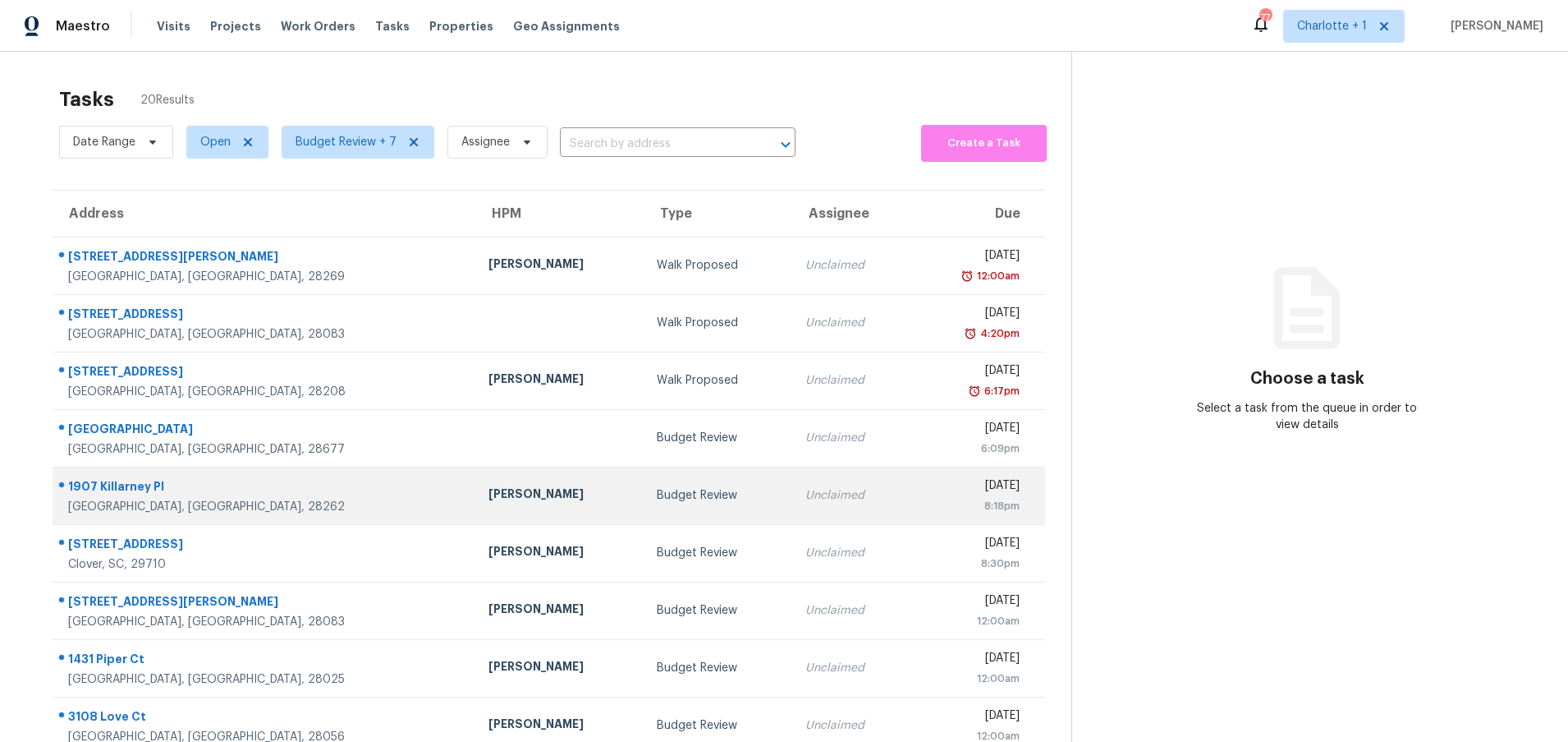
click at [475, 490] on td "[PERSON_NAME]" at bounding box center [559, 495] width 168 height 58
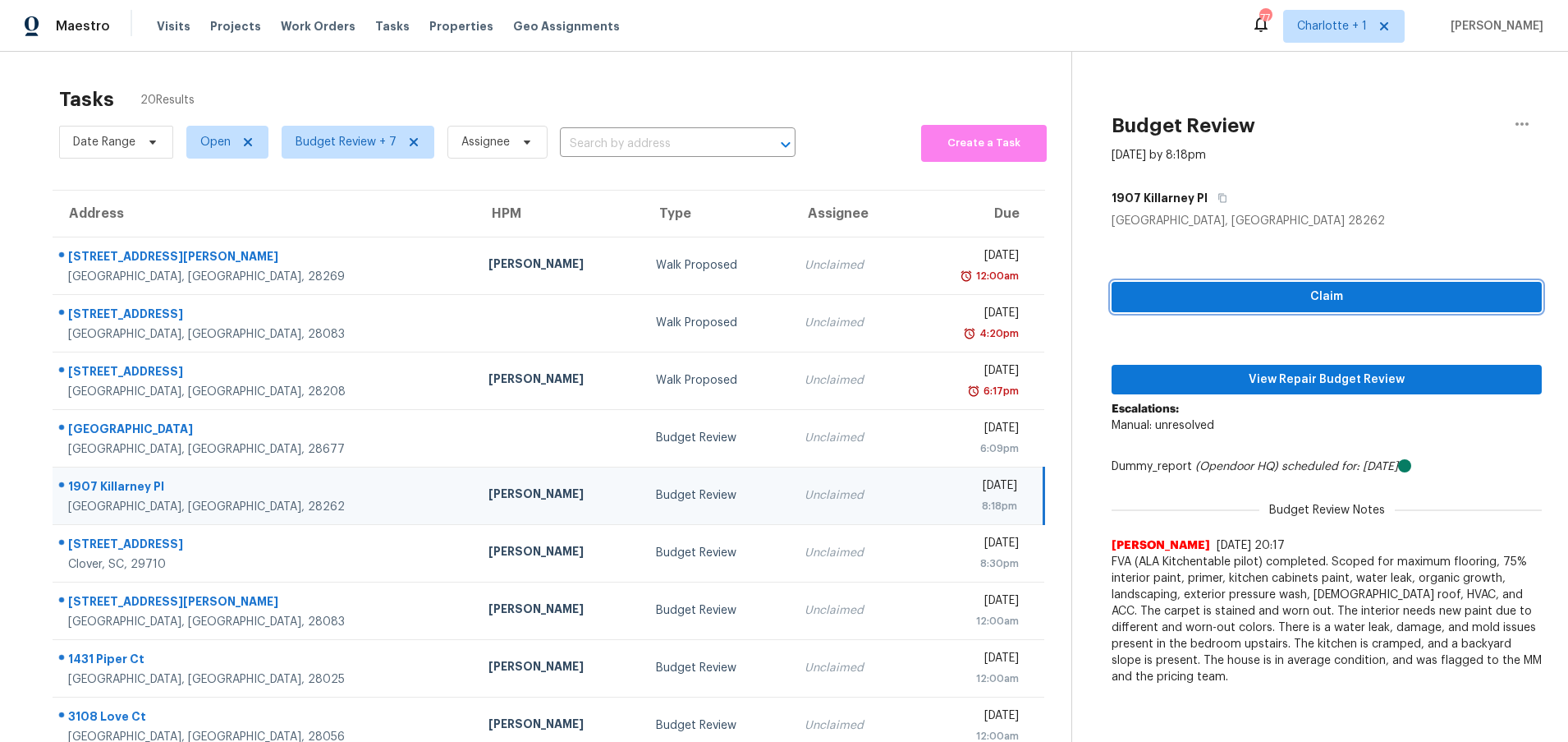
click at [1306, 290] on span "Claim" at bounding box center [1326, 296] width 404 height 21
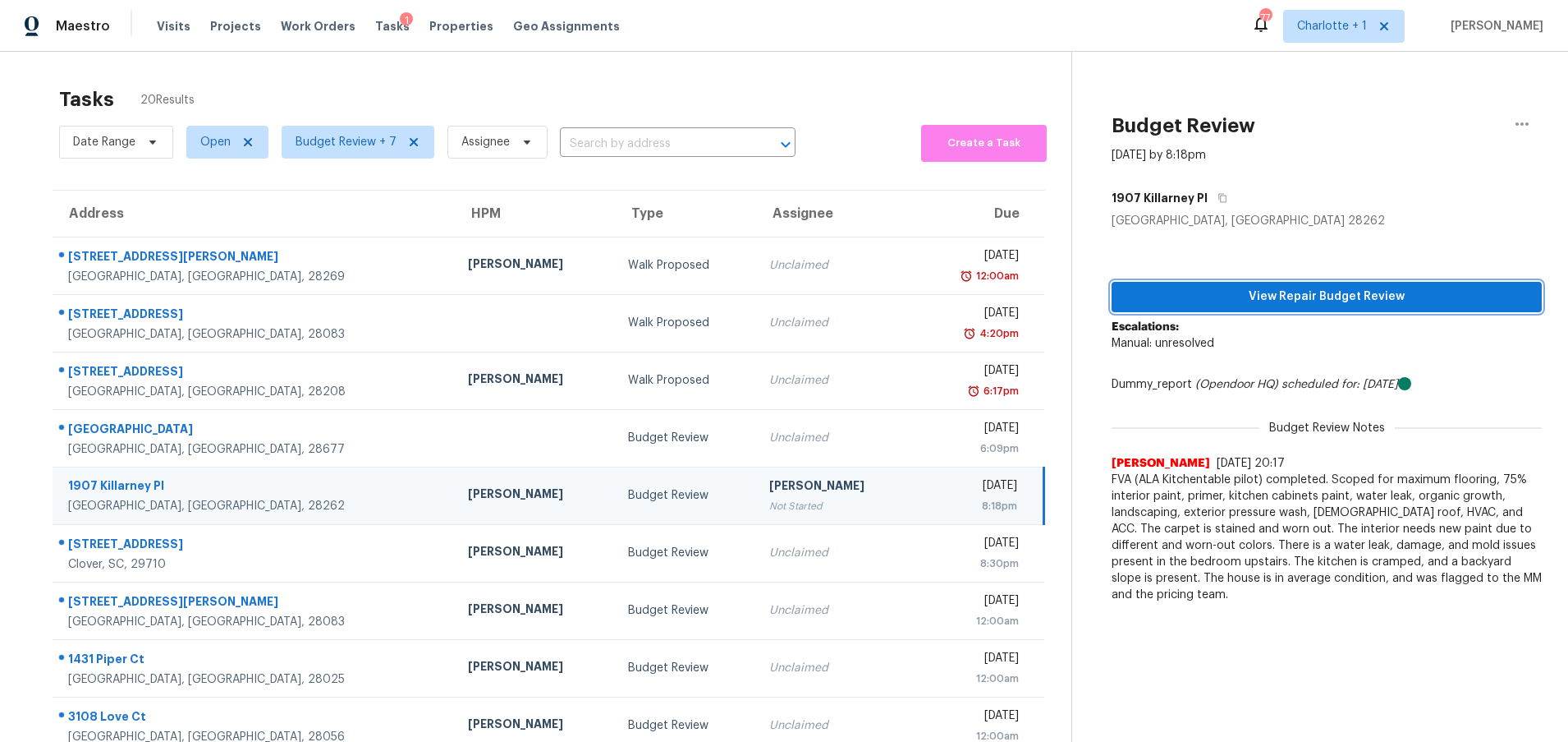
click at [1251, 297] on span "View Repair Budget Review" at bounding box center [1326, 296] width 404 height 21
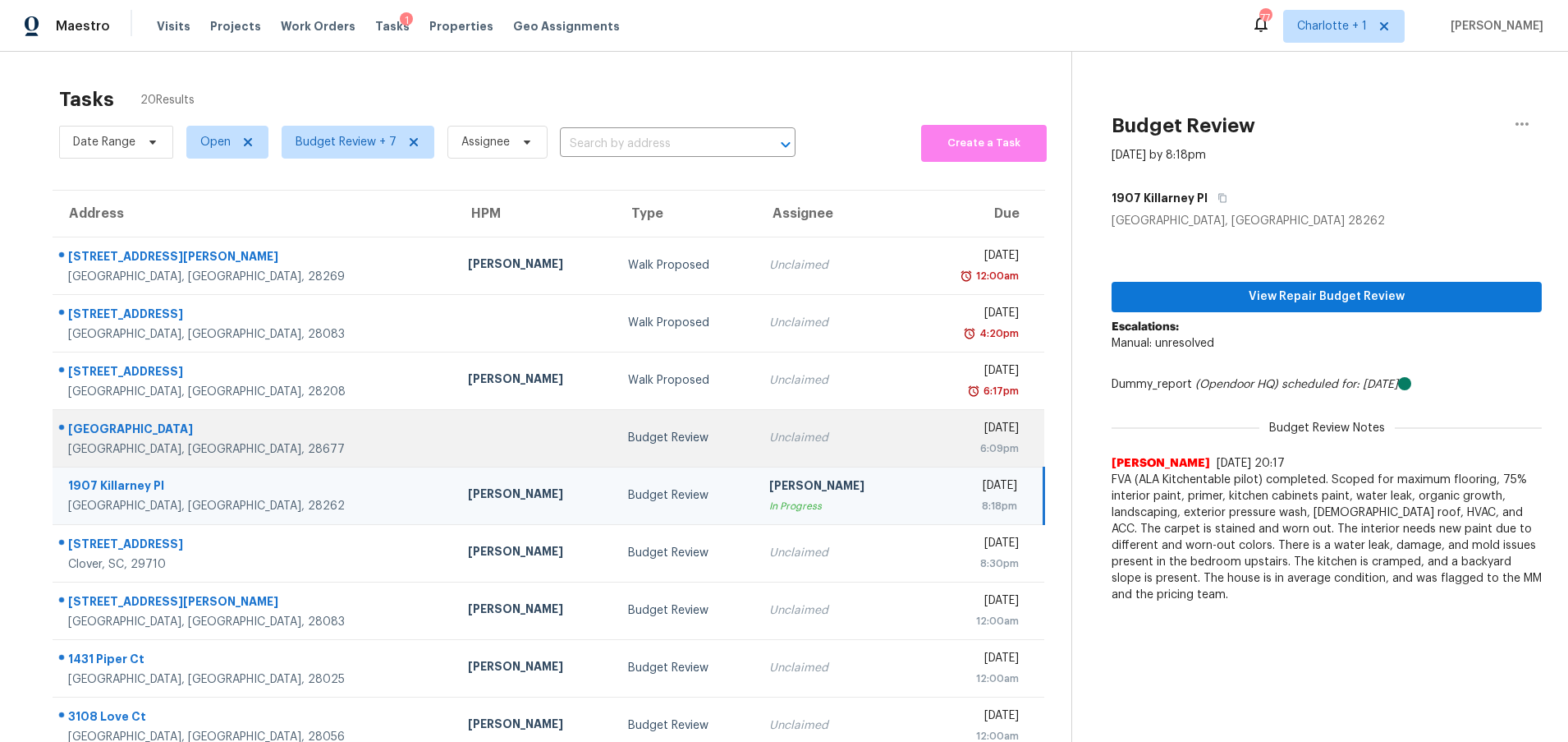
scroll to position [126, 0]
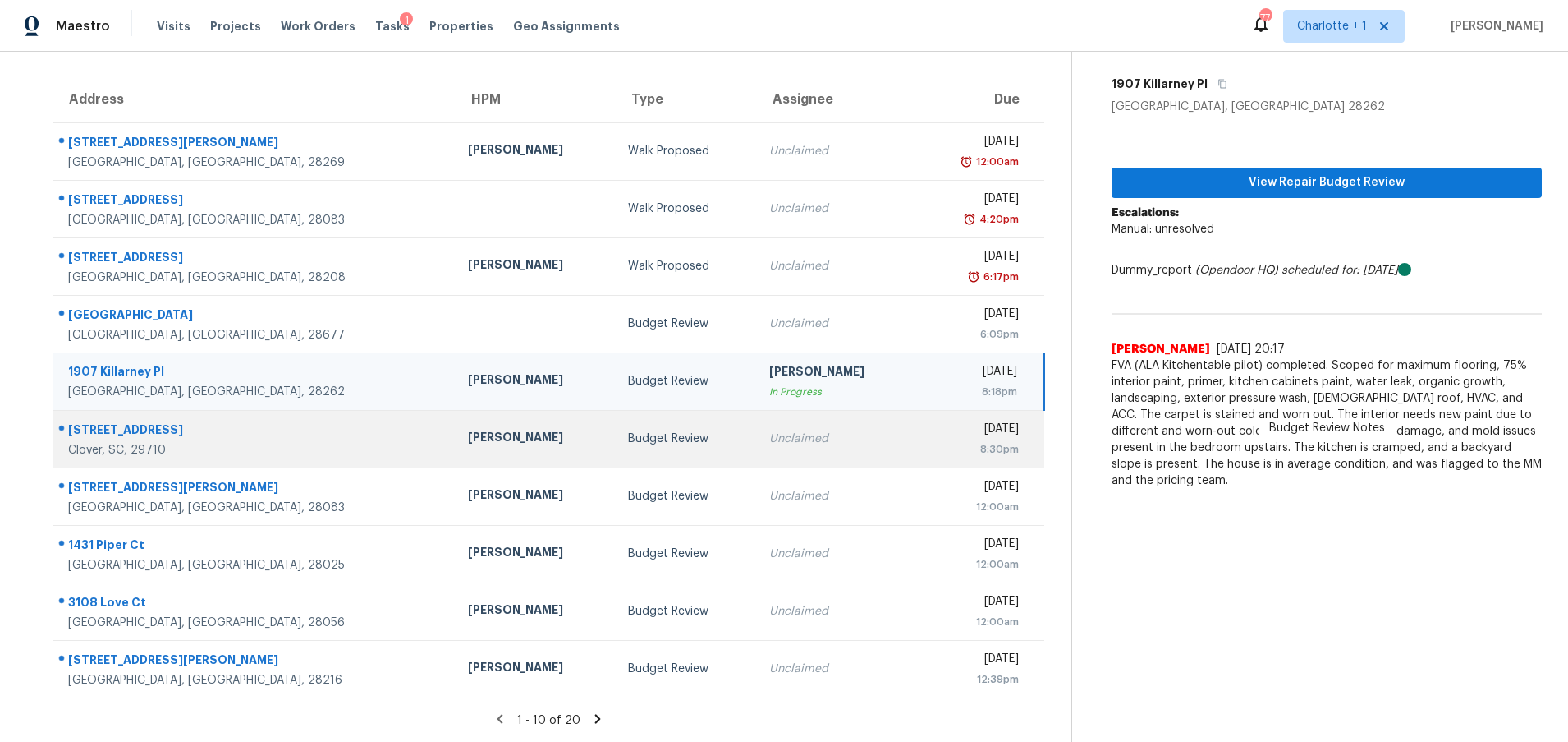
click at [468, 434] on div "[PERSON_NAME]" at bounding box center [534, 438] width 133 height 21
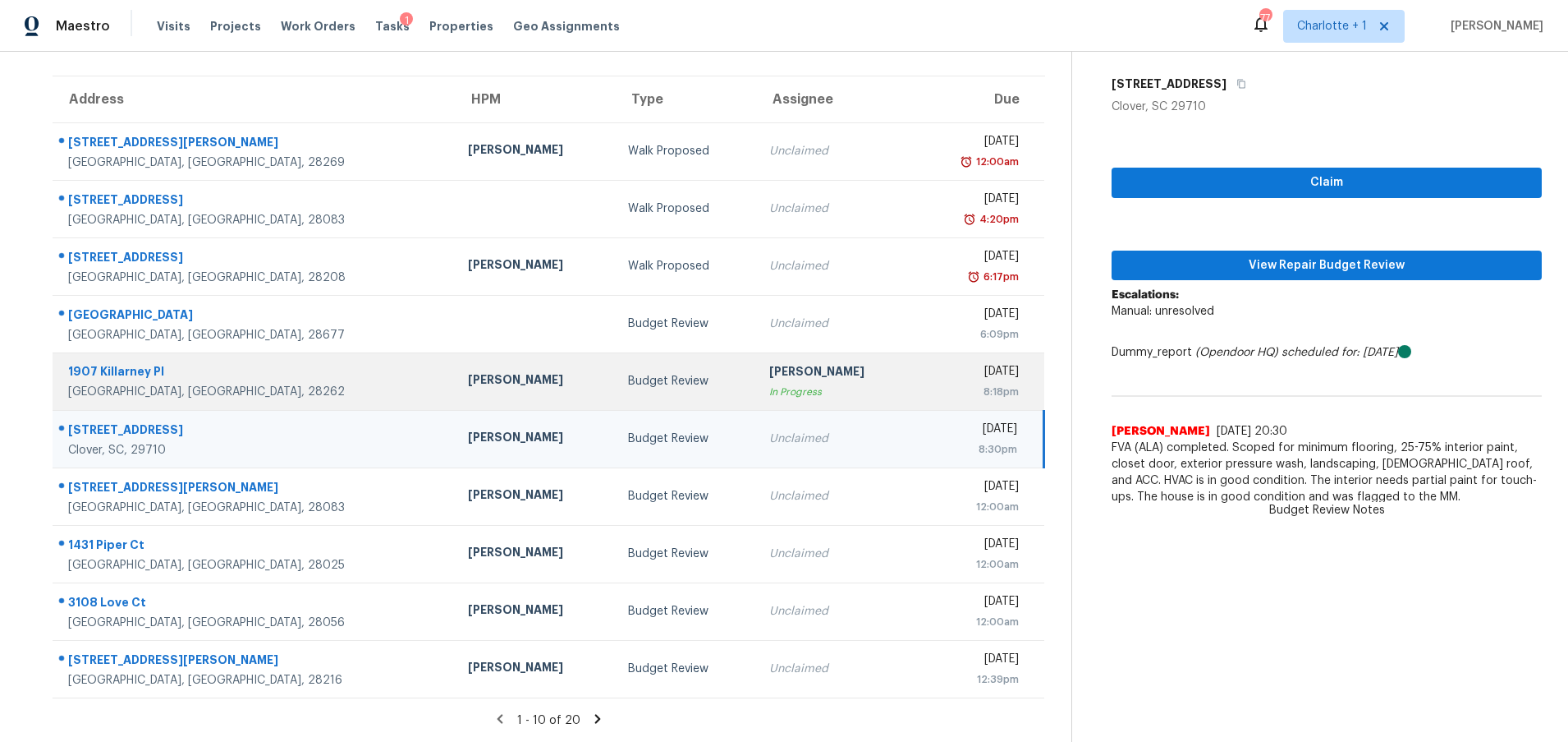
drag, startPoint x: 456, startPoint y: 350, endPoint x: 490, endPoint y: 352, distance: 34.1
click at [456, 352] on td "[PERSON_NAME]" at bounding box center [534, 381] width 160 height 58
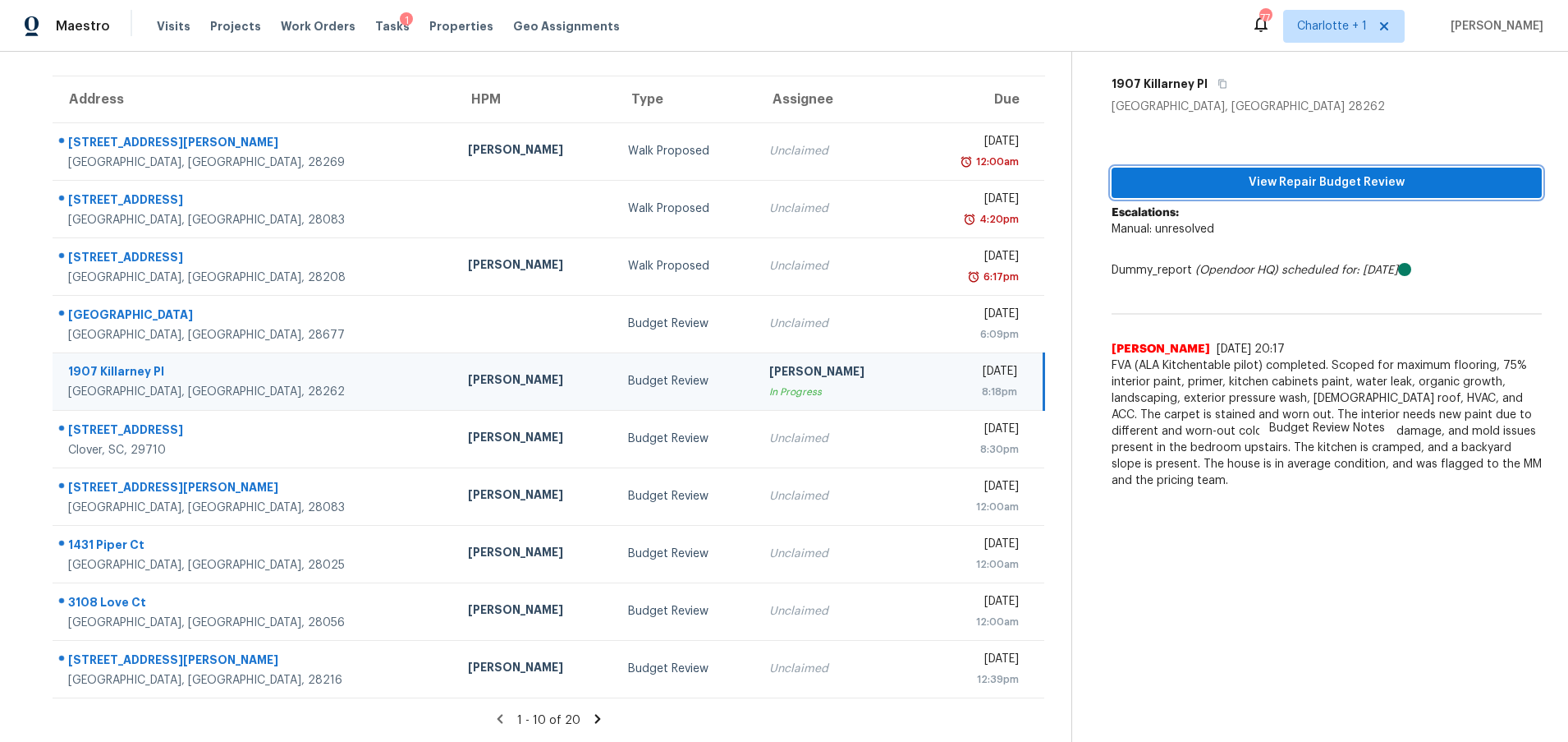
click at [1277, 173] on span "View Repair Budget Review" at bounding box center [1326, 183] width 404 height 21
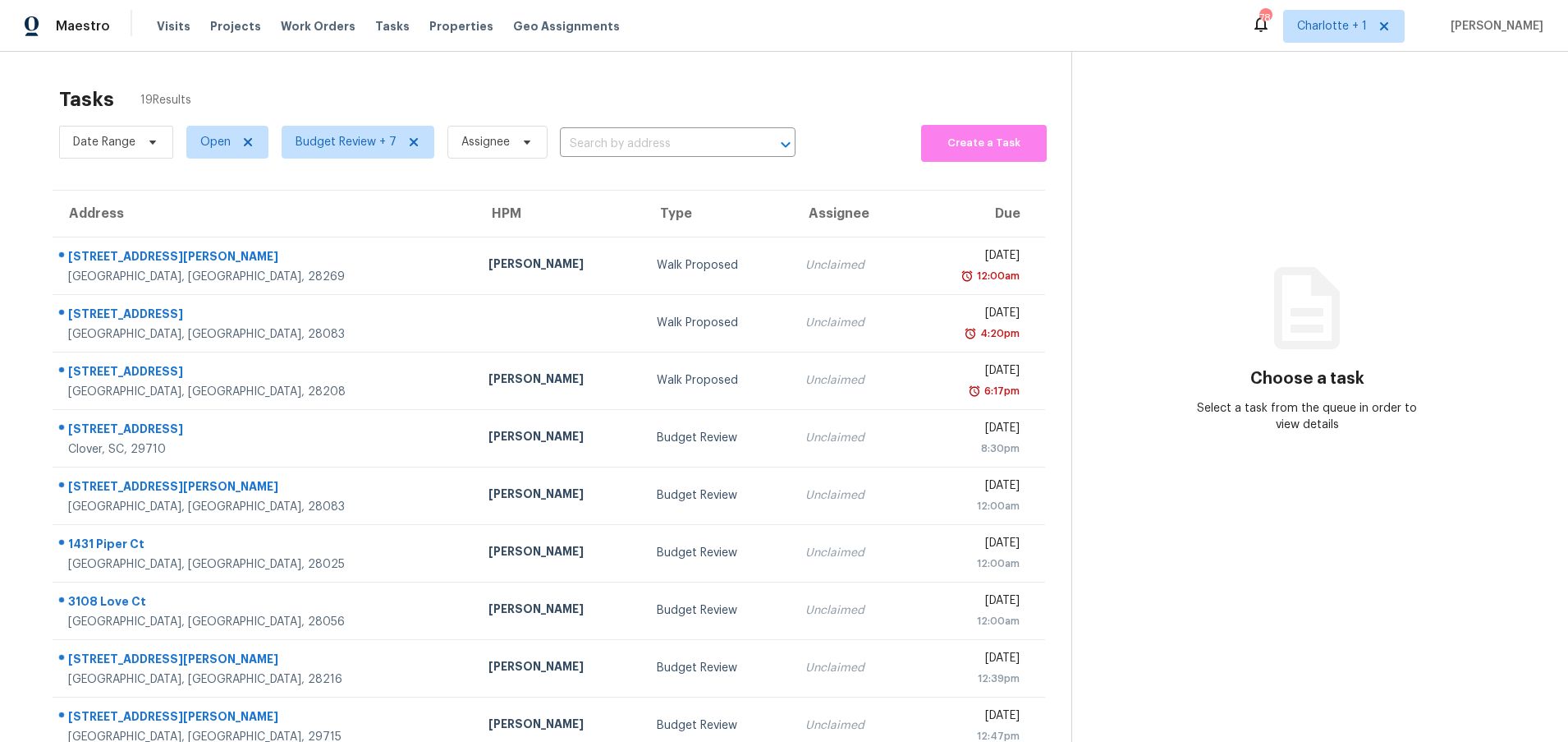
click at [207, 49] on div "Maestro Visits Projects Work Orders Tasks Properties Geo Assignments 78 Charlot…" at bounding box center [784, 26] width 1568 height 52
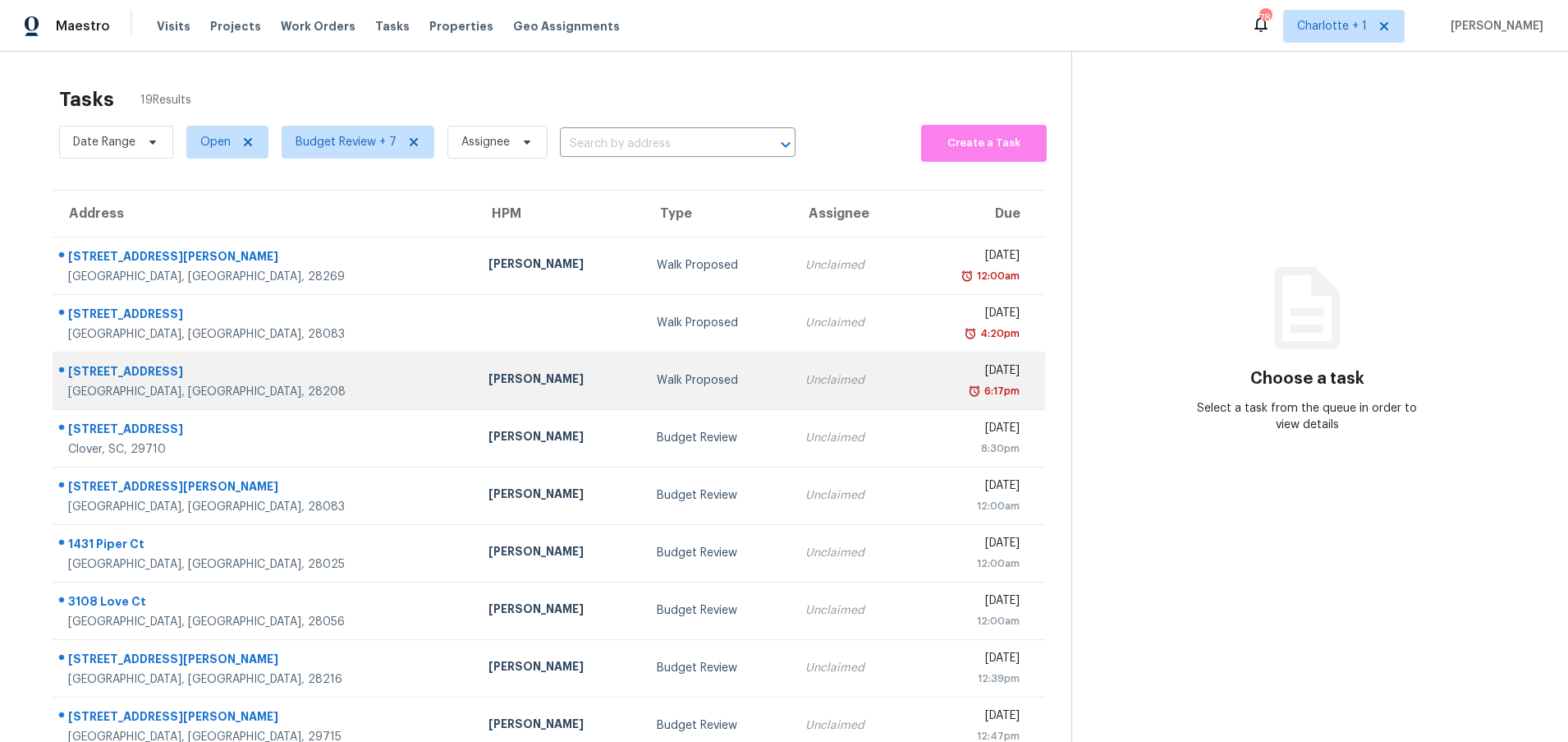
scroll to position [39, 0]
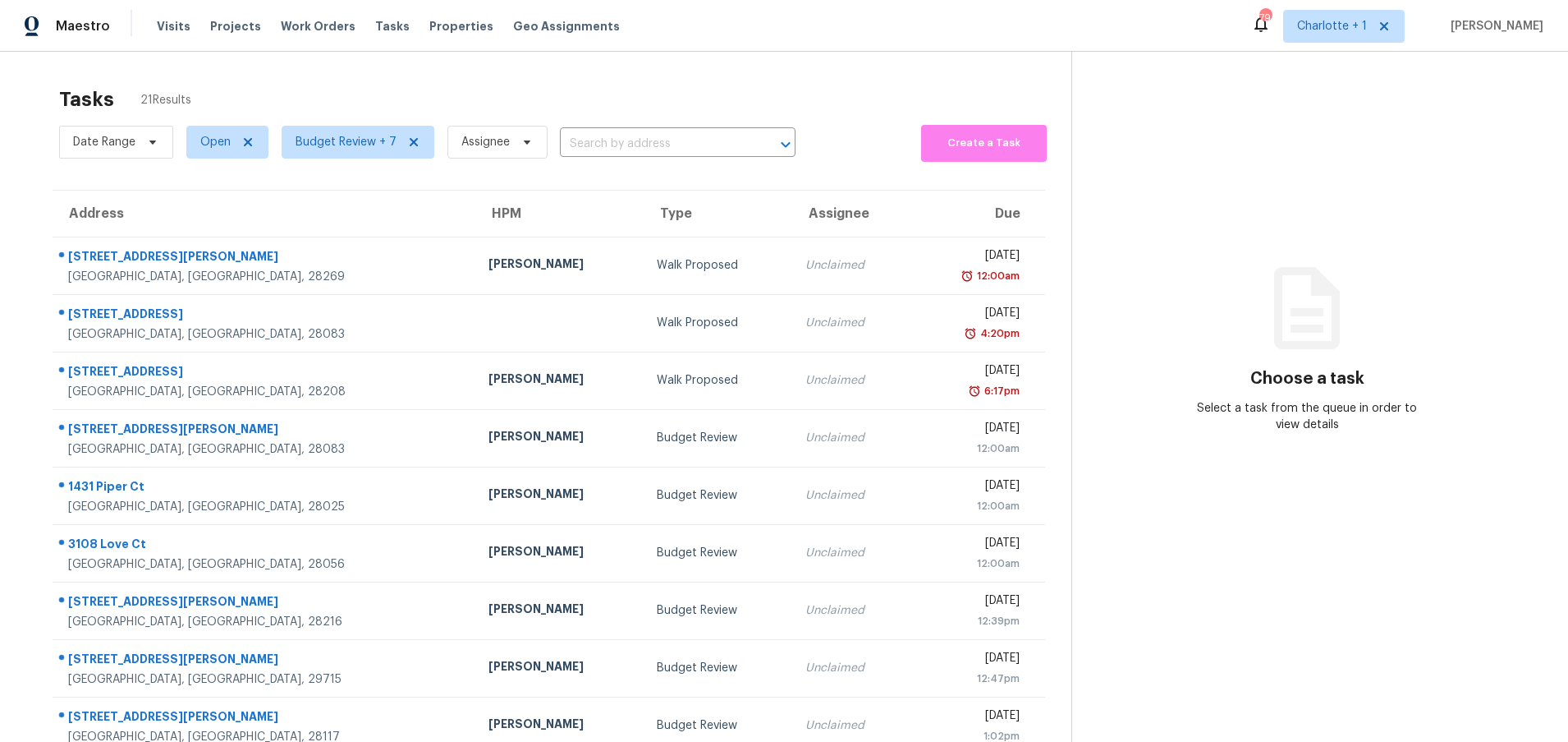
scroll to position [126, 0]
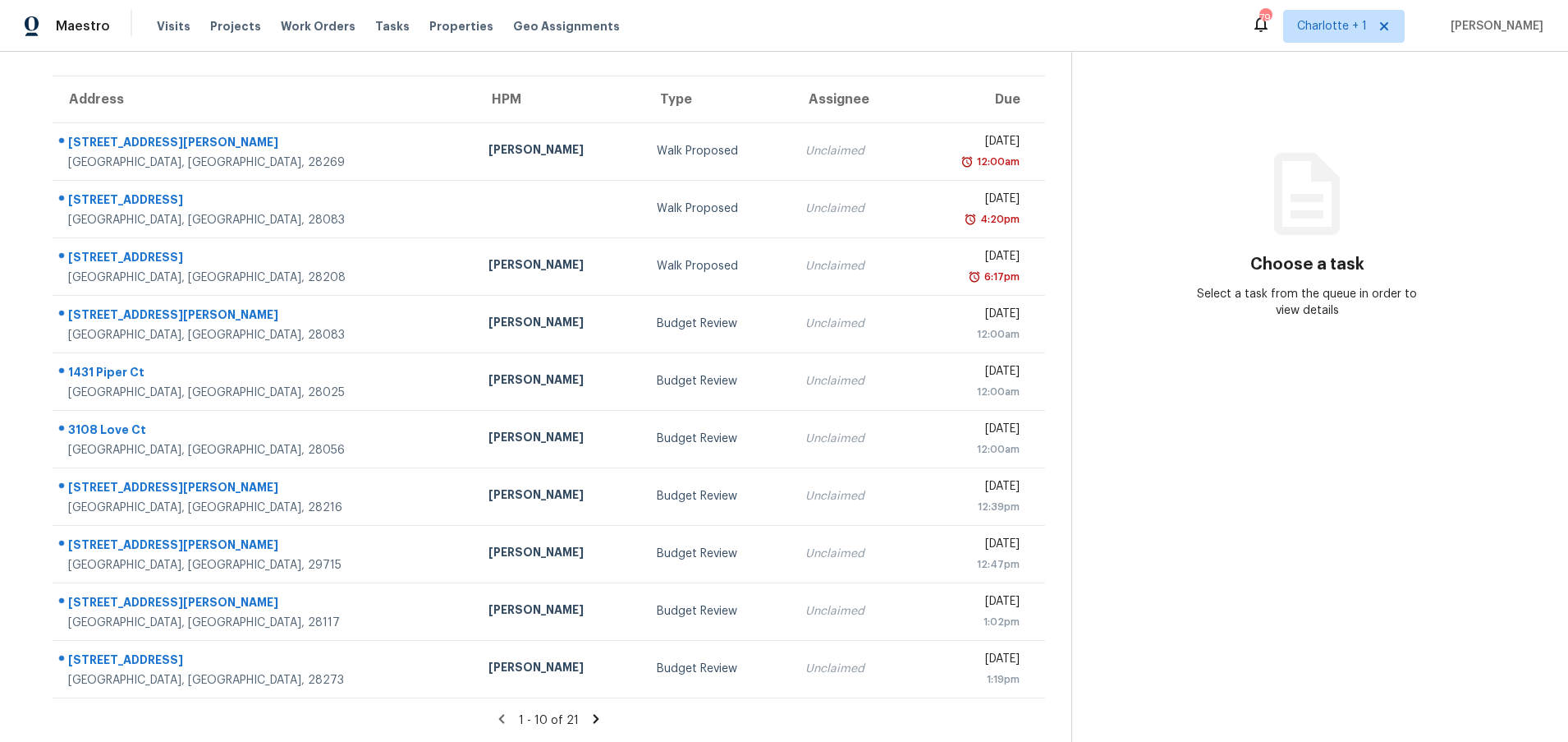
click at [589, 712] on icon at bounding box center [596, 719] width 15 height 15
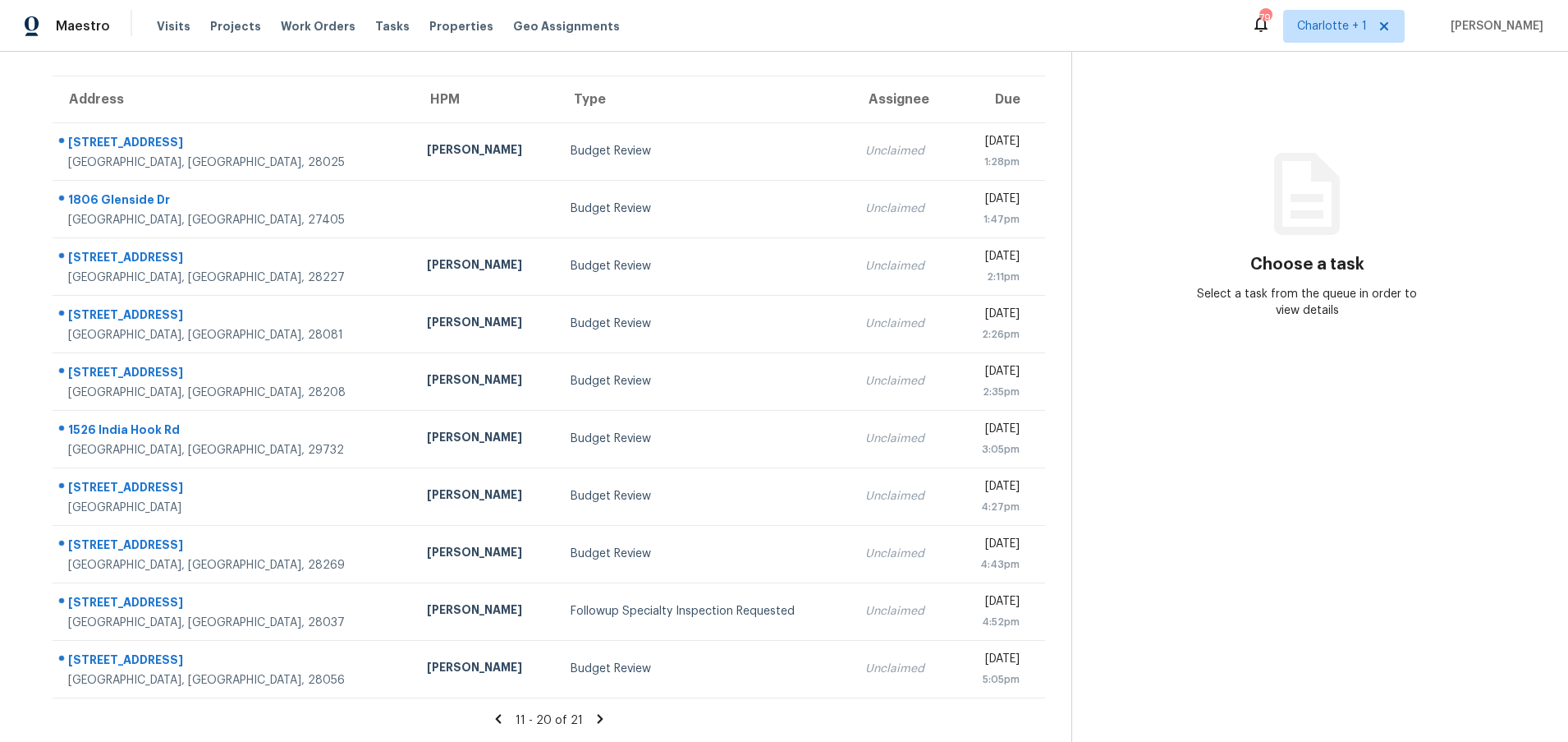
click at [597, 714] on icon at bounding box center [599, 718] width 6 height 9
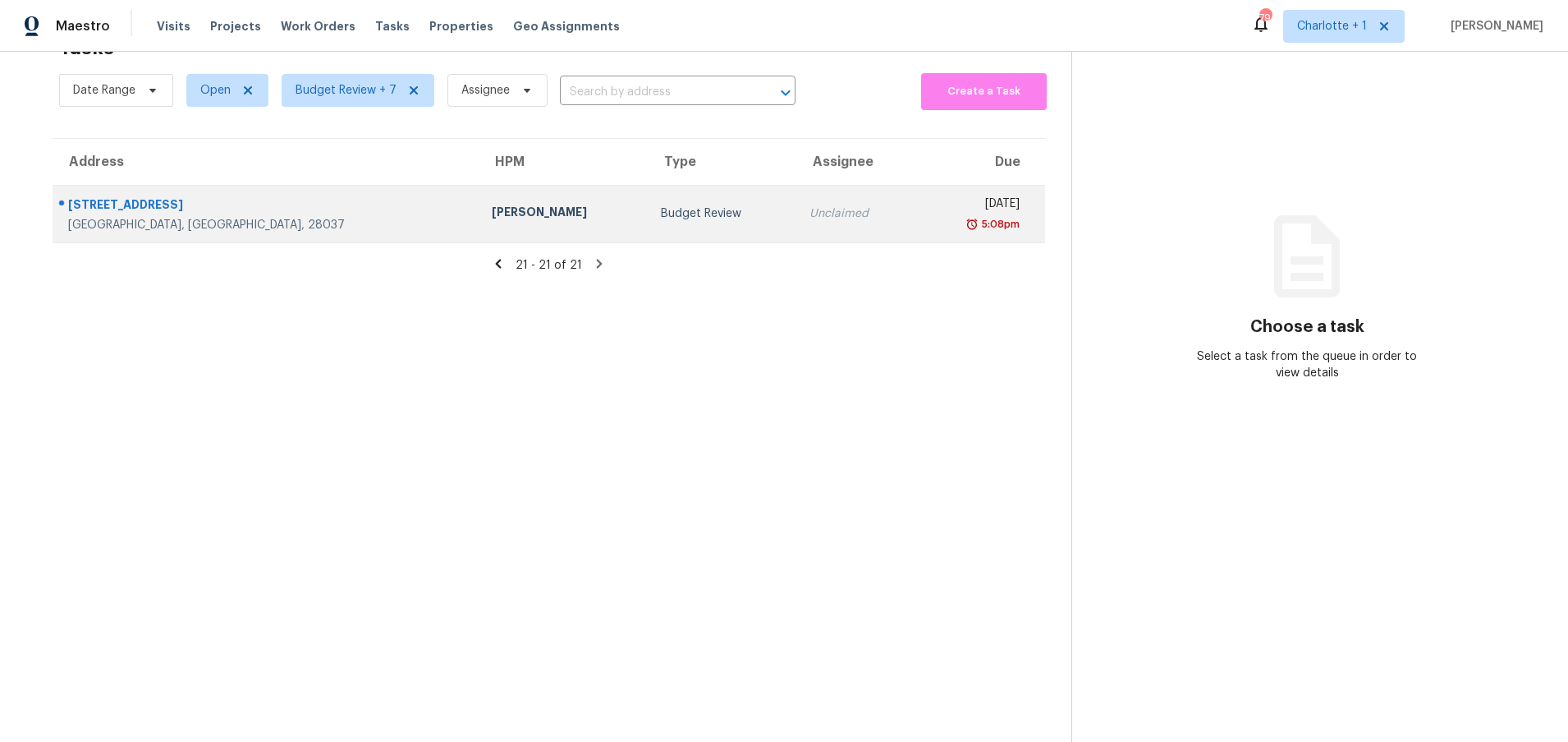
click at [224, 202] on div "264 Flat Rock Dr" at bounding box center [266, 206] width 397 height 21
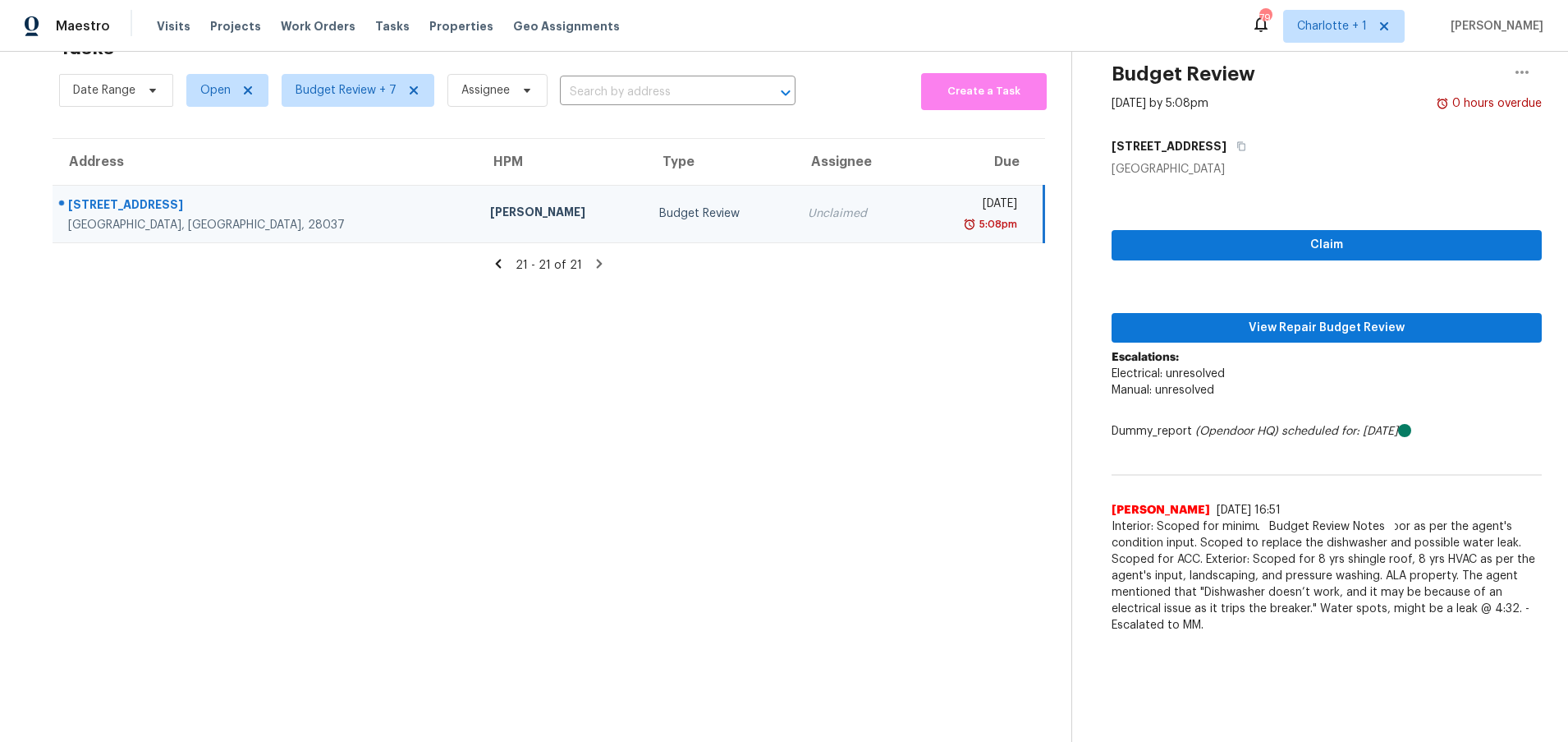
click at [490, 204] on div "[PERSON_NAME]" at bounding box center [562, 214] width 143 height 21
click at [1298, 318] on span "View Repair Budget Review" at bounding box center [1326, 327] width 404 height 21
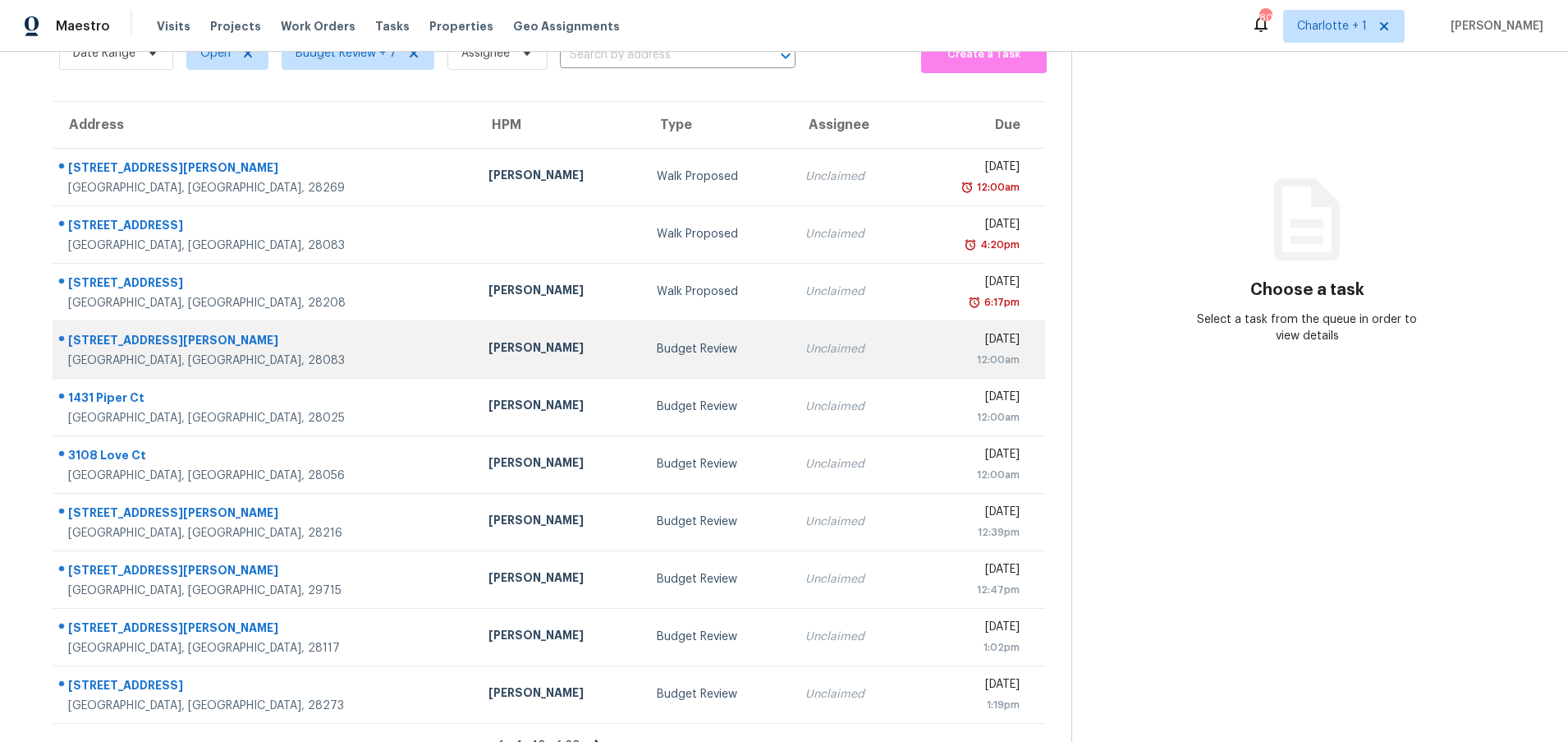
scroll to position [126, 0]
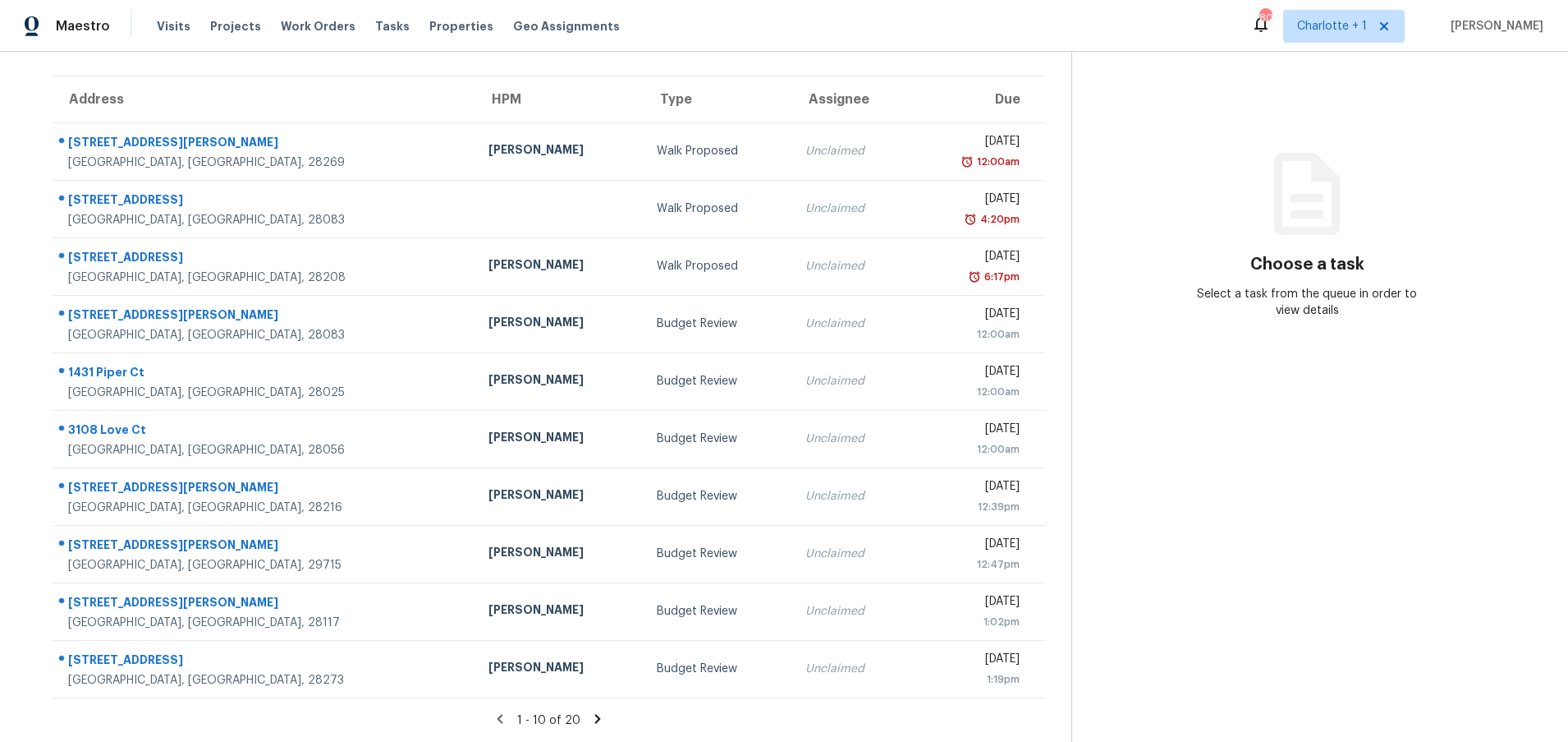
click at [595, 714] on icon at bounding box center [598, 718] width 6 height 9
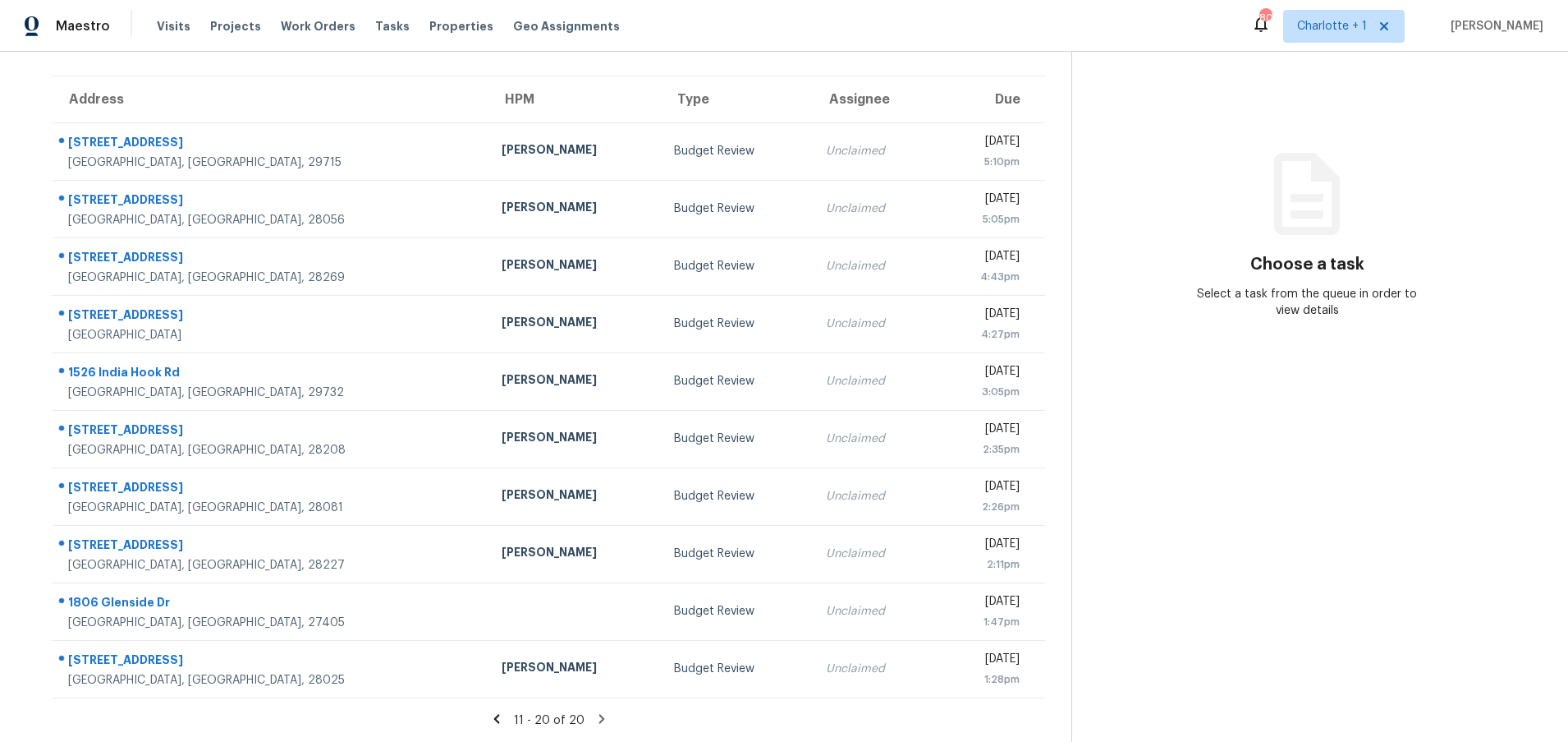
click at [494, 714] on icon at bounding box center [496, 718] width 6 height 9
